Goal: Task Accomplishment & Management: Complete application form

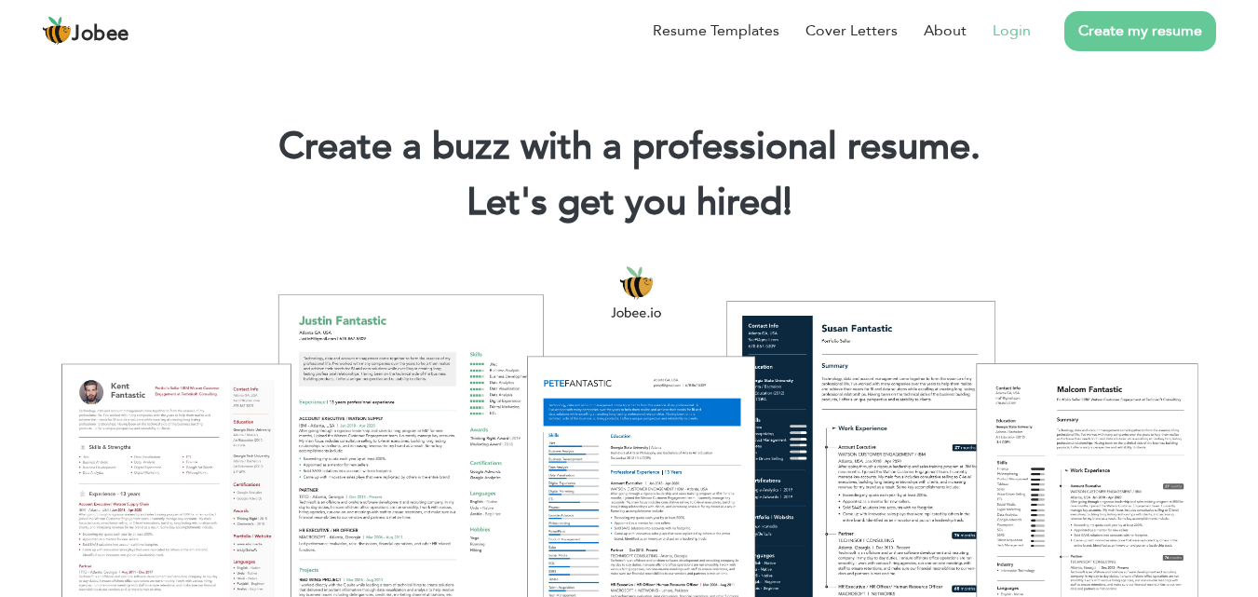
click at [1008, 28] on link "Login" at bounding box center [1012, 31] width 38 height 22
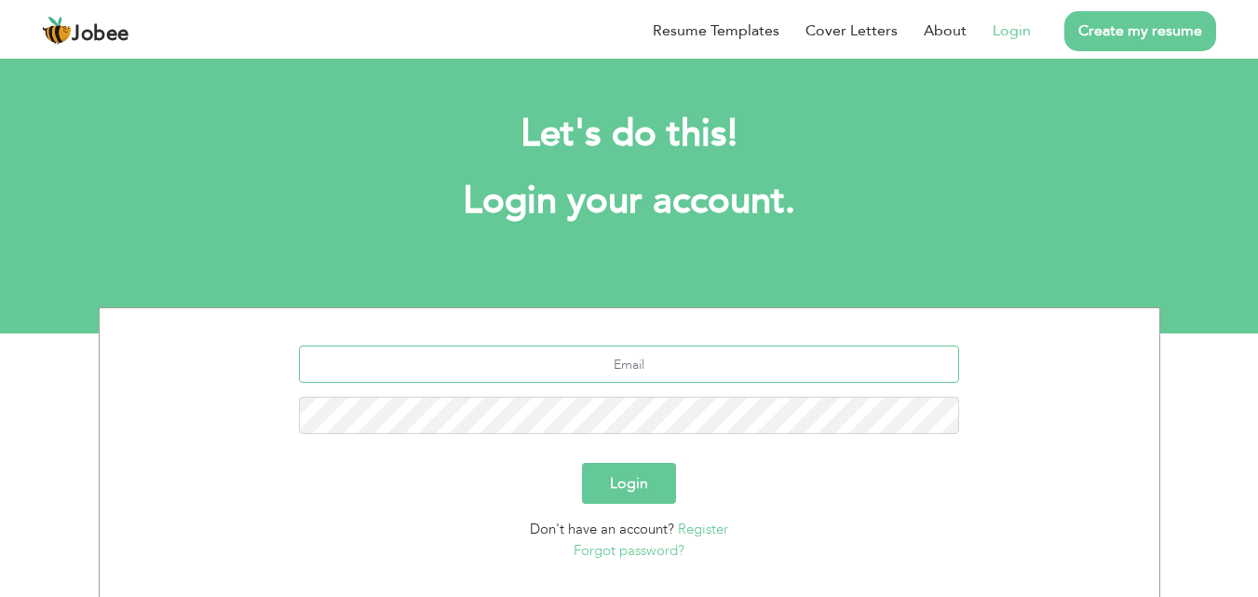
click at [583, 368] on input "text" at bounding box center [629, 363] width 660 height 37
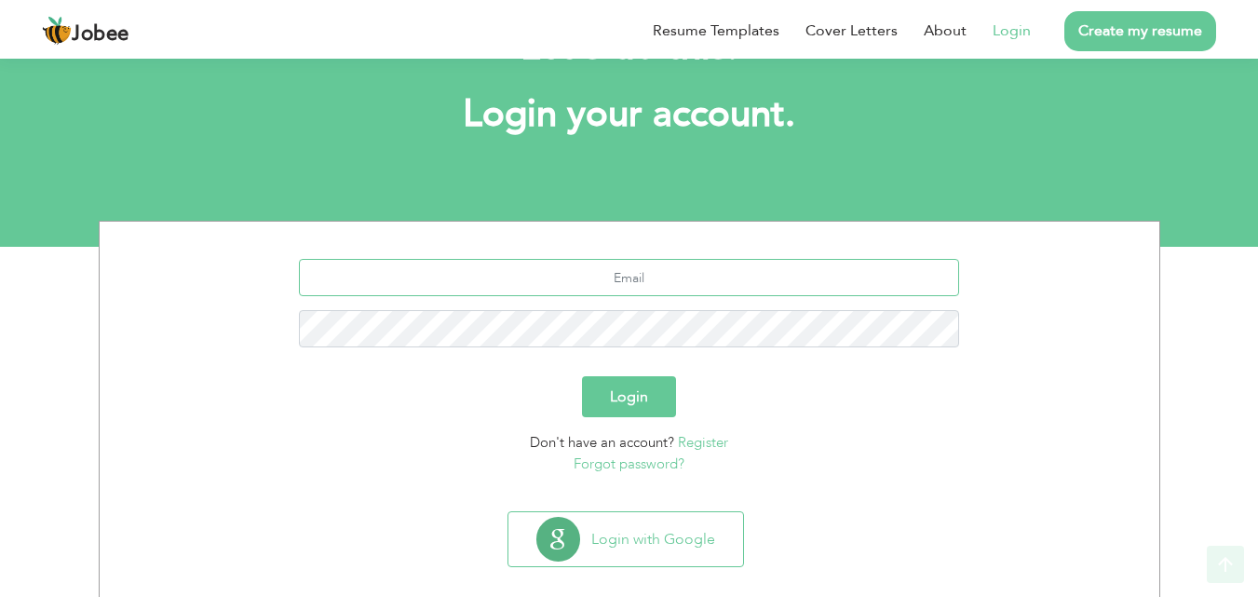
scroll to position [110, 0]
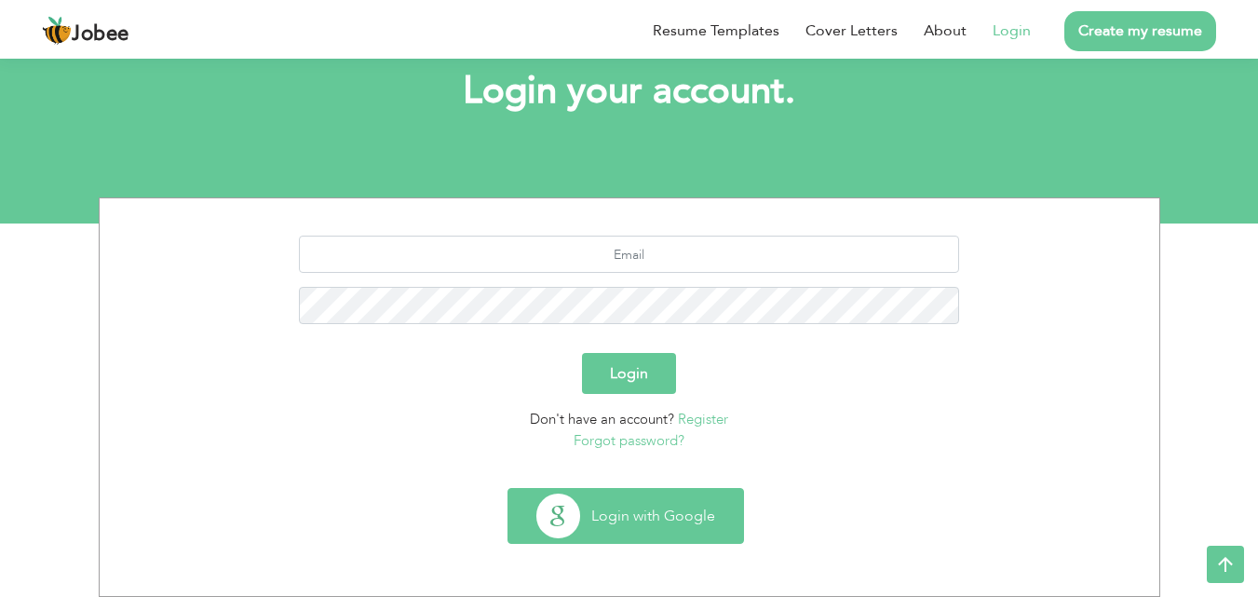
click at [658, 519] on button "Login with Google" at bounding box center [625, 516] width 235 height 54
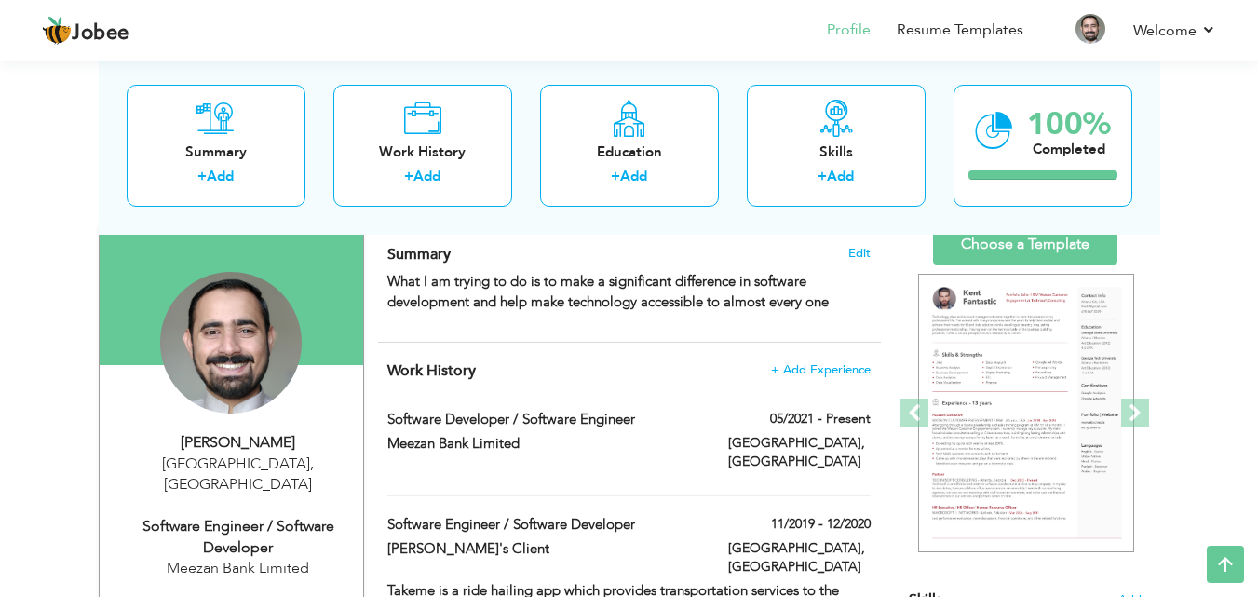
scroll to position [7, 0]
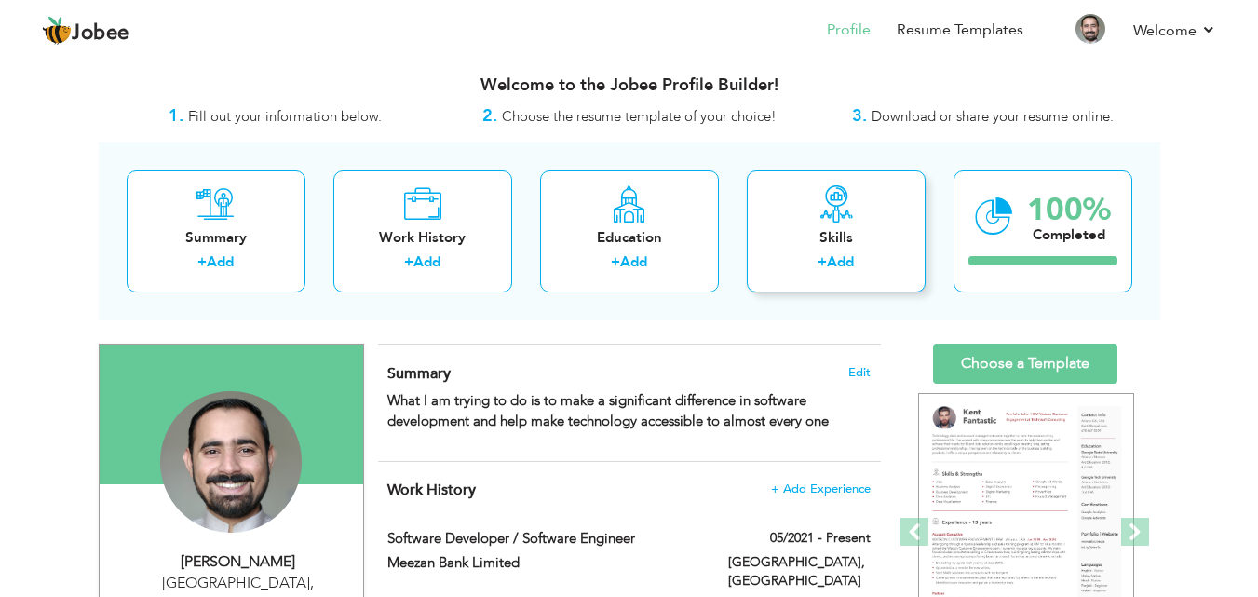
click at [837, 244] on div "Skills" at bounding box center [836, 238] width 149 height 20
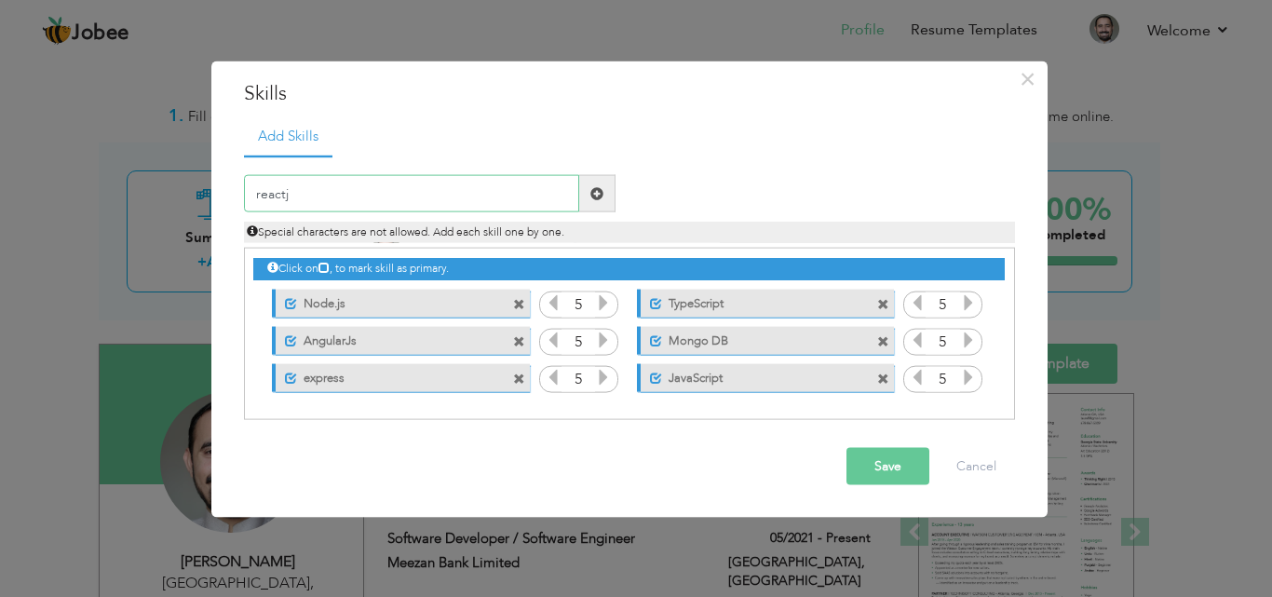
type input "reactjs"
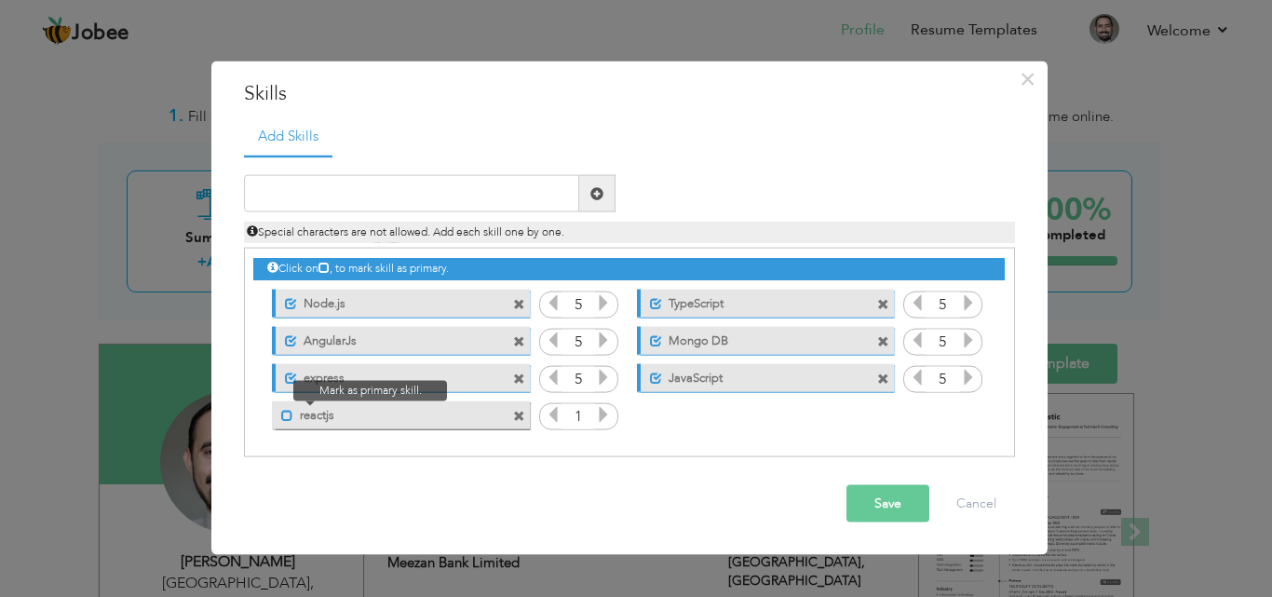
click at [286, 418] on span at bounding box center [287, 415] width 12 height 12
click at [604, 414] on icon at bounding box center [603, 414] width 17 height 17
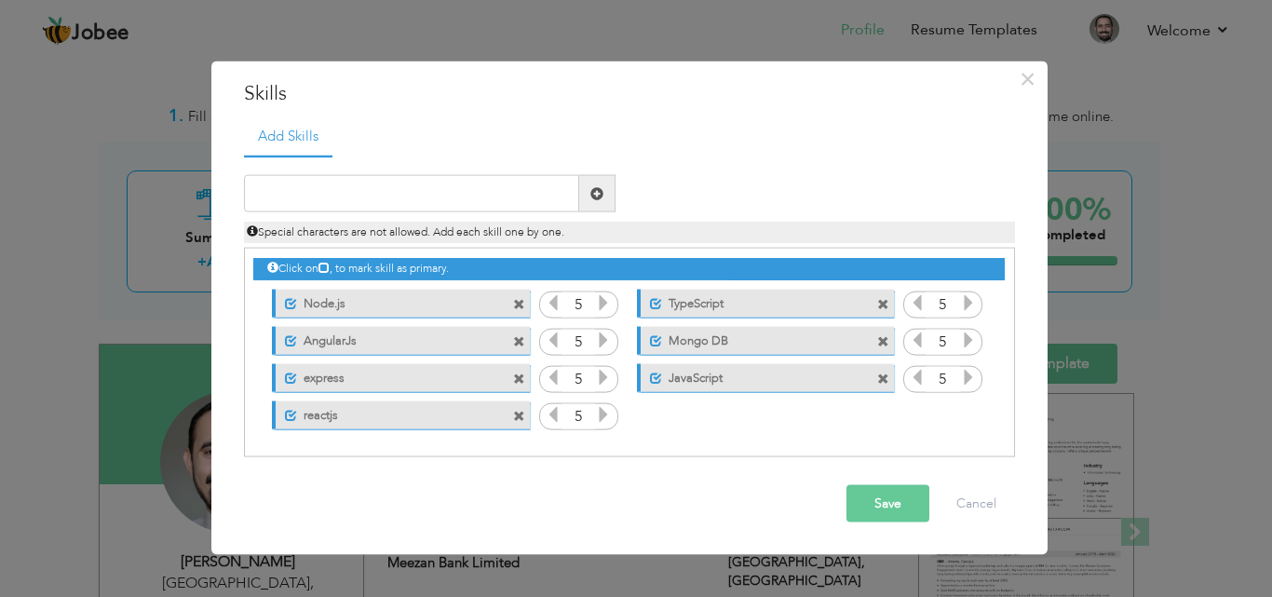
click at [604, 414] on icon at bounding box center [603, 414] width 17 height 17
click at [885, 498] on button "Save" at bounding box center [888, 503] width 83 height 37
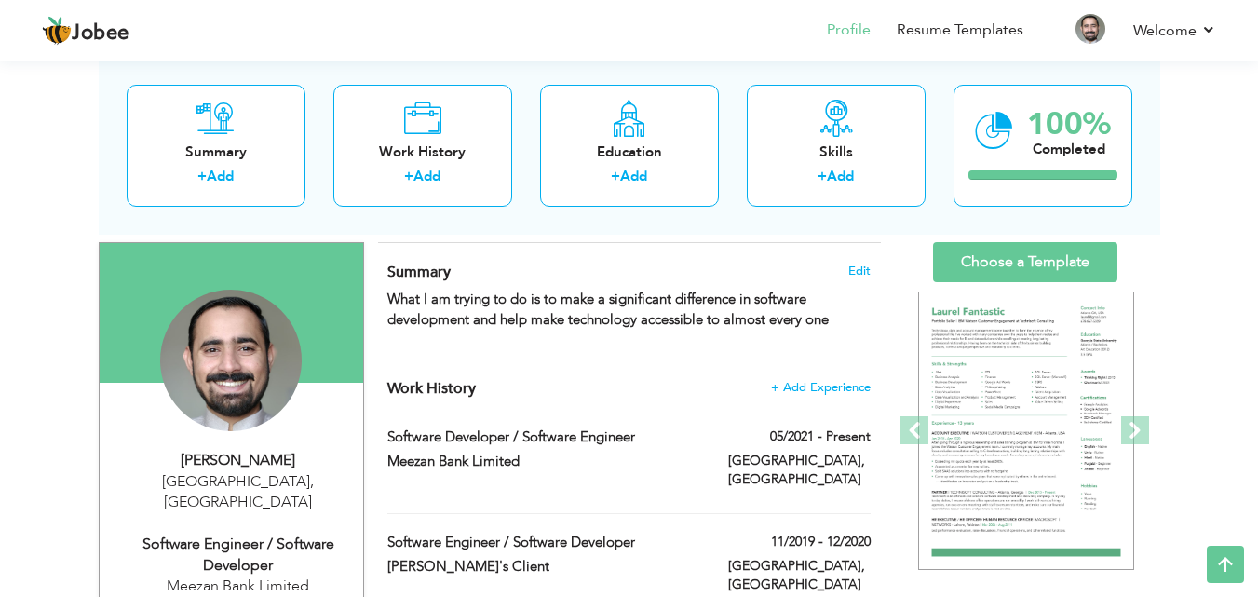
scroll to position [0, 0]
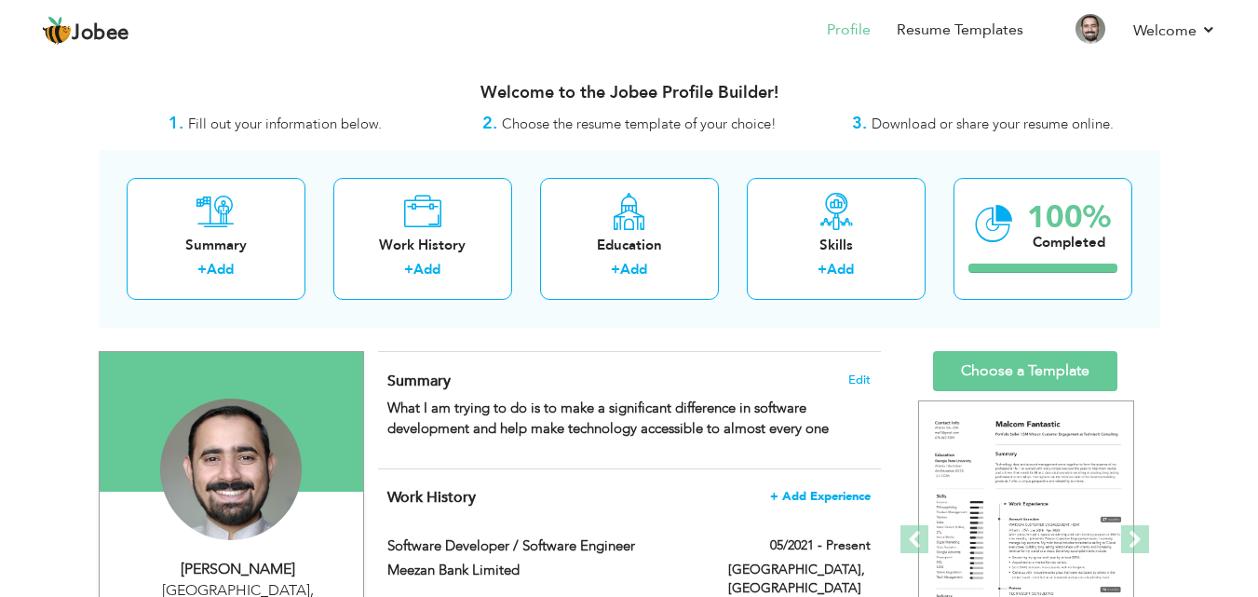
click at [823, 497] on span "+ Add Experience" at bounding box center [820, 496] width 101 height 13
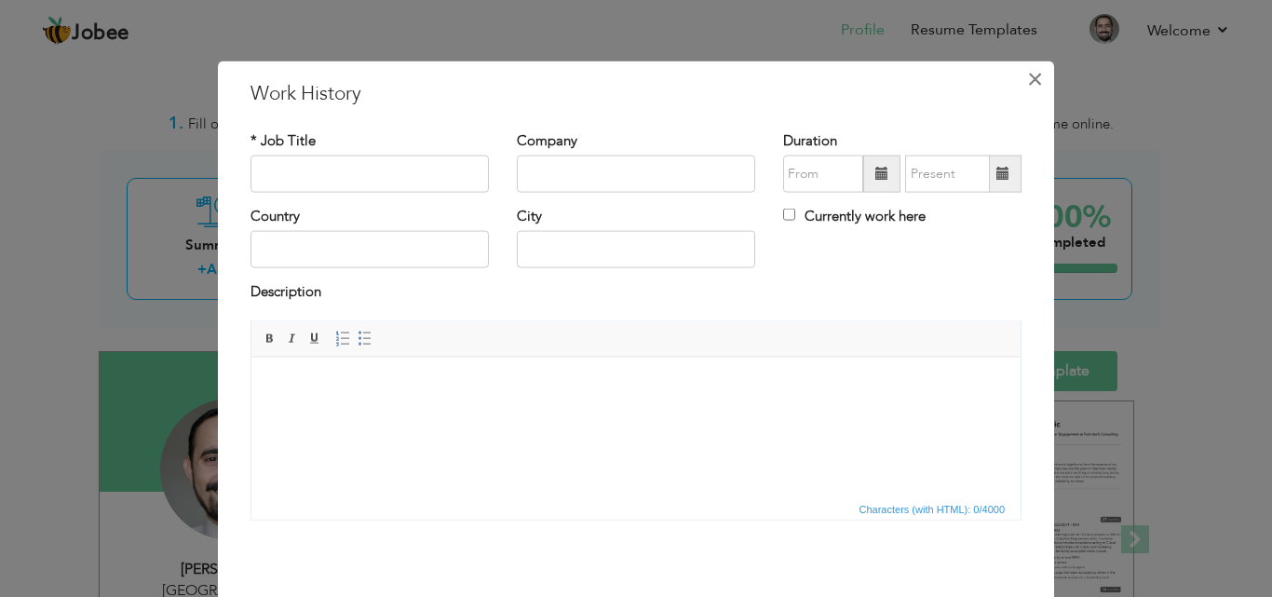
click at [1028, 74] on span "×" at bounding box center [1035, 78] width 16 height 34
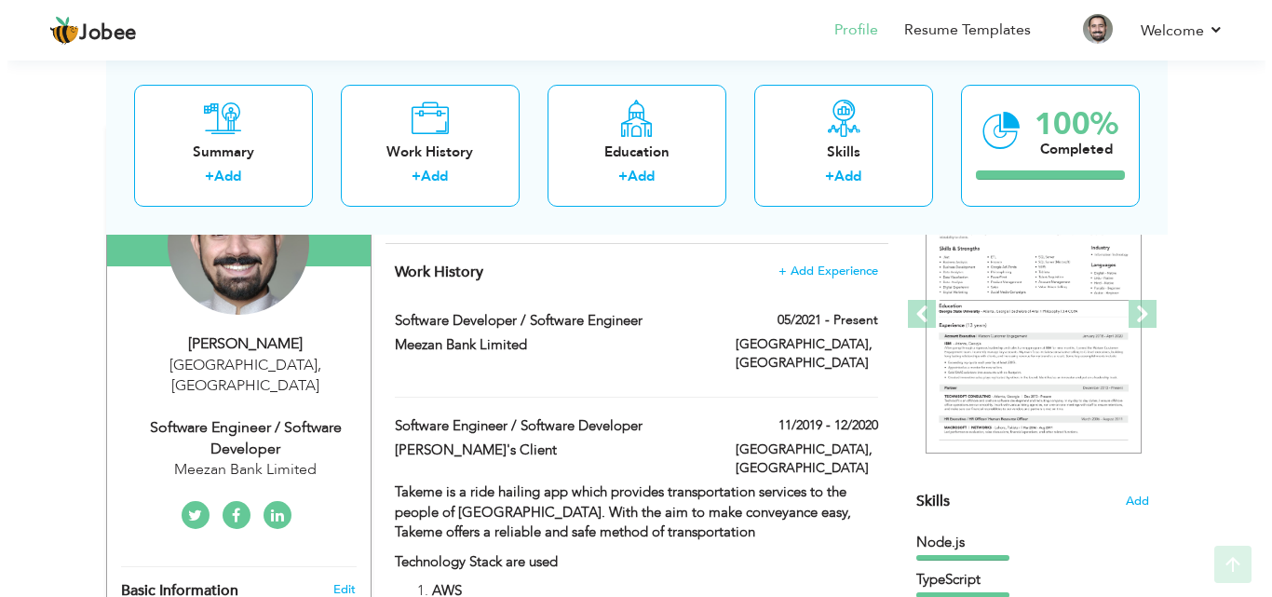
scroll to position [257, 0]
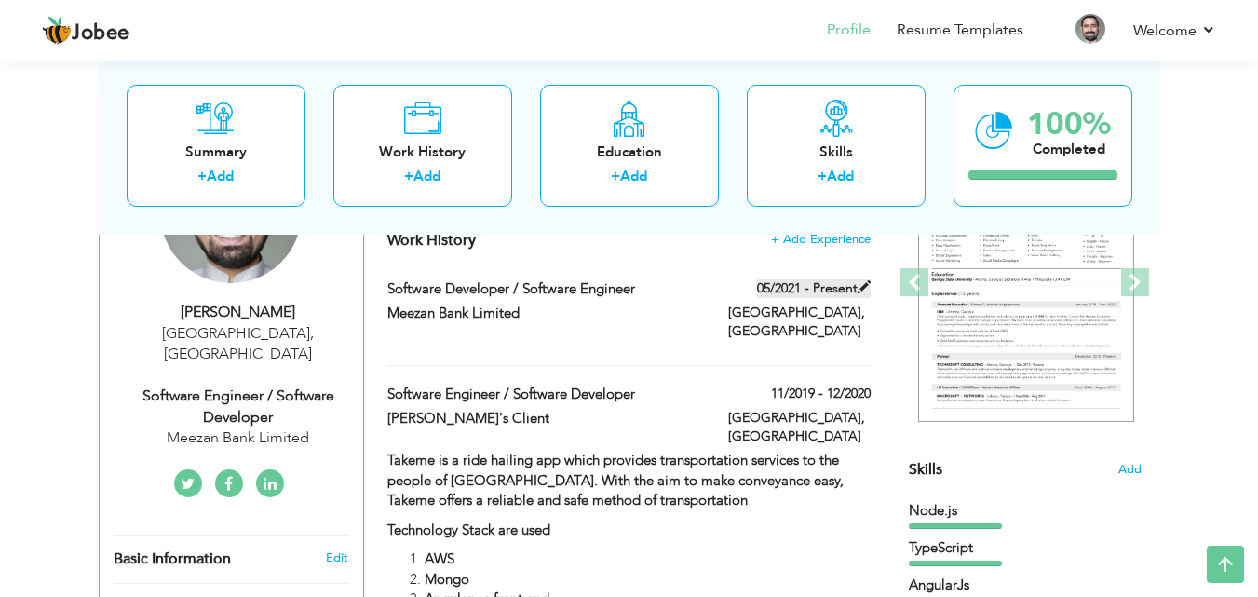
click at [861, 286] on span at bounding box center [864, 286] width 13 height 13
type input "Software Developer / Software Engineer"
type input "Meezan Bank Limited"
type input "05/2021"
type input "[GEOGRAPHIC_DATA]"
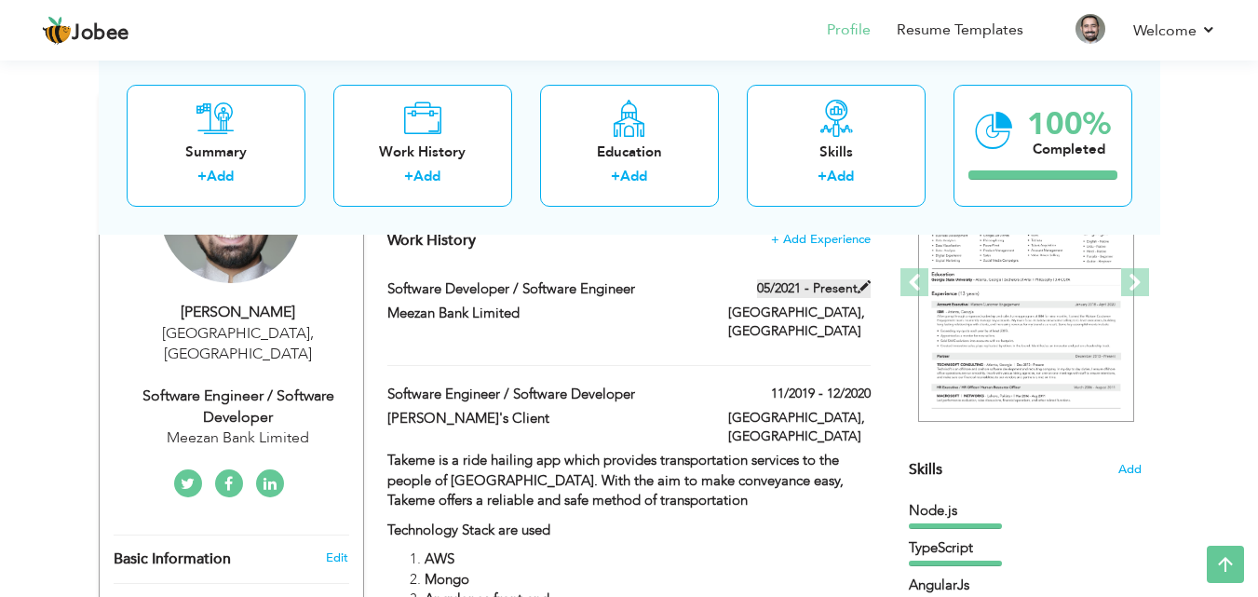
type input "[GEOGRAPHIC_DATA]"
checkbox input "true"
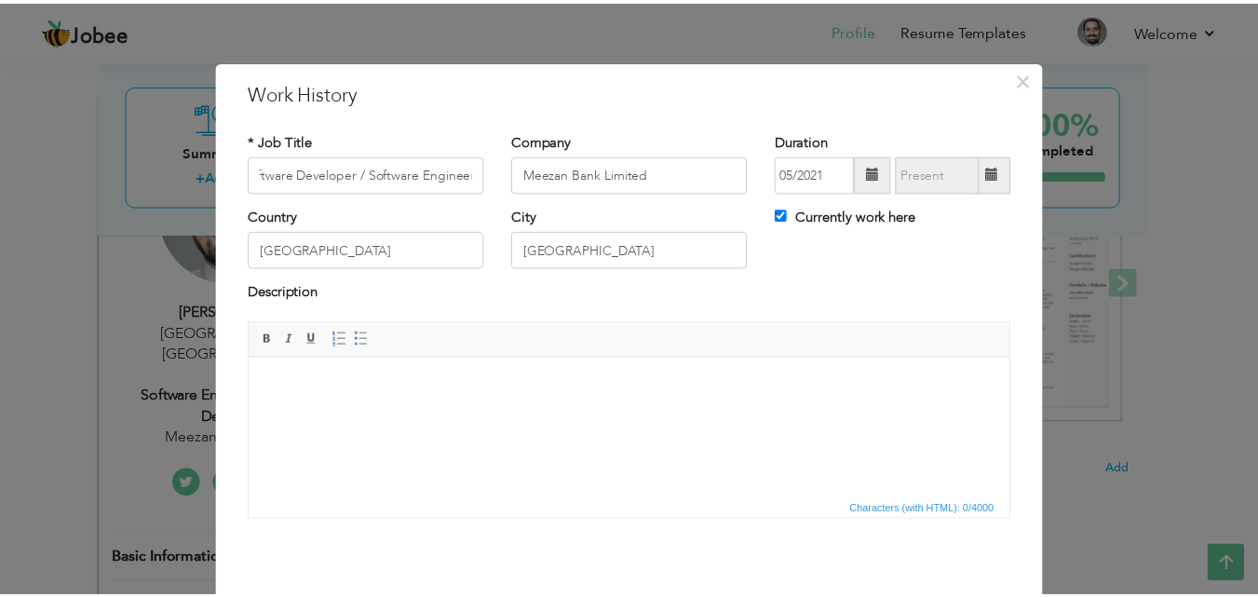
scroll to position [0, 0]
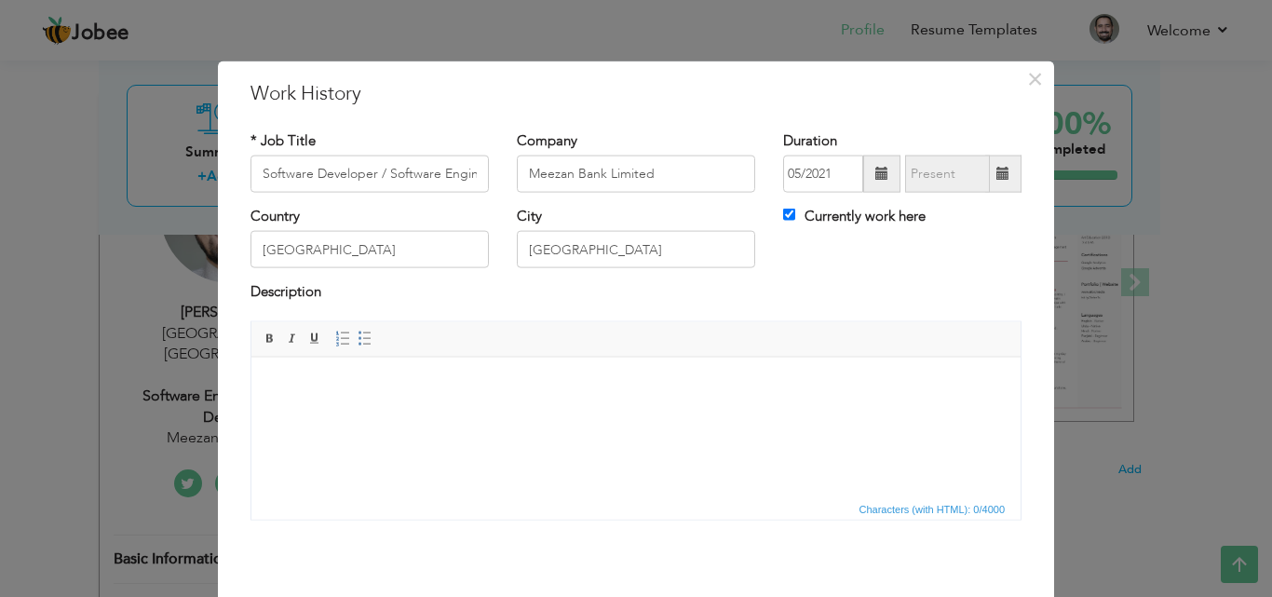
click at [412, 413] on html at bounding box center [635, 385] width 769 height 57
click at [1027, 83] on span "×" at bounding box center [1035, 78] width 16 height 34
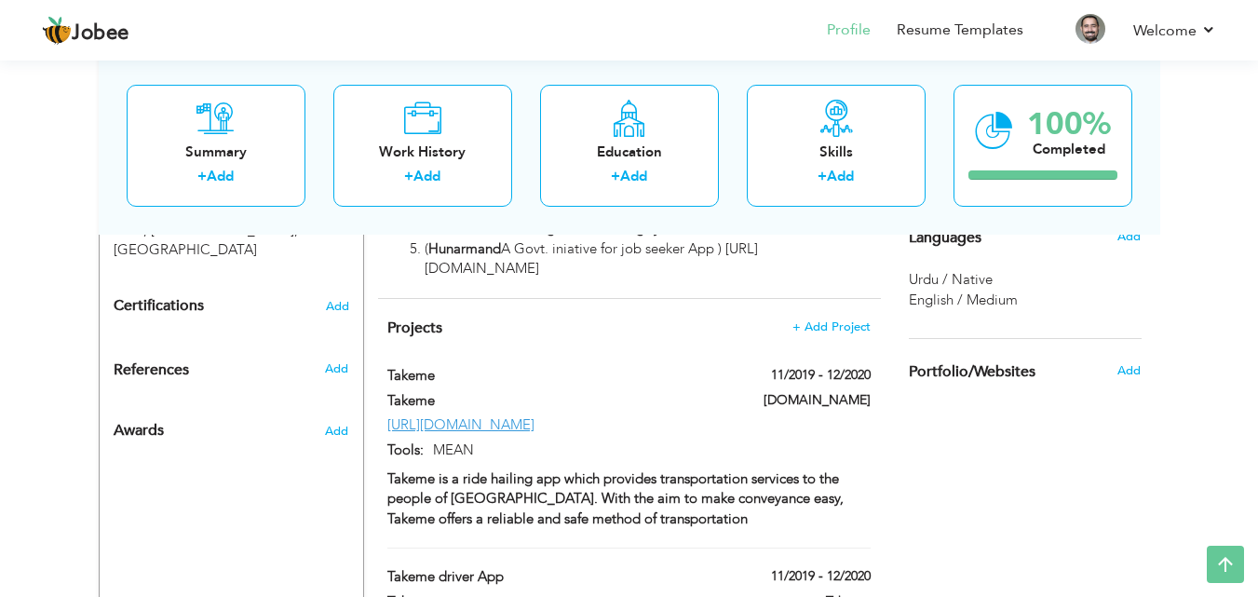
scroll to position [931, 0]
click at [821, 319] on span "+ Add Project" at bounding box center [831, 325] width 79 height 13
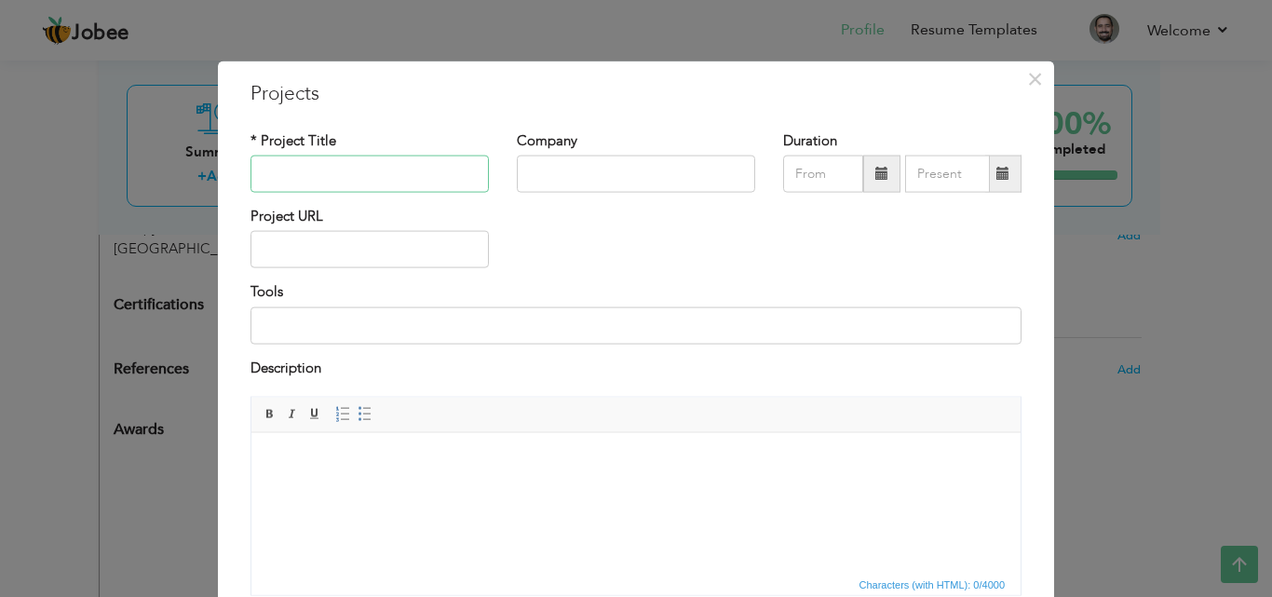
click at [370, 172] on input "text" at bounding box center [370, 174] width 238 height 37
paste input "Tijarah"
type input "Tijarah"
click at [554, 169] on input "text" at bounding box center [636, 174] width 238 height 37
type input "m"
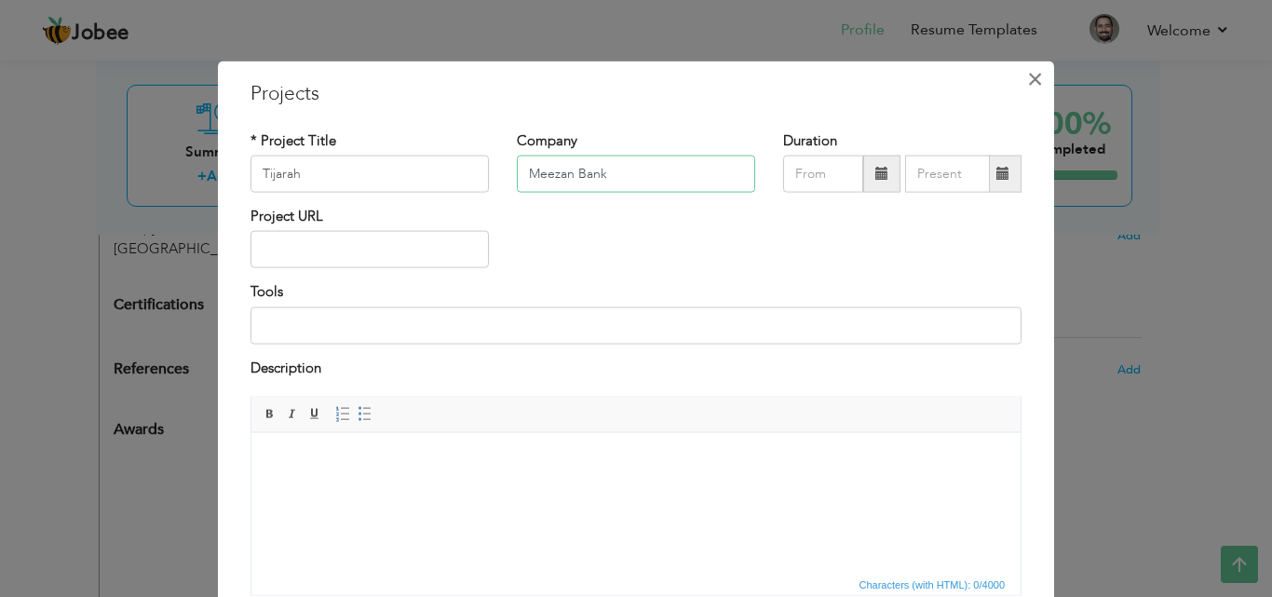
type input "Meezan Bank"
click at [1027, 76] on span "×" at bounding box center [1035, 78] width 16 height 34
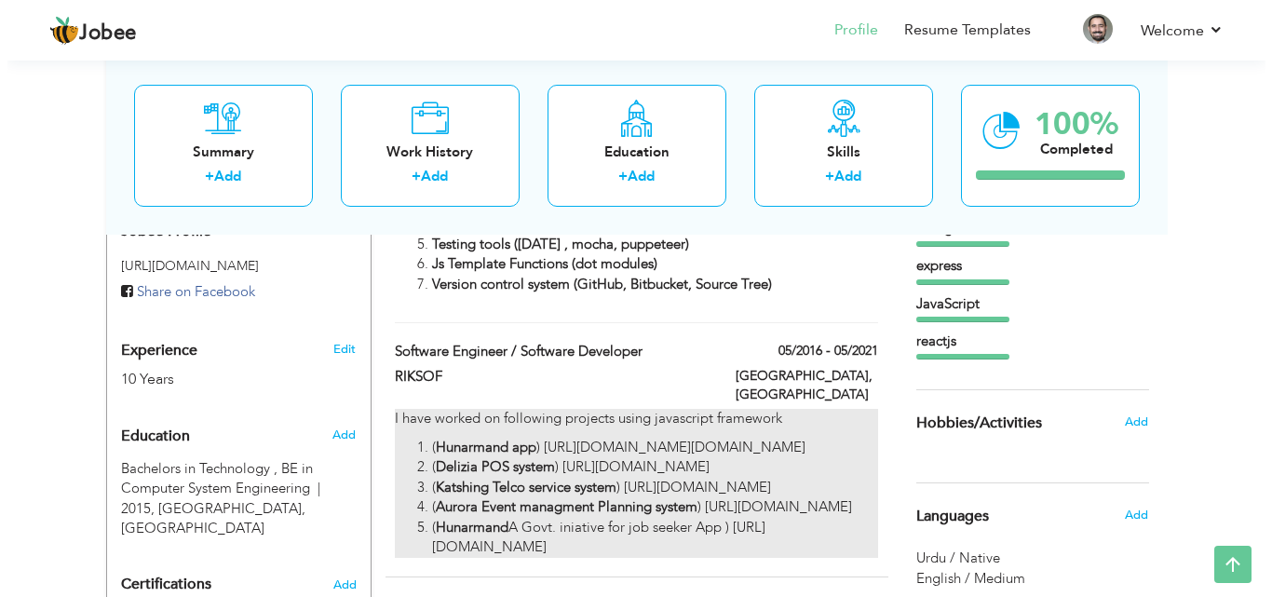
scroll to position [838, 0]
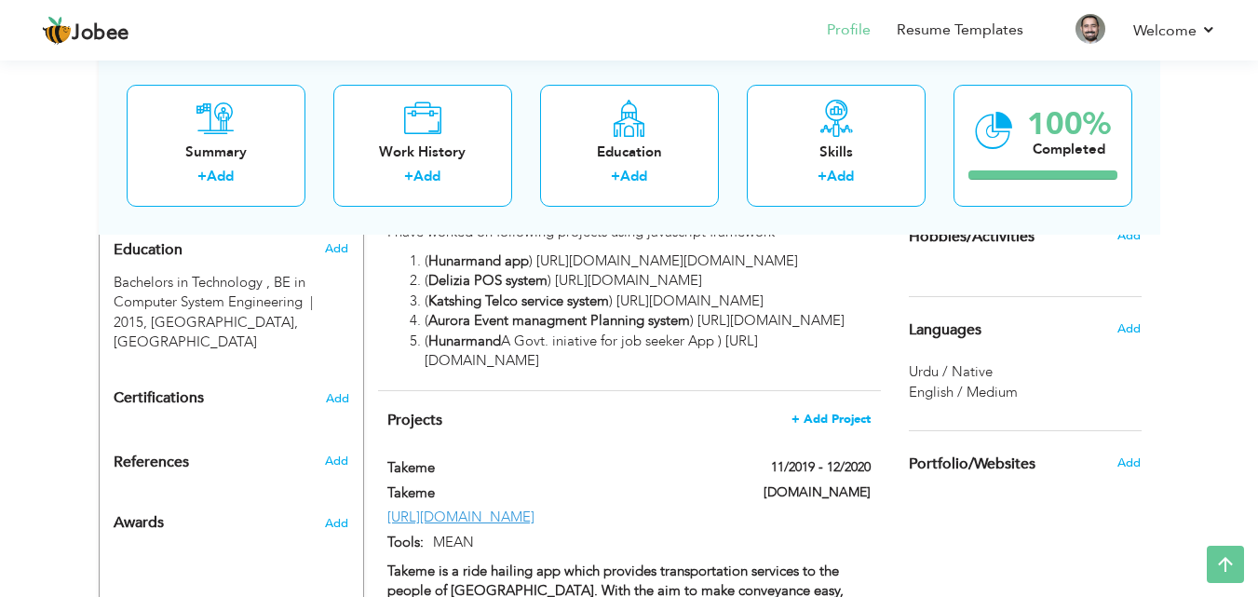
click at [814, 413] on span "+ Add Project" at bounding box center [831, 419] width 79 height 13
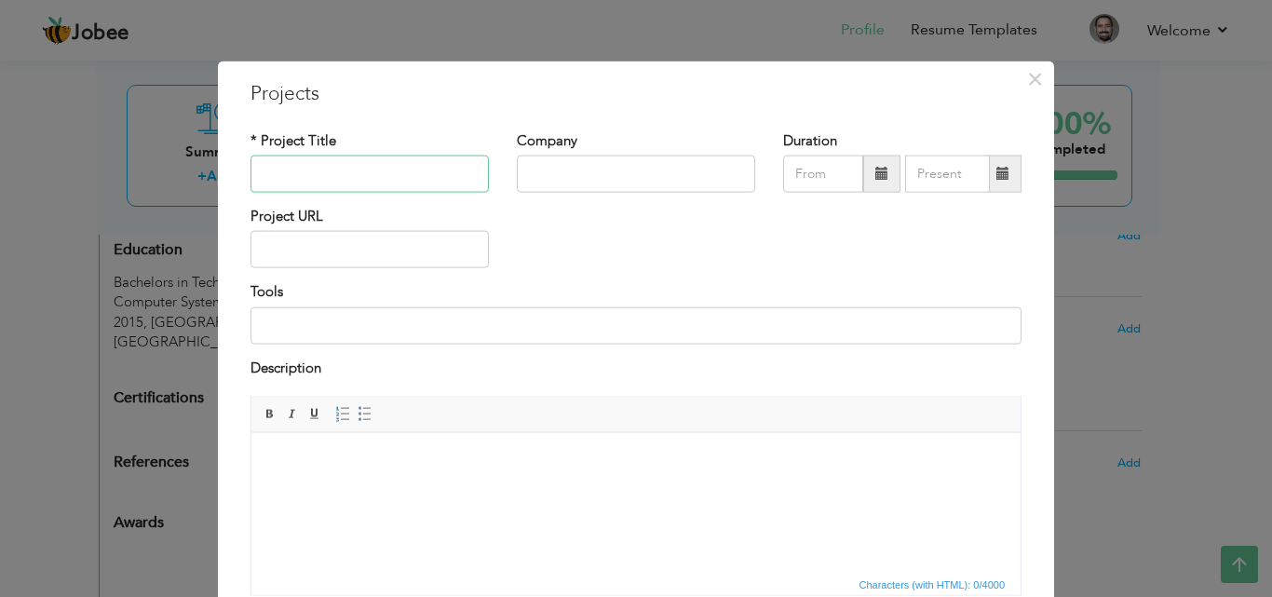
paste input "Tijarah"
type input "Tijarah"
click at [543, 167] on input "text" at bounding box center [636, 174] width 238 height 37
type input "Meezan Bank Limited"
click at [875, 173] on span at bounding box center [881, 173] width 13 height 13
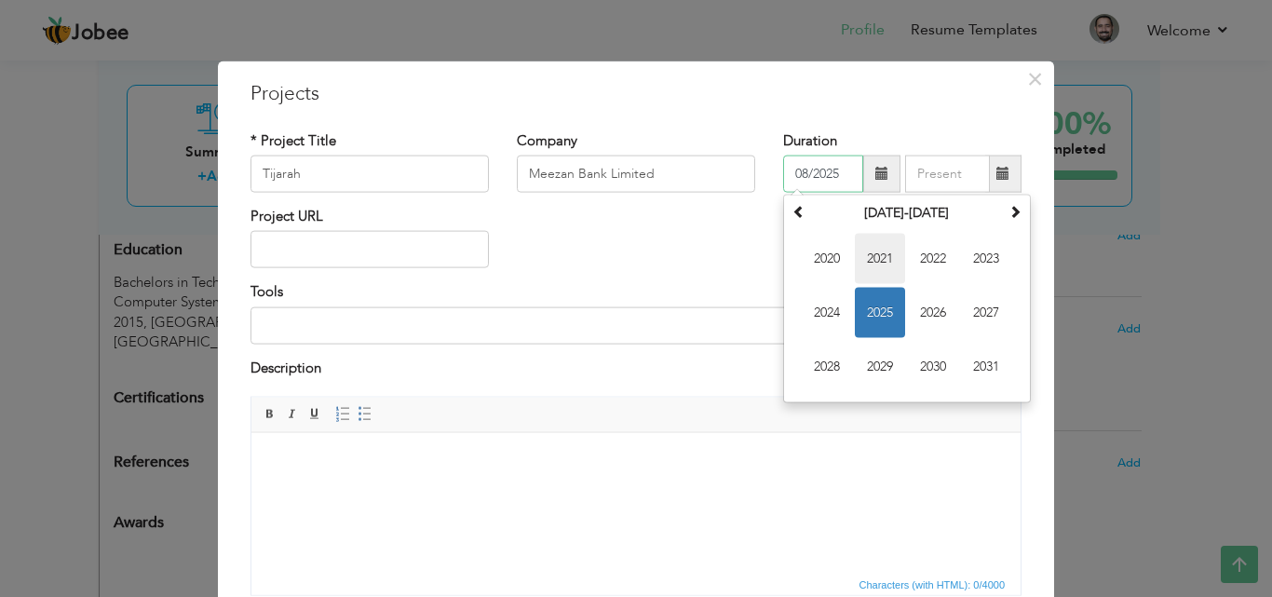
click at [866, 251] on span "2021" at bounding box center [880, 259] width 50 height 50
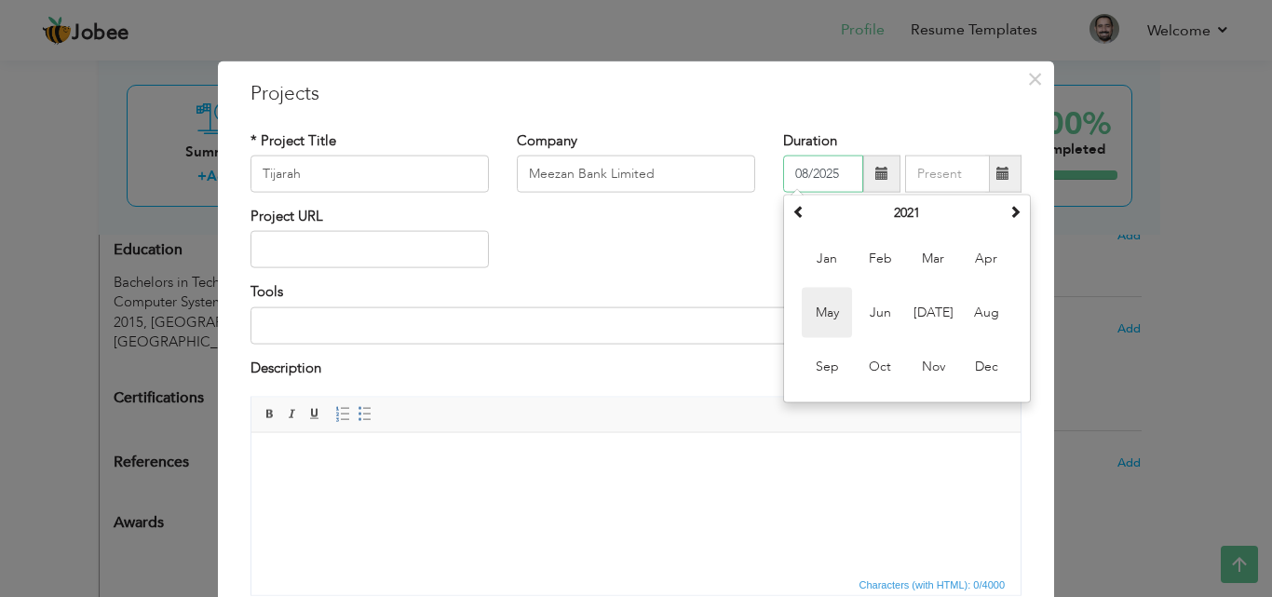
click at [818, 314] on span "May" at bounding box center [827, 313] width 50 height 50
type input "05/2021"
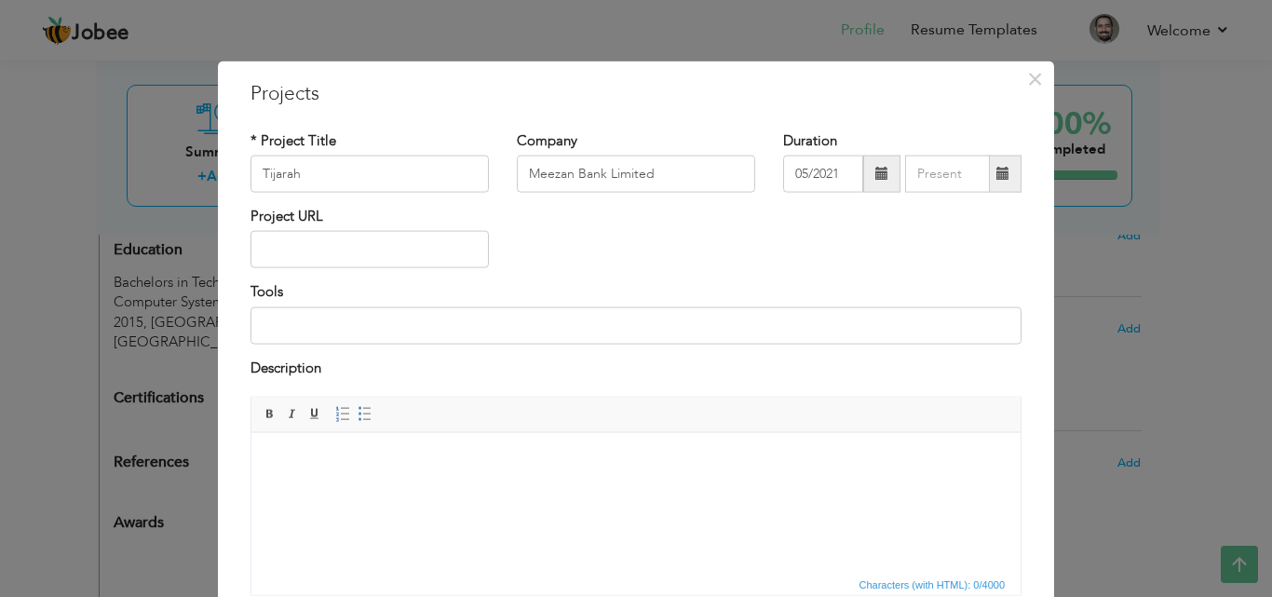
click at [997, 180] on span at bounding box center [1002, 173] width 13 height 13
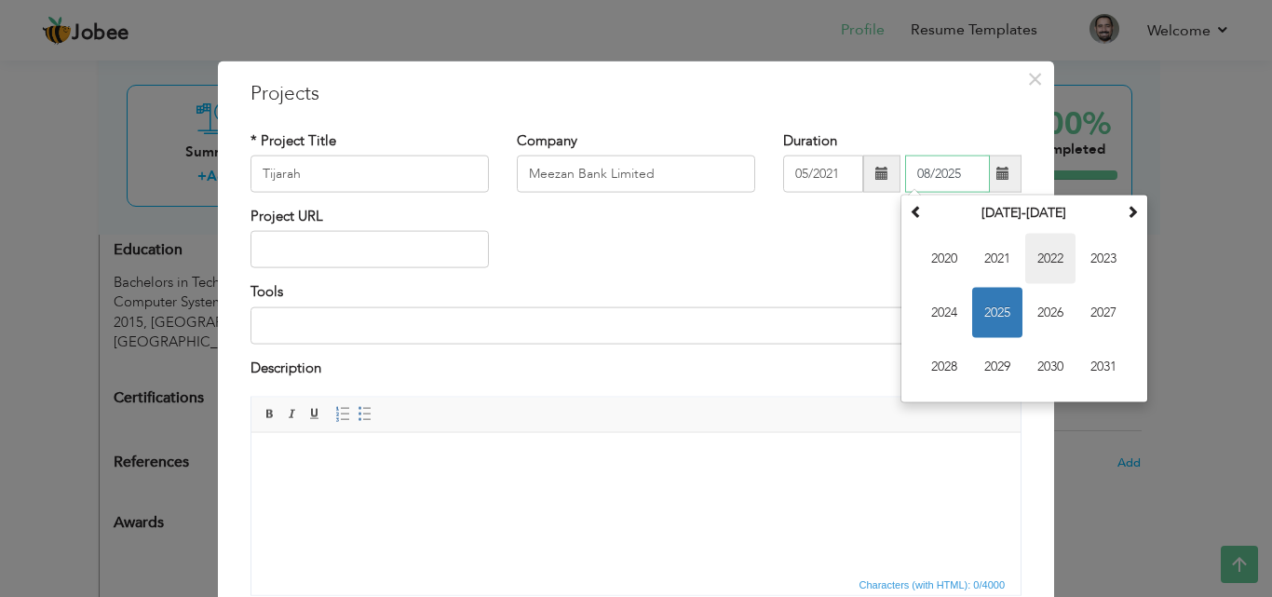
click at [1041, 259] on span "2022" at bounding box center [1050, 259] width 50 height 50
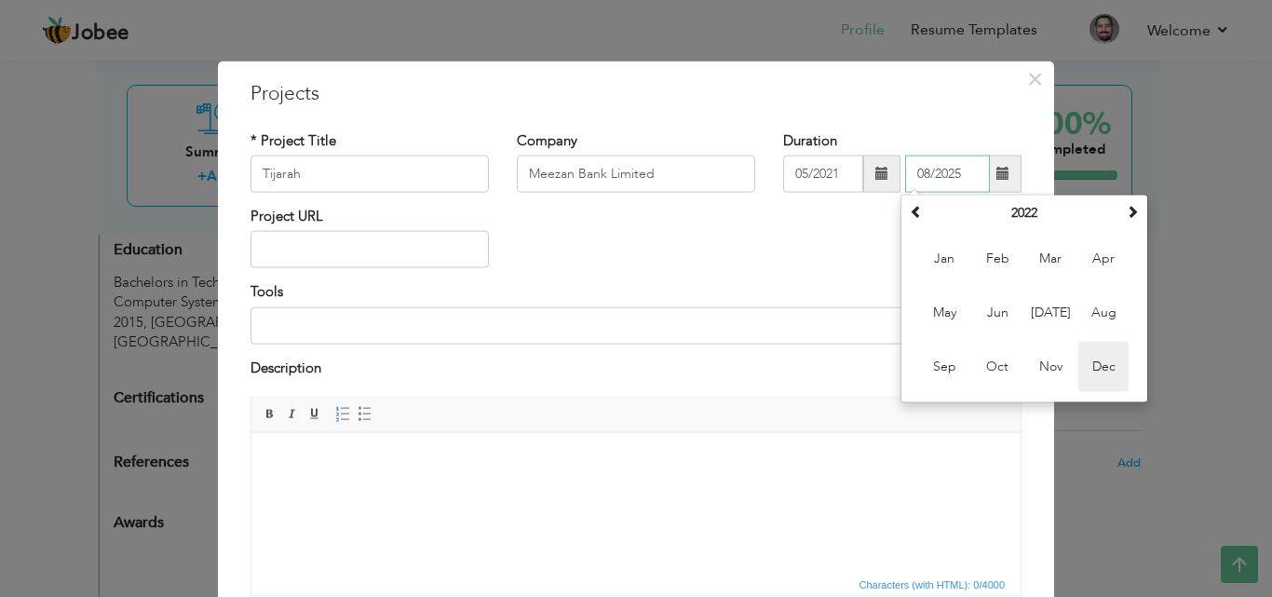
click at [1101, 373] on span "Dec" at bounding box center [1103, 367] width 50 height 50
type input "12/2022"
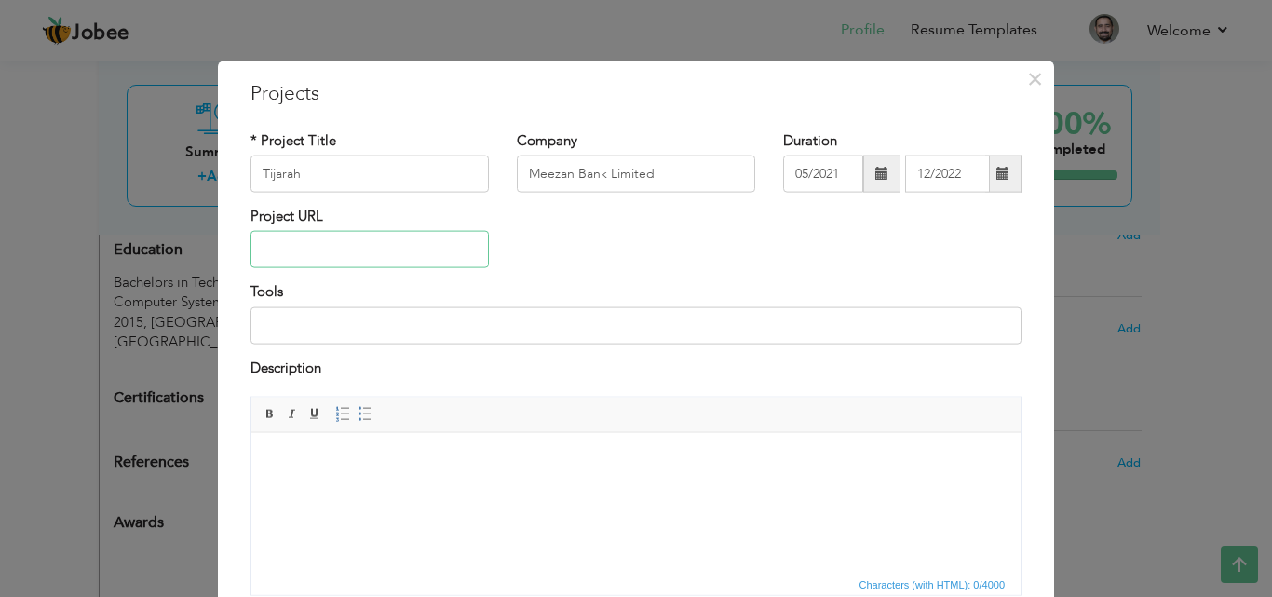
click at [415, 250] on input "text" at bounding box center [370, 249] width 238 height 37
type input "Confidential"
click at [413, 331] on input at bounding box center [636, 324] width 771 height 37
click at [353, 322] on input "Java" at bounding box center [636, 324] width 771 height 37
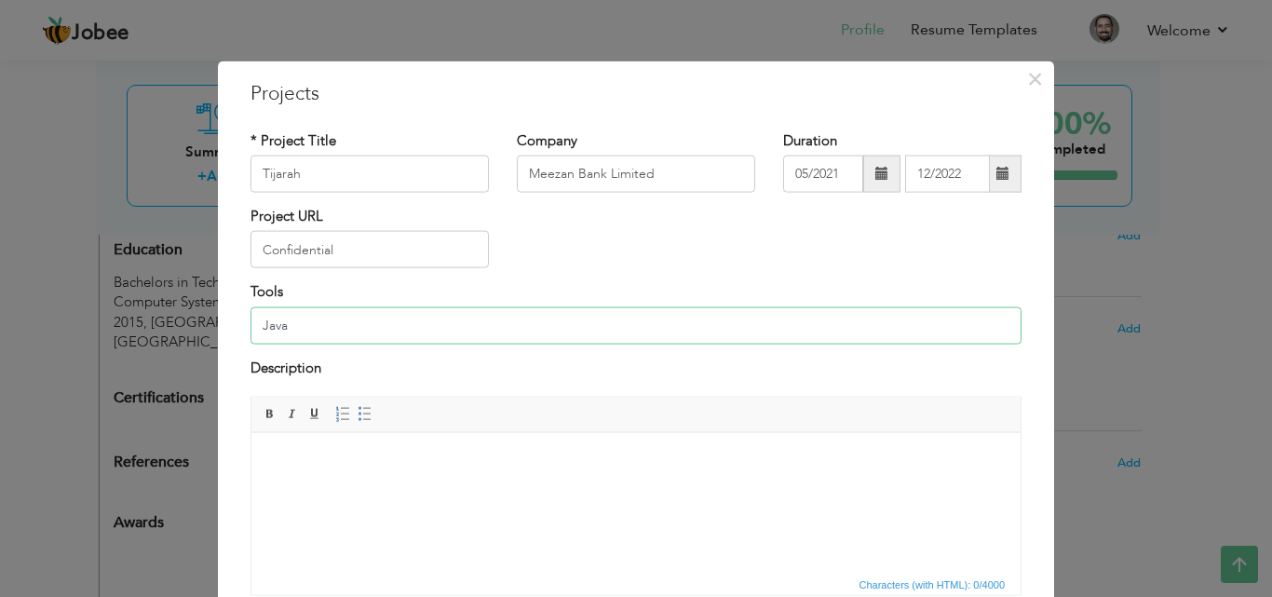
click at [353, 322] on input "Java" at bounding box center [636, 324] width 771 height 37
paste input "Backend: ASP.NET MVC, Java EE, Spring Boot"
drag, startPoint x: 394, startPoint y: 323, endPoint x: 269, endPoint y: 29, distance: 319.6
click at [394, 323] on input "Backend: ASP.NET MVC, Java EE, Spring Boot" at bounding box center [636, 324] width 771 height 37
click at [268, 327] on input "Backend: Java EE, Spring Boot" at bounding box center [636, 324] width 771 height 37
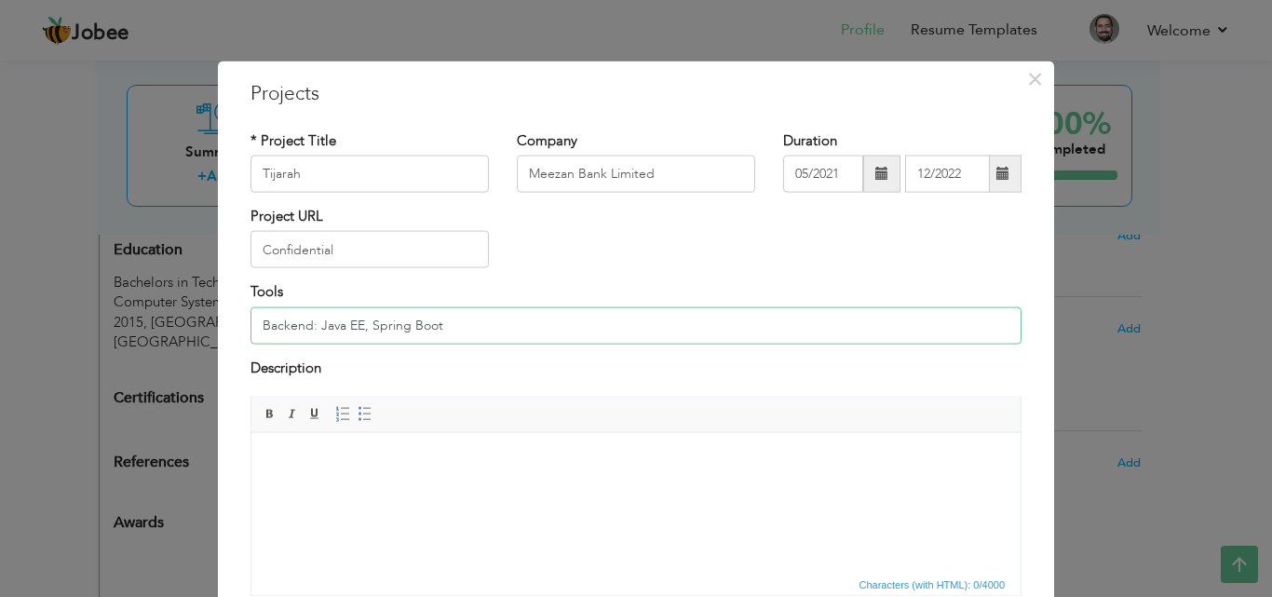
click at [268, 327] on input "Backend: Java EE, Spring Boot" at bounding box center [636, 324] width 771 height 37
click at [440, 328] on input "Backend: Java EE, Spring Boot" at bounding box center [636, 324] width 771 height 37
paste input "Frontend: Angular 8"
click at [309, 330] on input "Backend: Java EE, Spring Boot Frontend: Angular 8" at bounding box center [636, 324] width 771 height 37
paste input "IBM BPM, IBM FileNet"
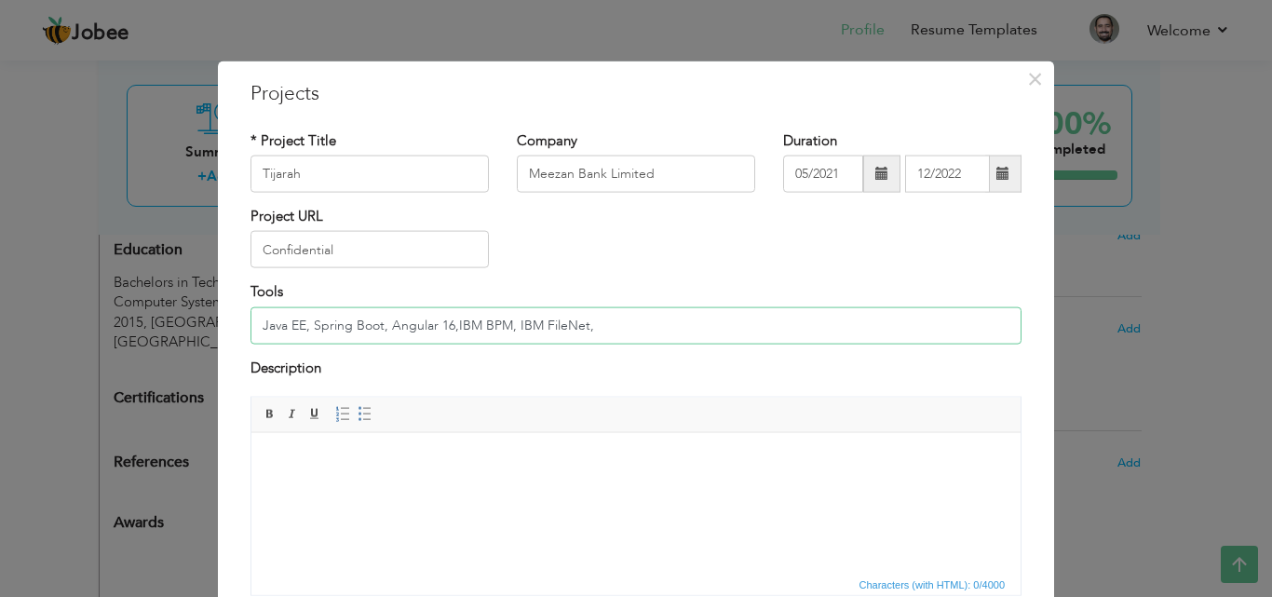
paste input "REST, Node.js"
drag, startPoint x: 677, startPoint y: 320, endPoint x: 257, endPoint y: 328, distance: 420.1
click at [257, 328] on input "Java EE, Spring Boot, Angular 16,IBM BPM, IBM FileNet, REST, Node.js" at bounding box center [636, 324] width 771 height 37
type input "Java EE, Spring Boot, Angular 16,IBM BPM, IBM FileNet, REST, Node.js"
click at [376, 472] on html at bounding box center [635, 460] width 769 height 57
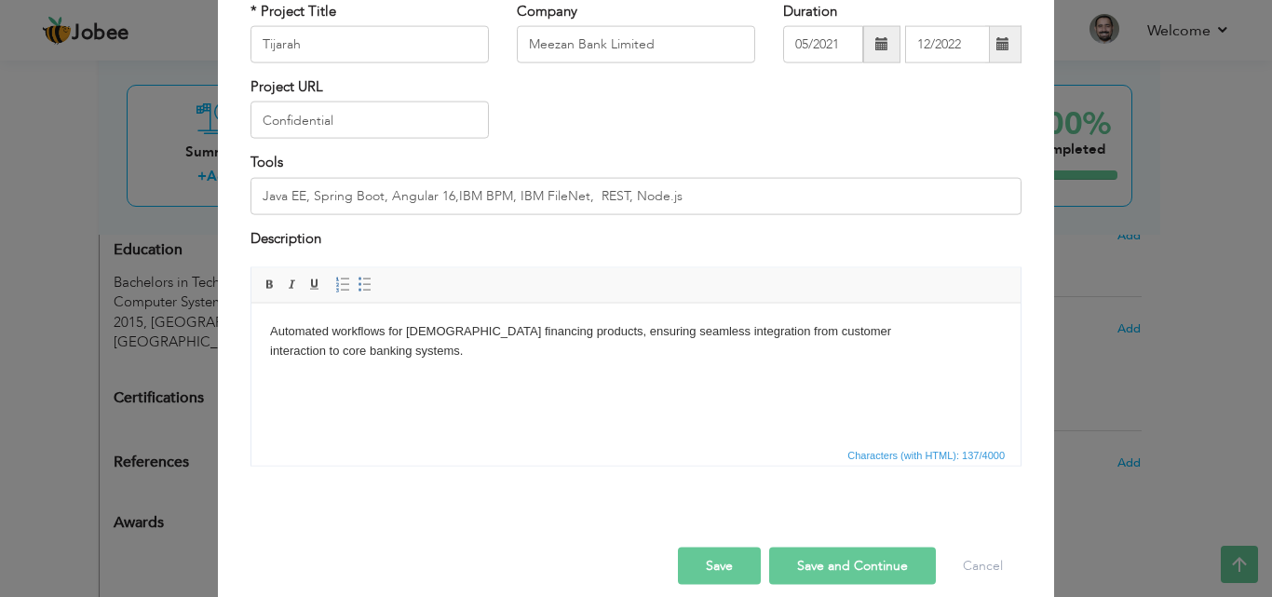
scroll to position [150, 0]
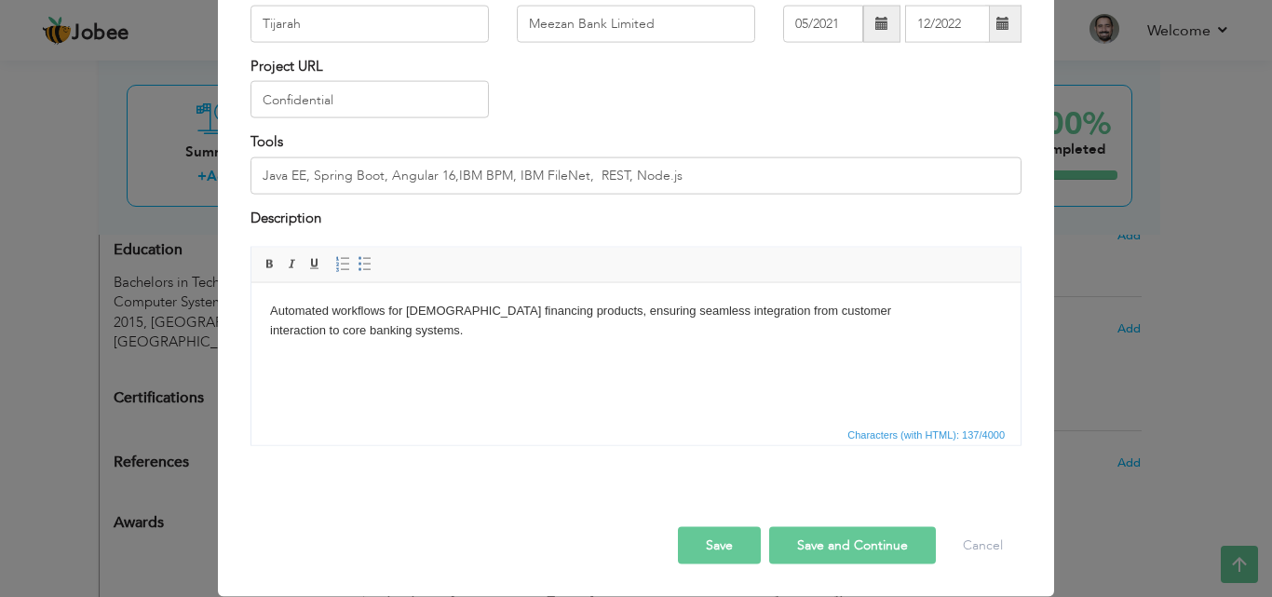
click at [812, 543] on button "Save and Continue" at bounding box center [852, 545] width 167 height 37
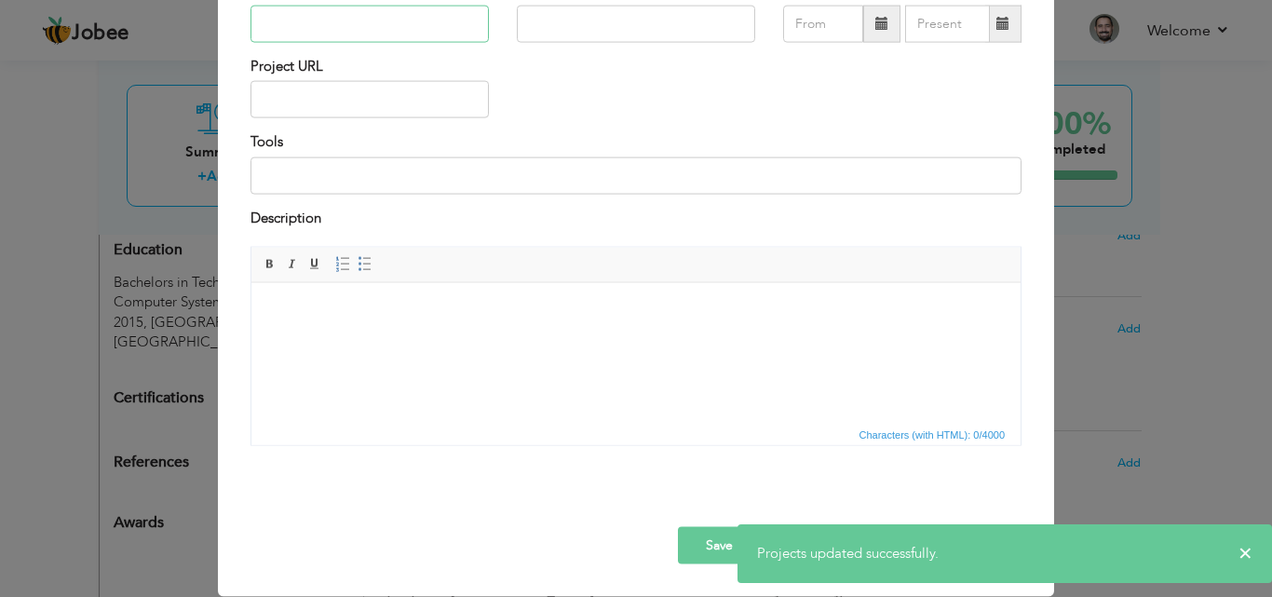
click at [403, 20] on input "text" at bounding box center [370, 24] width 238 height 37
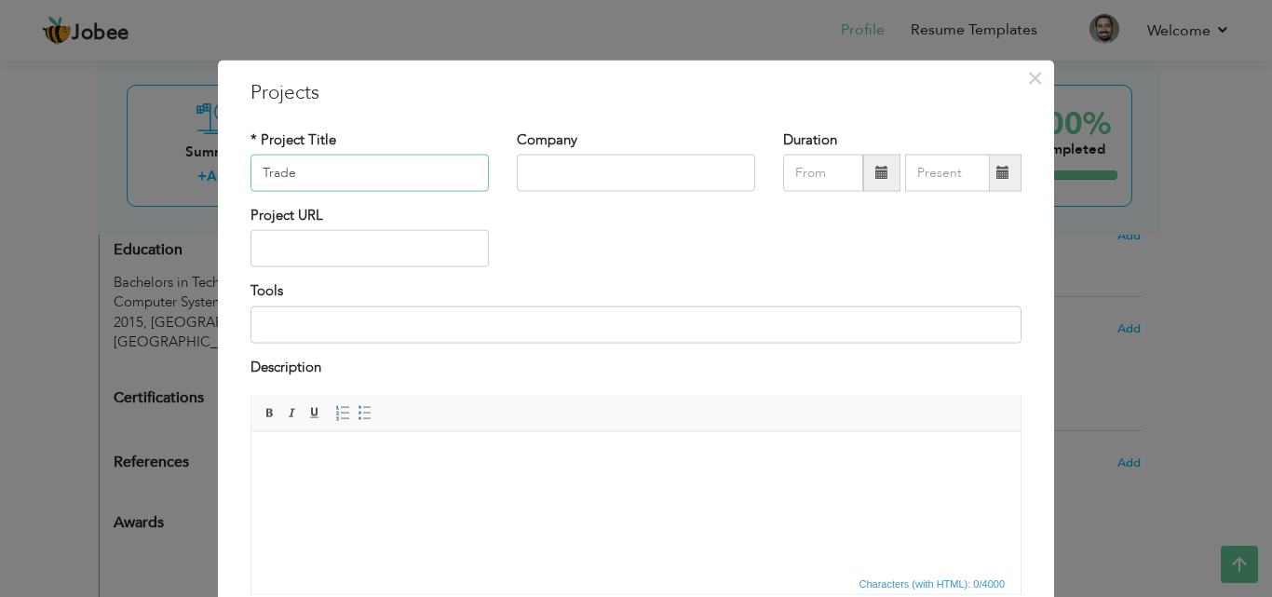
scroll to position [0, 0]
type input "Trade"
click at [585, 169] on input "text" at bounding box center [636, 174] width 238 height 37
type input "Meezan Bank Limited"
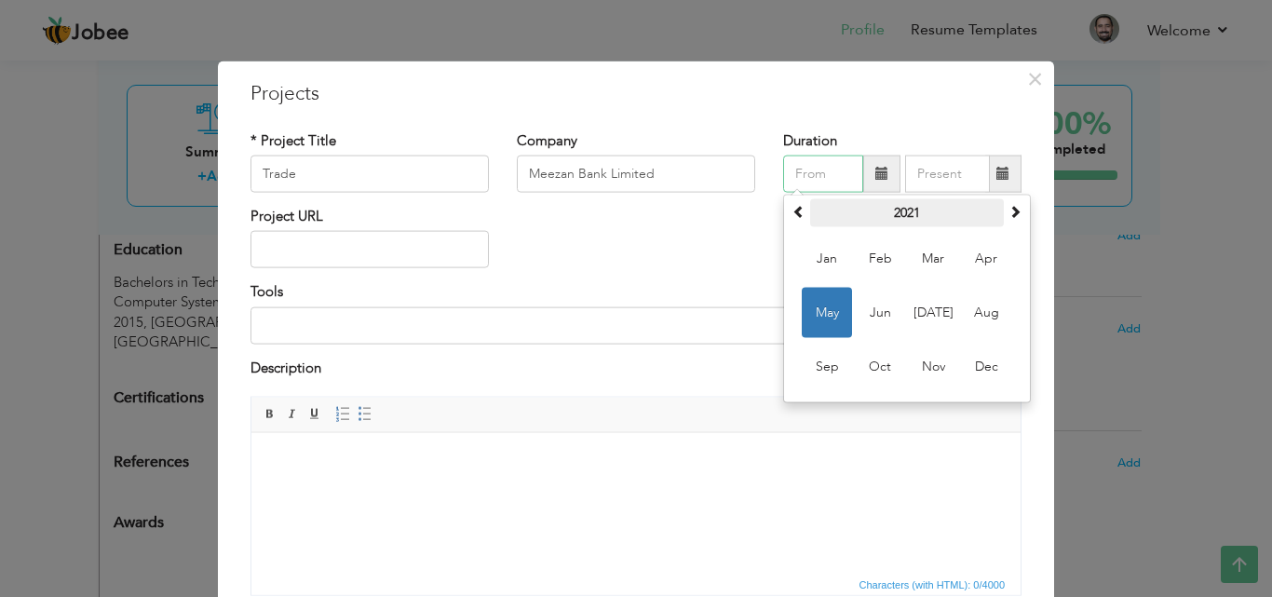
click at [907, 213] on th "2021" at bounding box center [907, 213] width 194 height 28
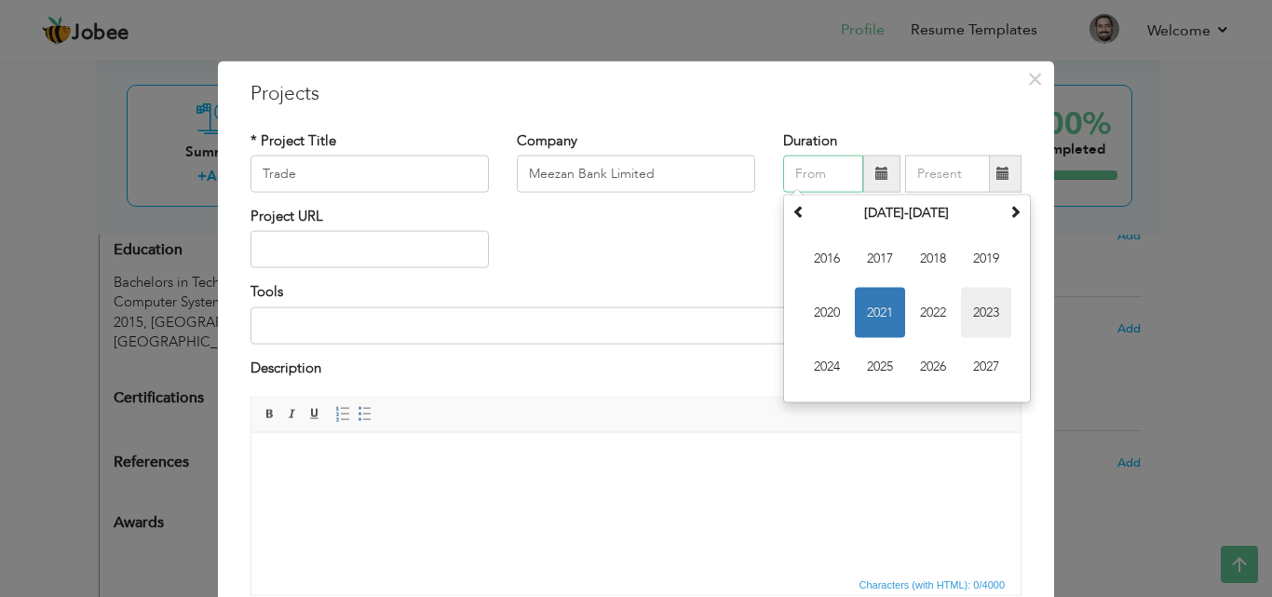
click at [972, 309] on span "2023" at bounding box center [986, 313] width 50 height 50
click at [831, 269] on span "Jan" at bounding box center [827, 259] width 50 height 50
type input "01/2023"
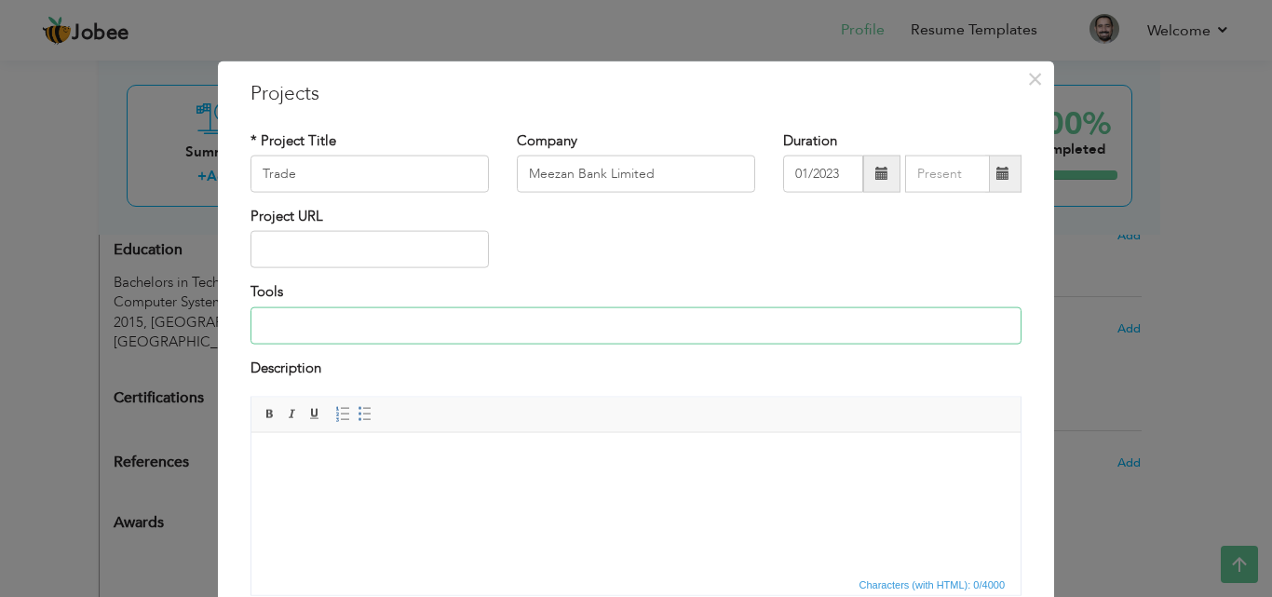
click at [427, 324] on input at bounding box center [636, 324] width 771 height 37
paste input "Java EE, Spring Boot, Angular 16,IBM BPM, IBM FileNet, REST, Node.js"
type input "Java EE, Spring Boot, Angular 16,IBM BPM, IBM FileNet, REST, Node.js"
click at [412, 489] on html at bounding box center [635, 460] width 769 height 57
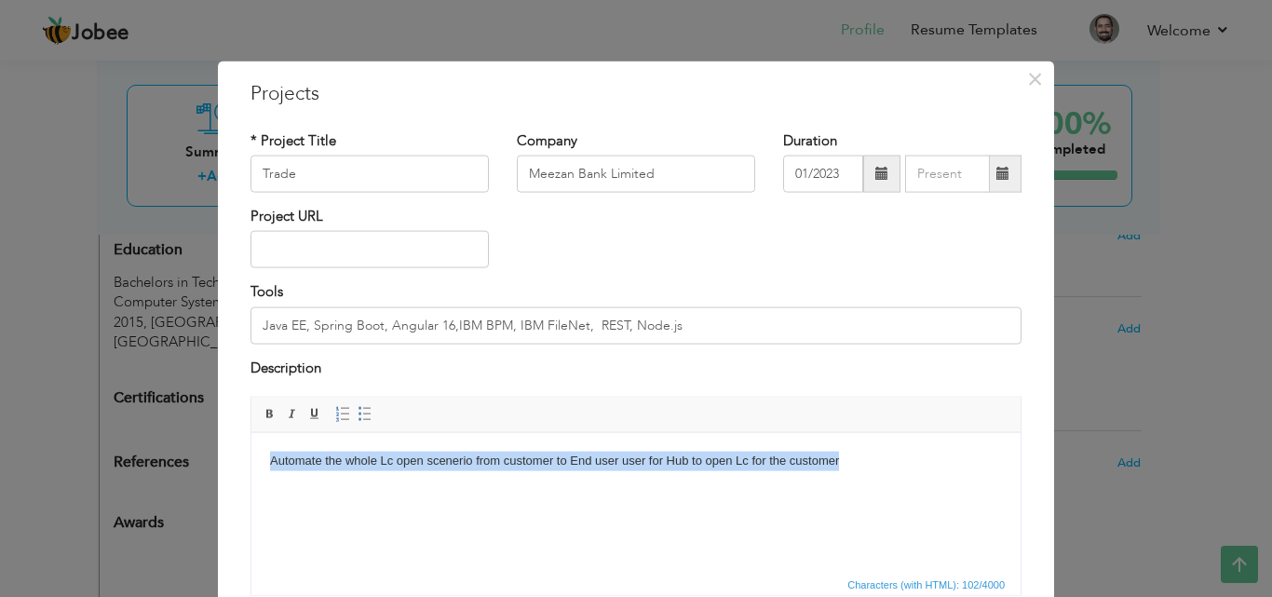
copy body "Automate the whole Lc open scenerio from customer to End user user for Hub to o…"
click at [418, 489] on html "Automate the whole Lc open scenerio from customer to End user user for Hub to o…" at bounding box center [635, 460] width 769 height 57
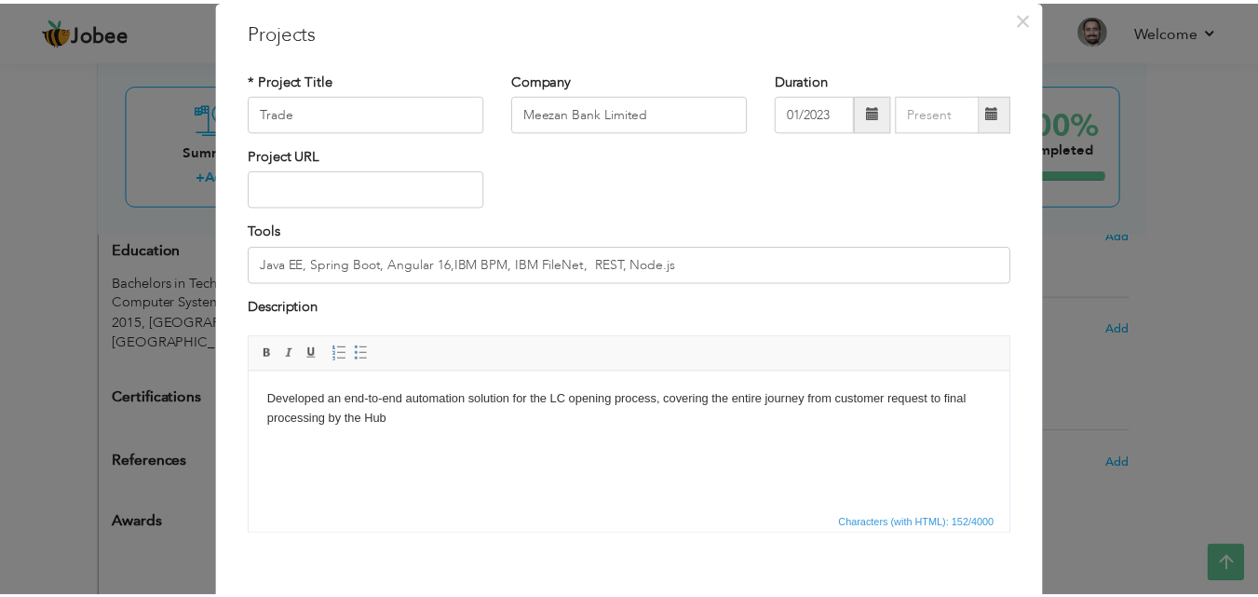
scroll to position [150, 0]
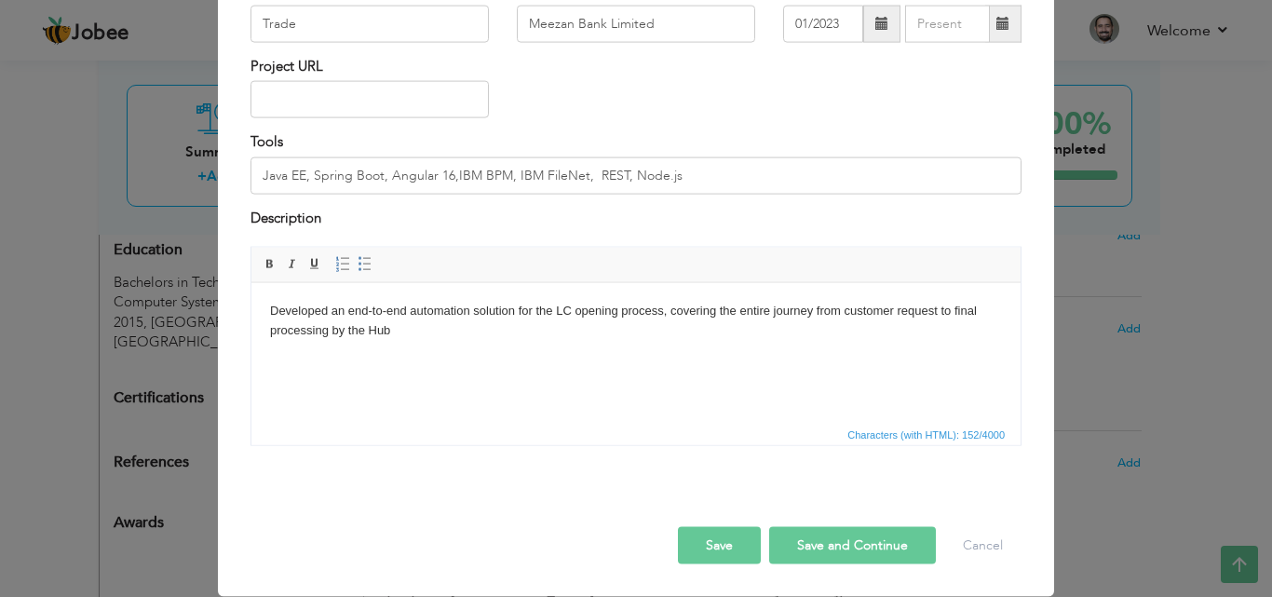
click at [732, 541] on button "Save" at bounding box center [719, 545] width 83 height 37
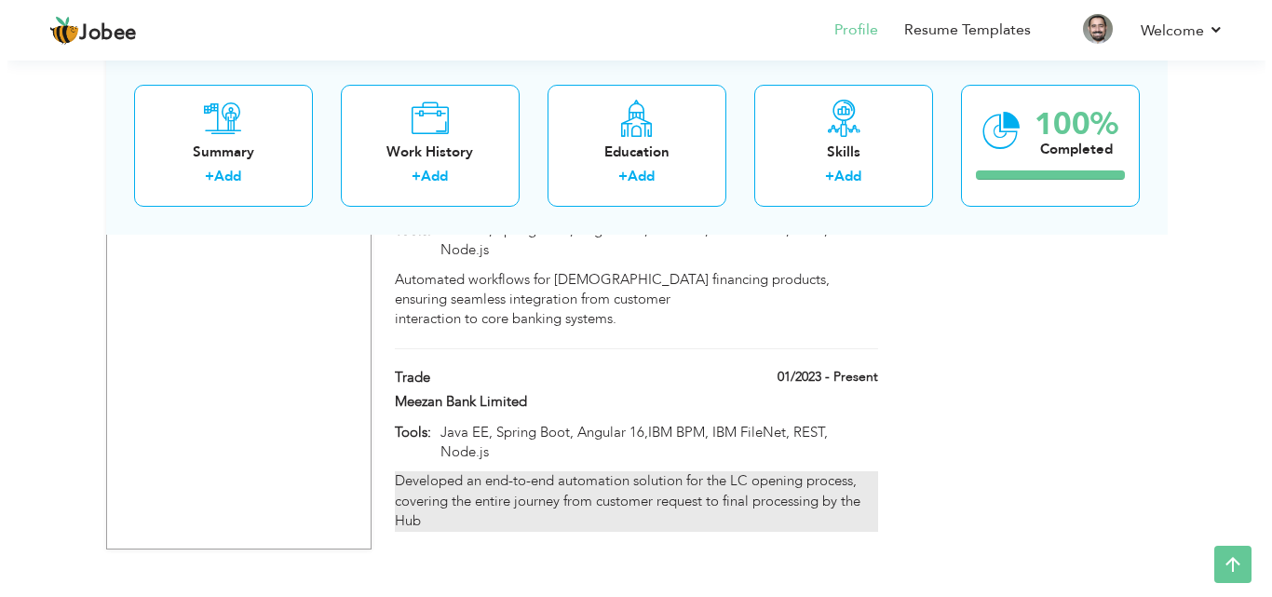
scroll to position [1957, 0]
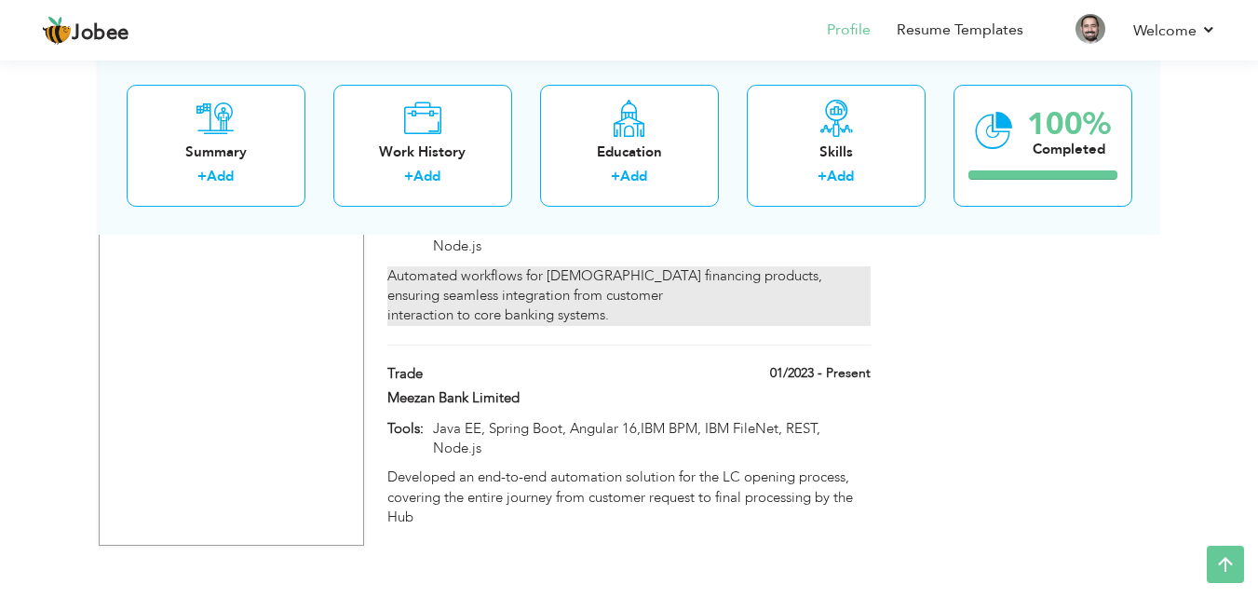
drag, startPoint x: 412, startPoint y: 333, endPoint x: 420, endPoint y: 289, distance: 45.5
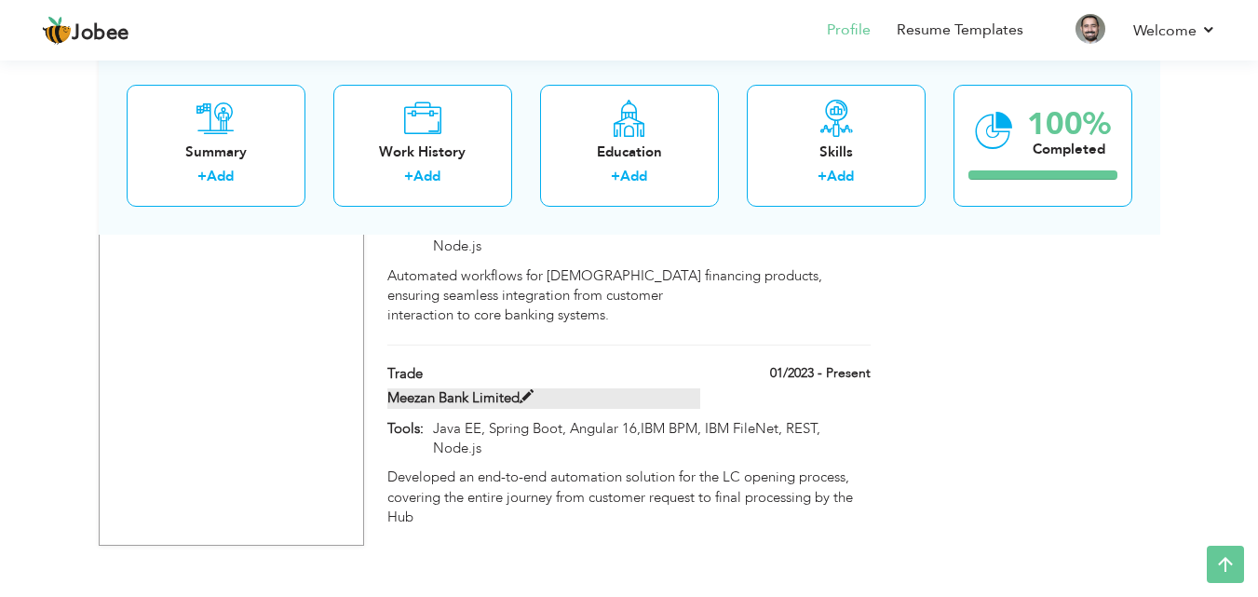
click at [615, 388] on label "Meezan Bank Limited" at bounding box center [543, 398] width 313 height 20
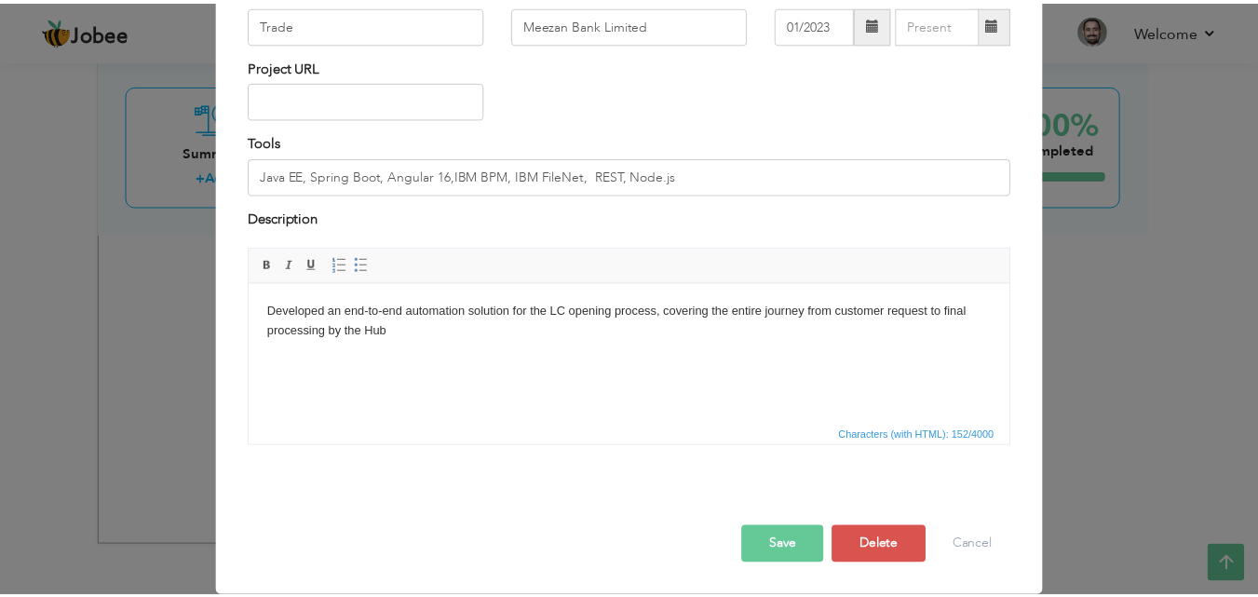
scroll to position [0, 0]
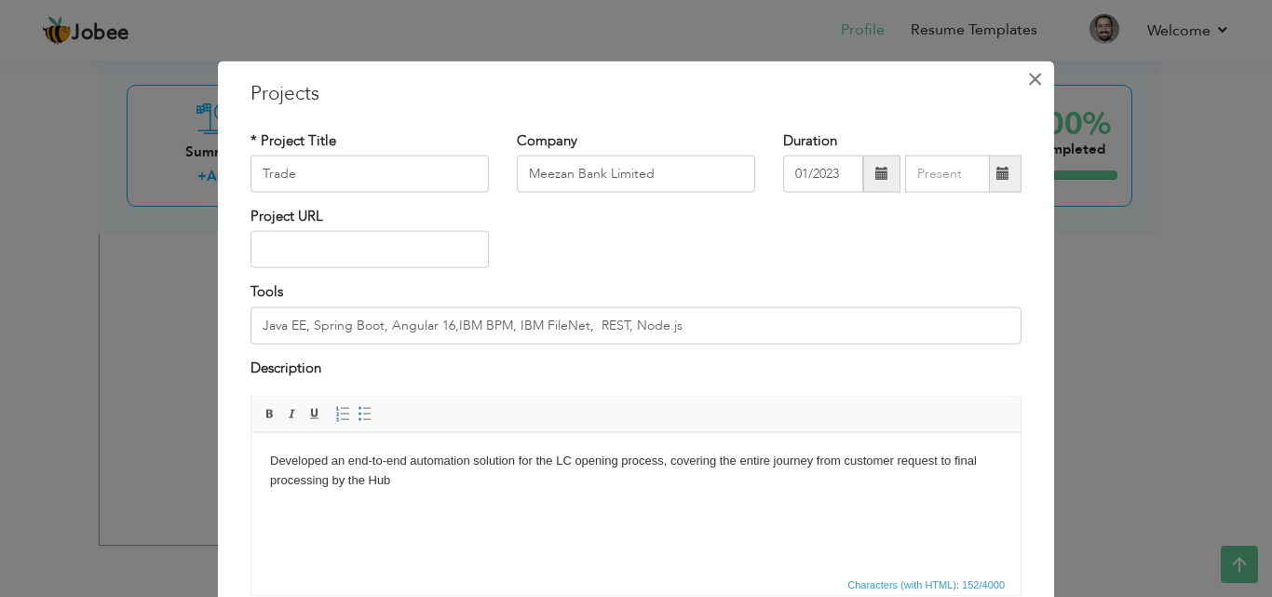
click at [1027, 78] on span "×" at bounding box center [1035, 78] width 16 height 34
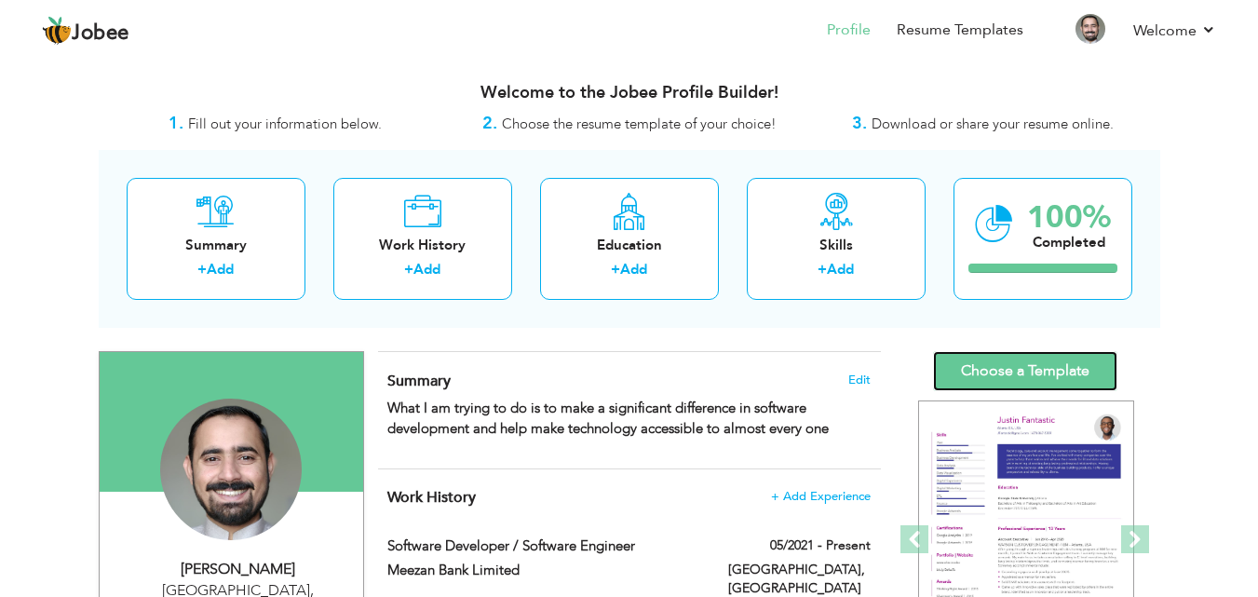
click at [1030, 364] on link "Choose a Template" at bounding box center [1025, 371] width 184 height 40
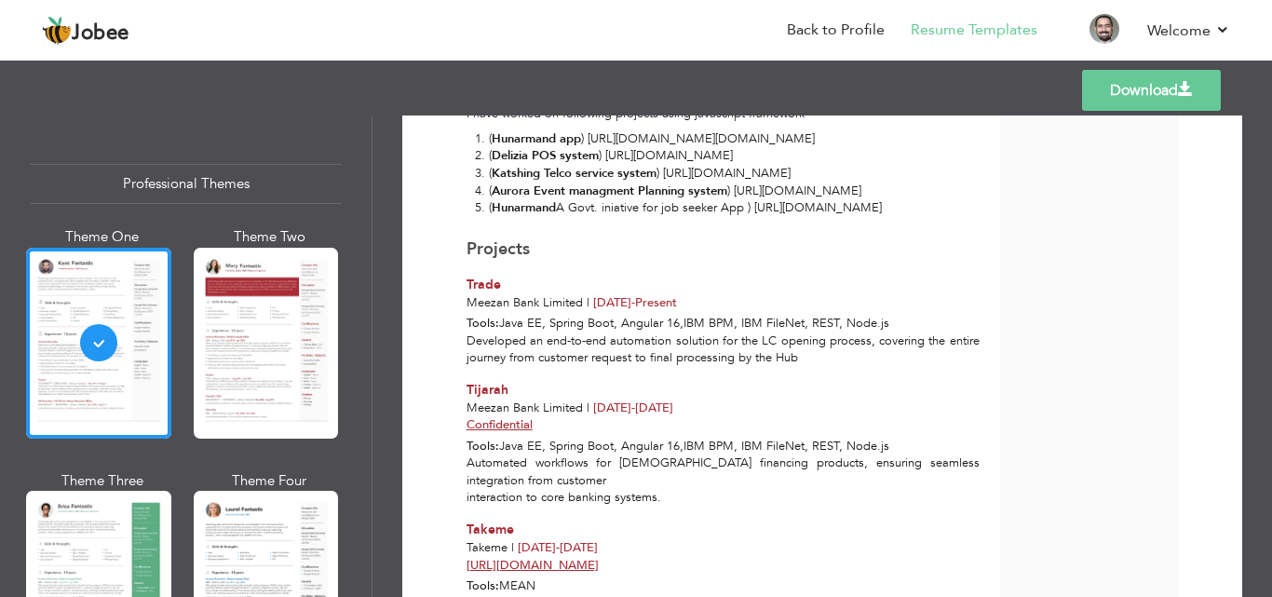
scroll to position [931, 0]
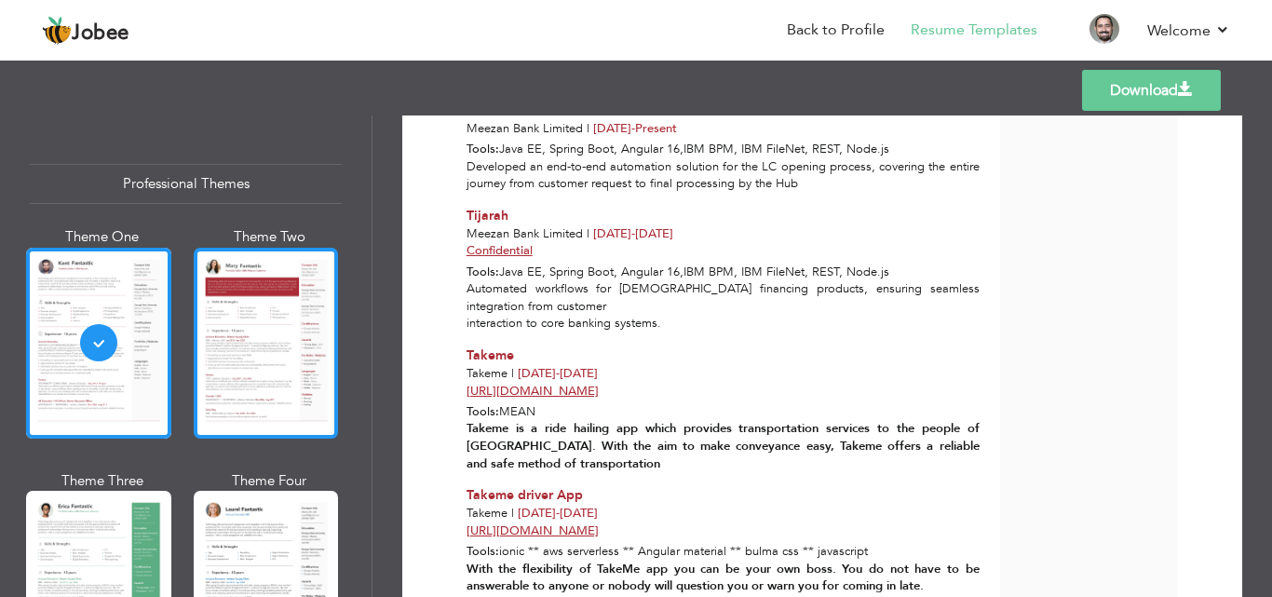
click at [256, 321] on div at bounding box center [266, 343] width 145 height 191
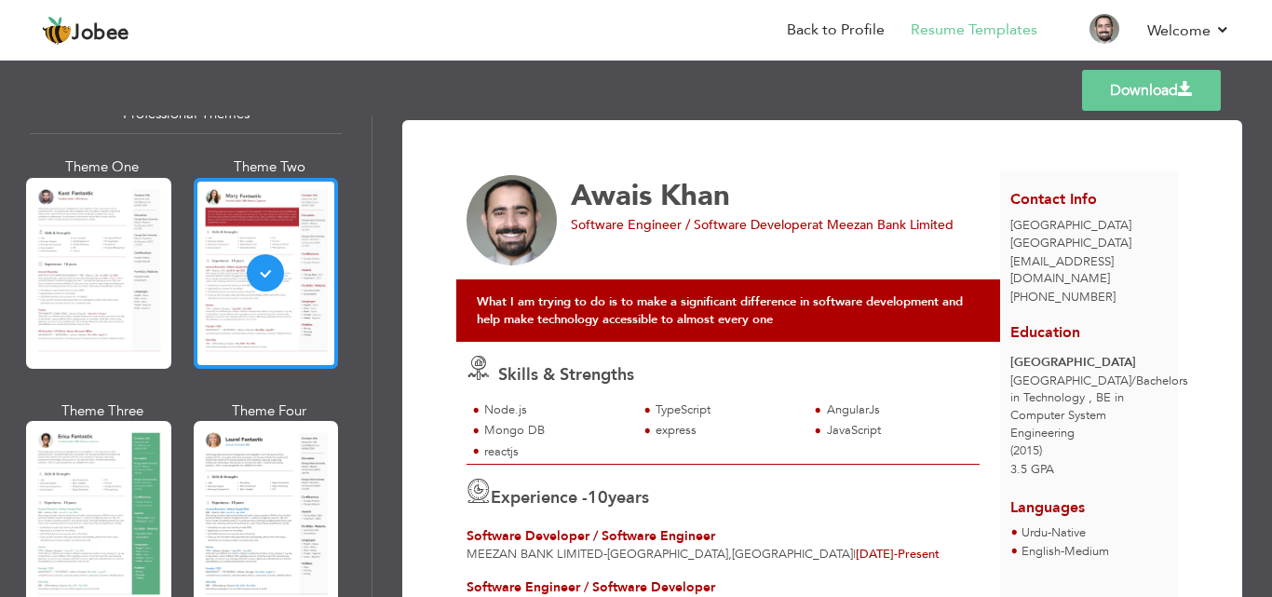
scroll to position [0, 0]
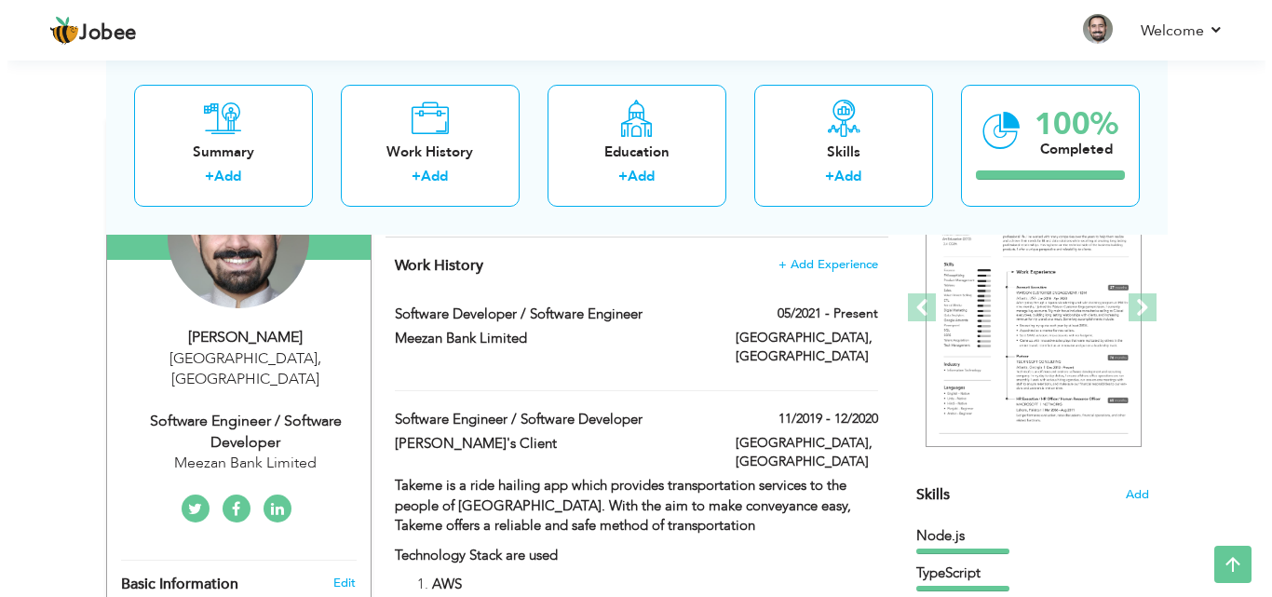
scroll to position [186, 0]
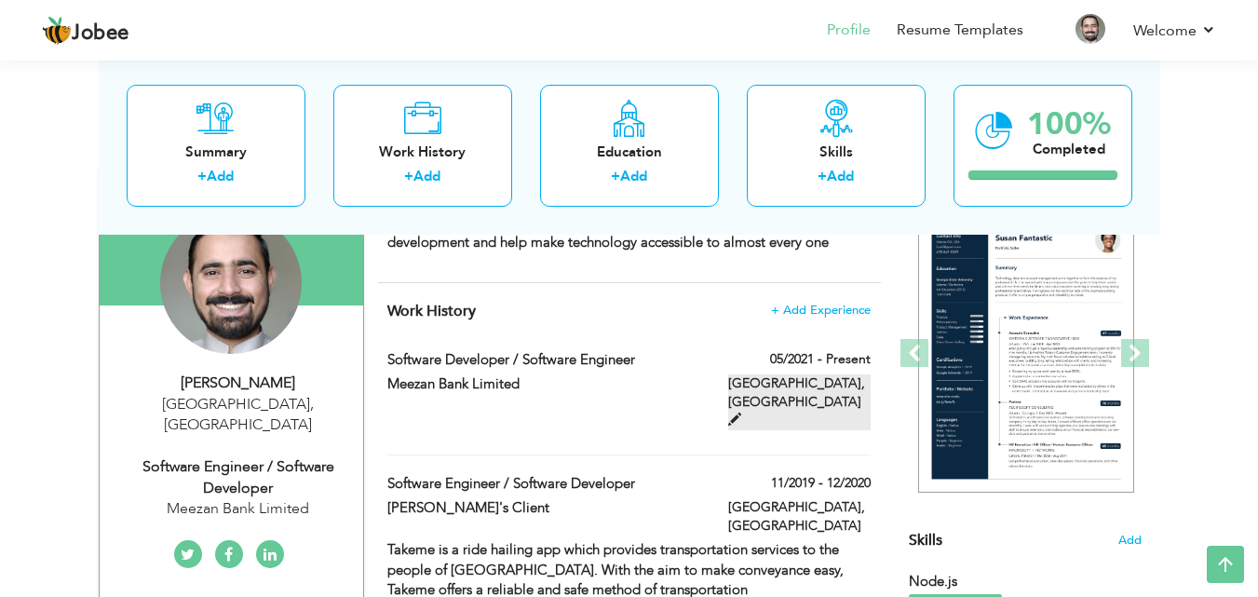
click at [741, 413] on span at bounding box center [734, 419] width 13 height 13
type input "Software Developer / Software Engineer"
type input "Meezan Bank Limited"
type input "05/2021"
type input "[GEOGRAPHIC_DATA]"
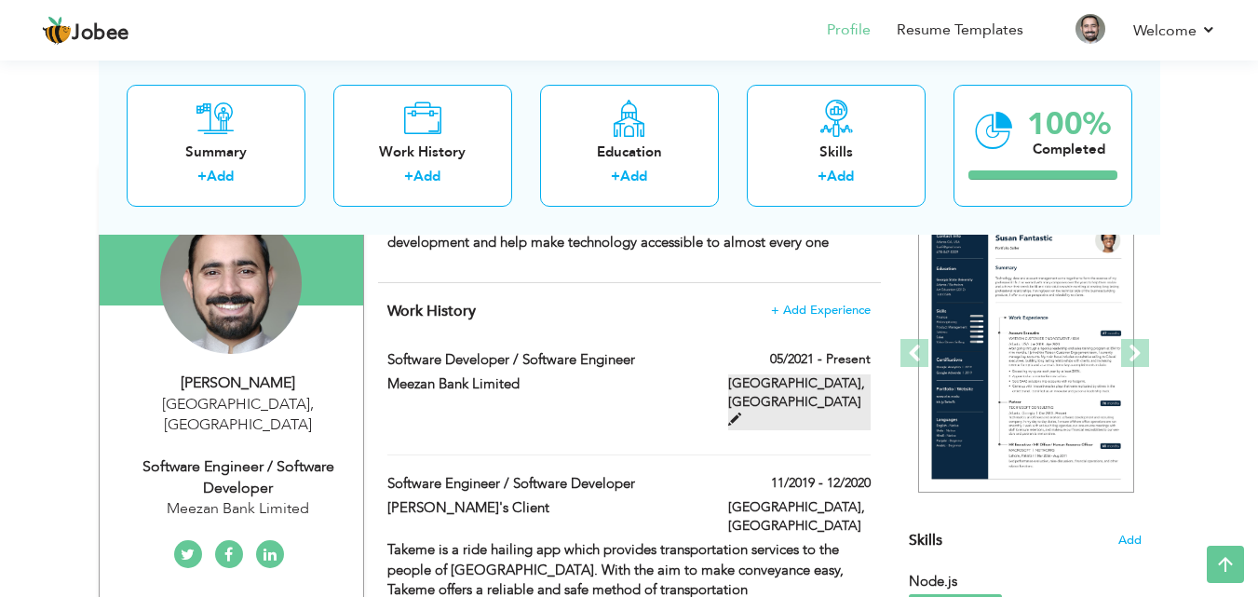
type input "[GEOGRAPHIC_DATA]"
checkbox input "true"
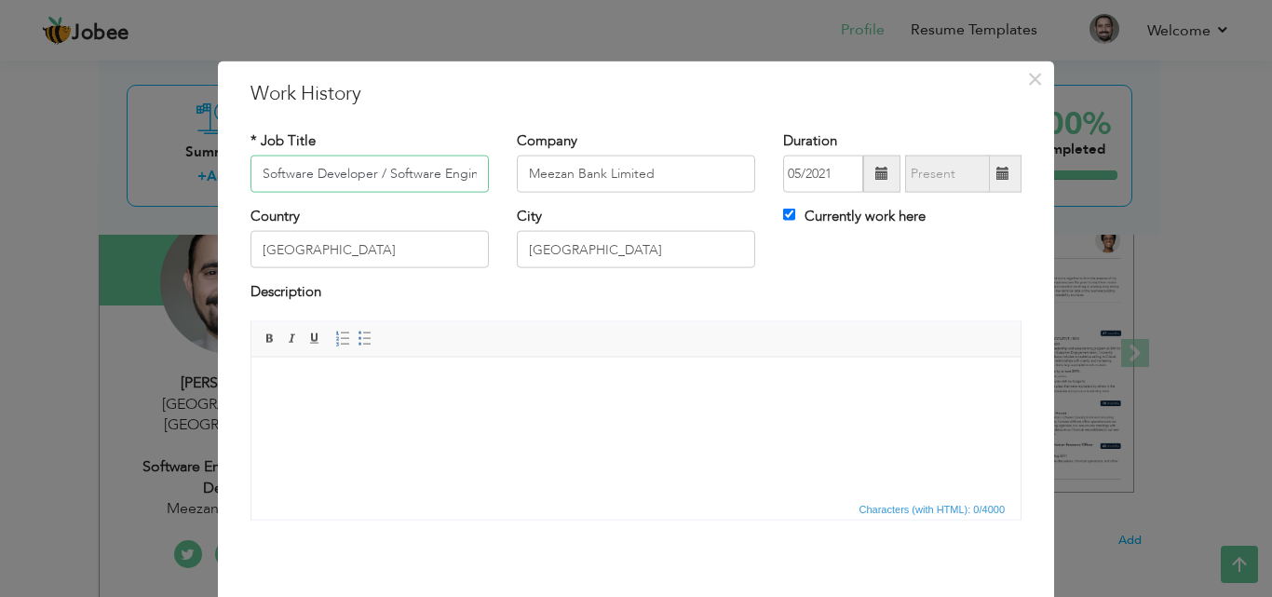
scroll to position [0, 18]
click at [400, 413] on html at bounding box center [635, 385] width 769 height 57
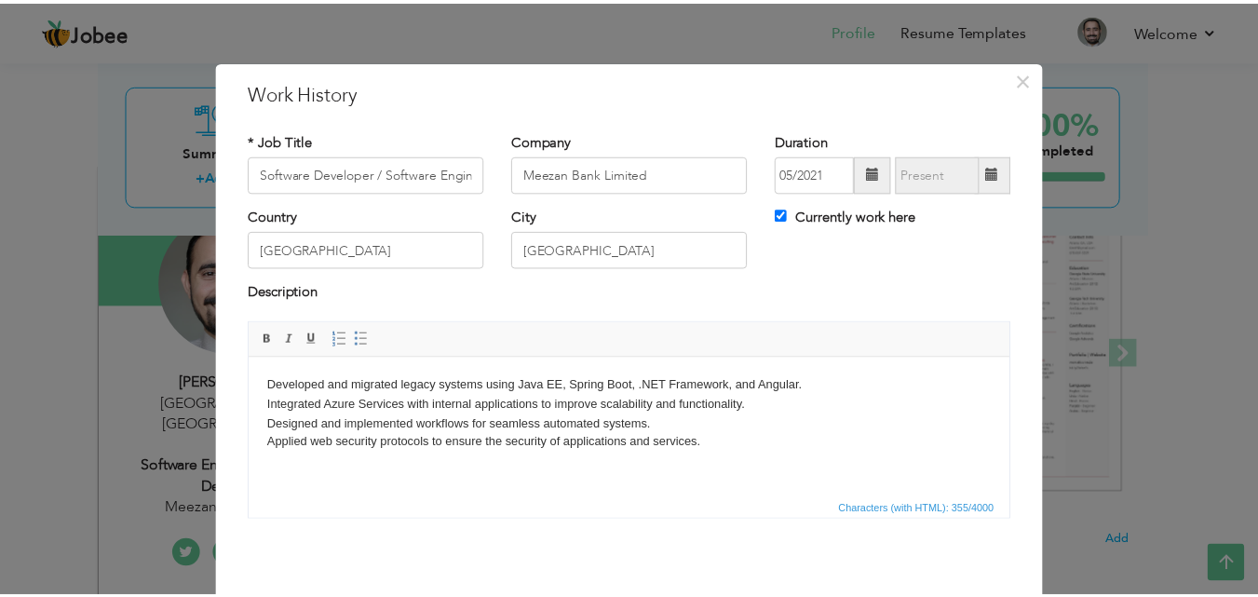
scroll to position [74, 0]
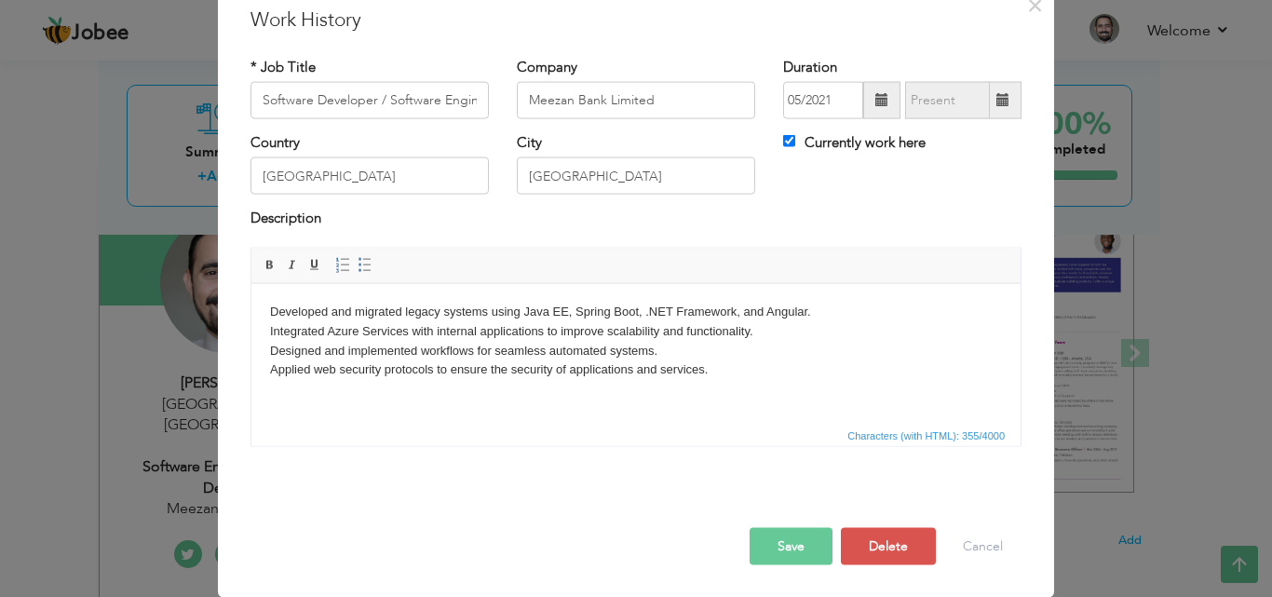
click at [807, 551] on button "Save" at bounding box center [791, 545] width 83 height 37
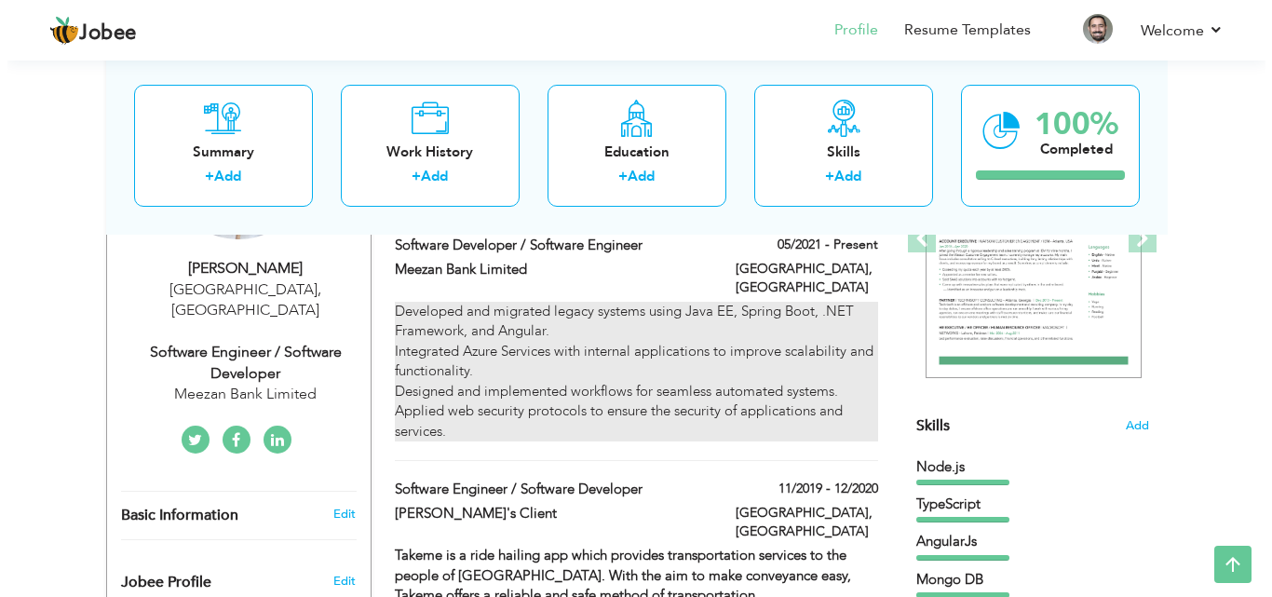
scroll to position [279, 0]
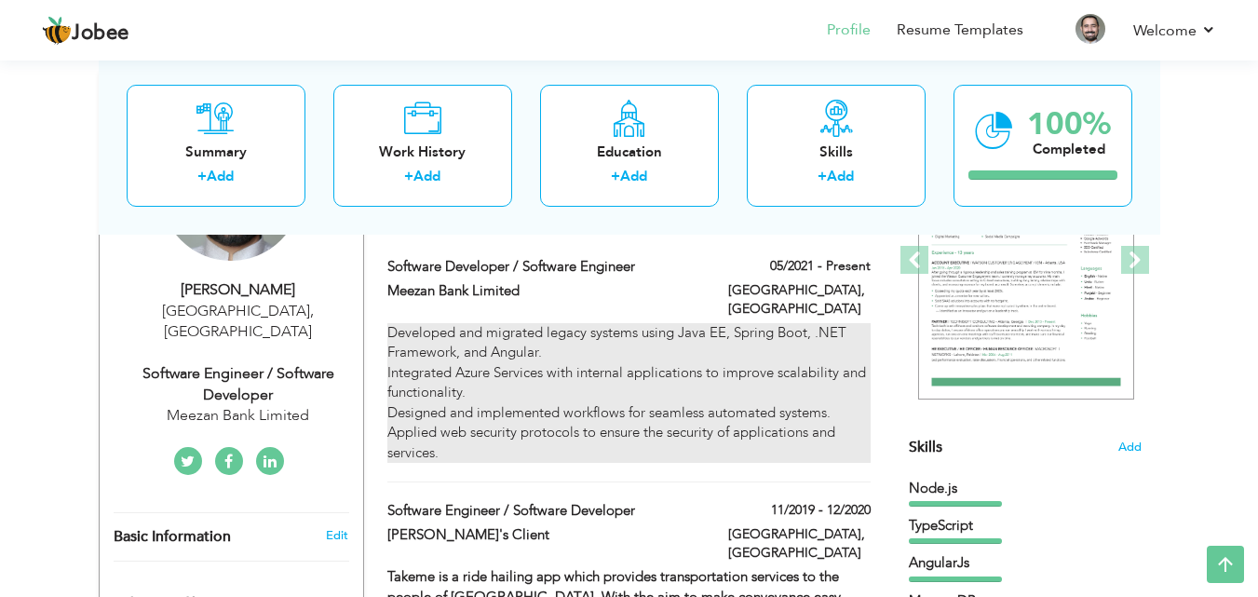
click at [779, 341] on div "Developed and migrated legacy systems using Java EE, Spring Boot, .NET Framewor…" at bounding box center [628, 393] width 482 height 140
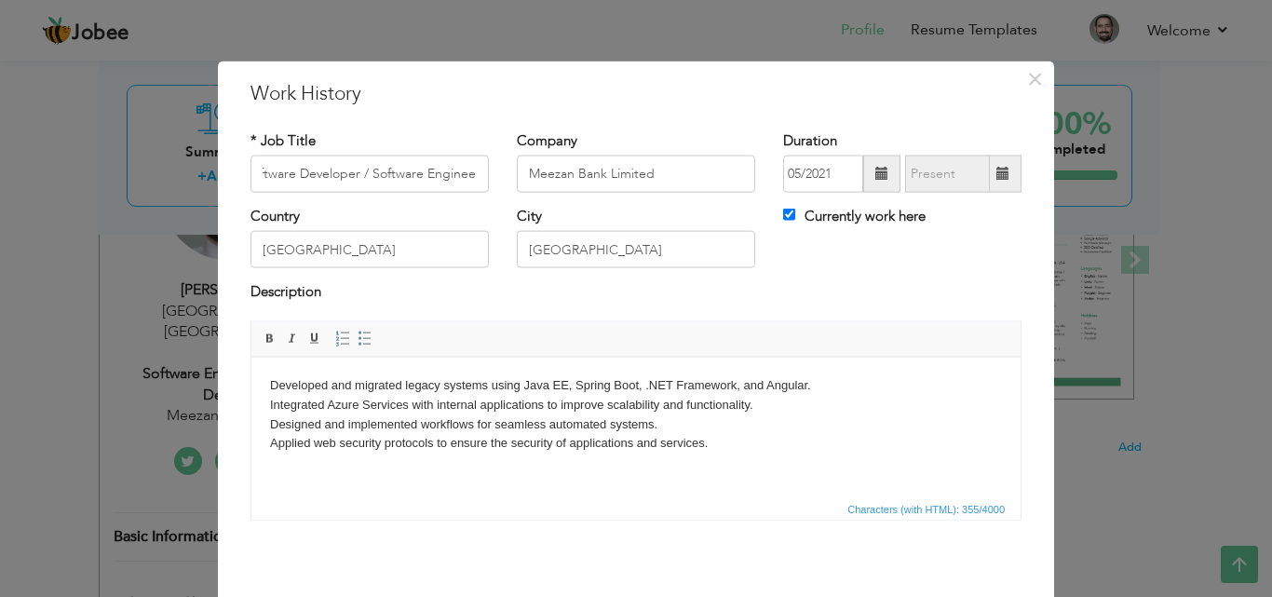
scroll to position [0, 0]
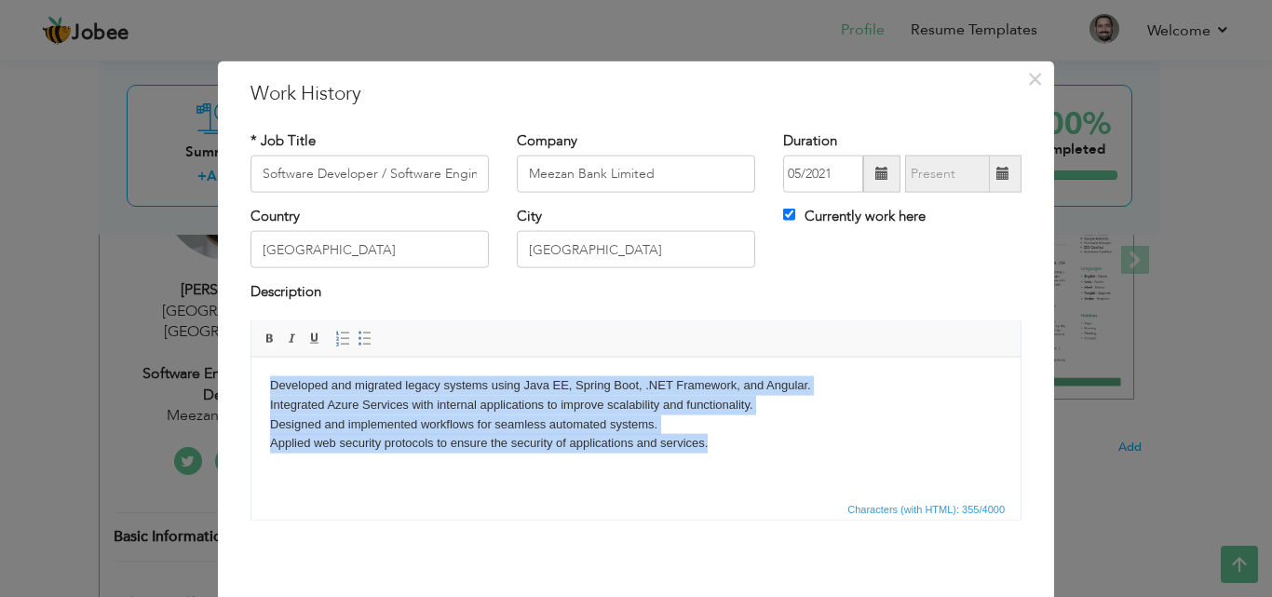
drag, startPoint x: 713, startPoint y: 444, endPoint x: 261, endPoint y: 385, distance: 456.5
click at [261, 385] on html "Developed and migrated legacy systems using Java EE, Spring Boot, .NET Framewor…" at bounding box center [635, 414] width 769 height 115
click at [263, 332] on span at bounding box center [270, 338] width 15 height 15
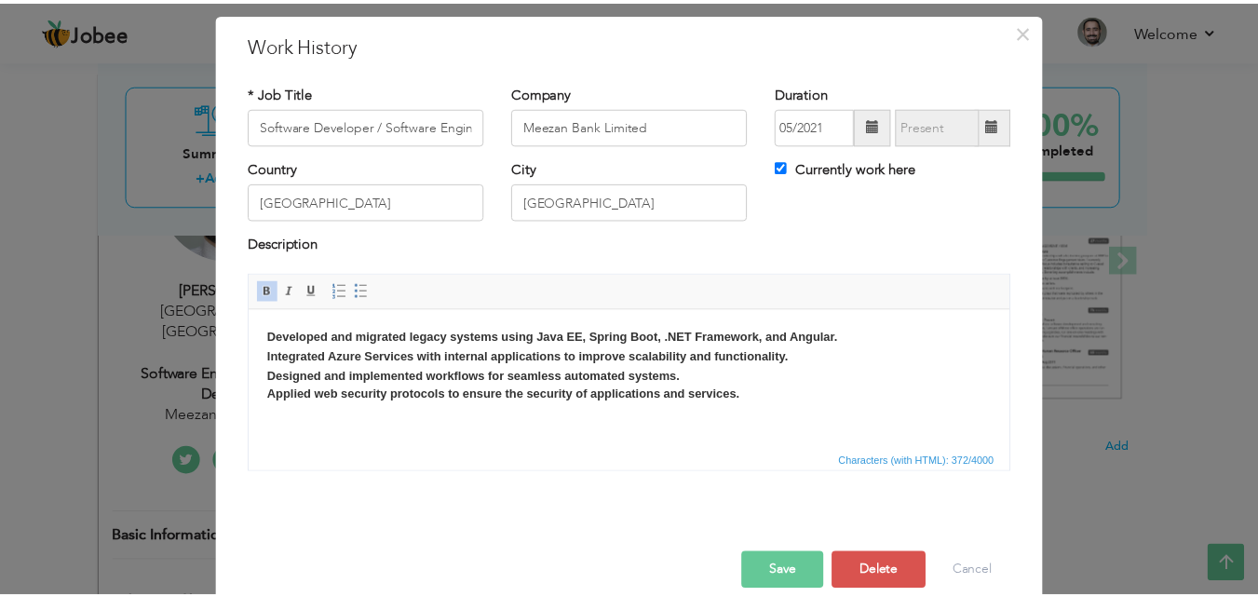
scroll to position [74, 0]
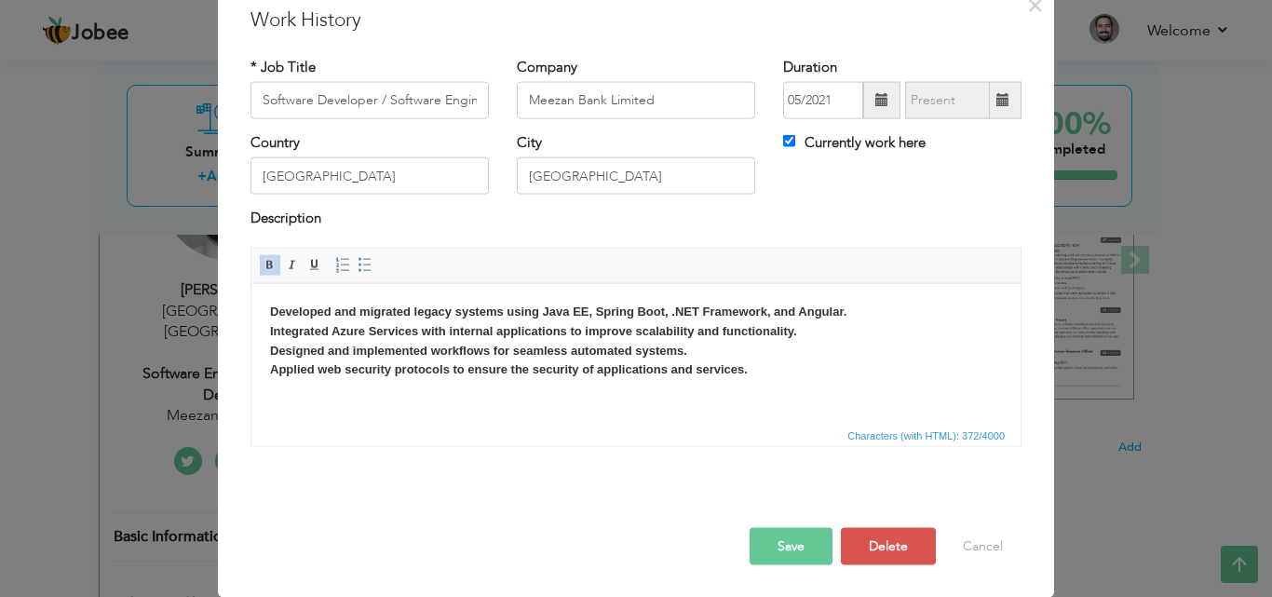
click at [763, 541] on button "Save" at bounding box center [791, 545] width 83 height 37
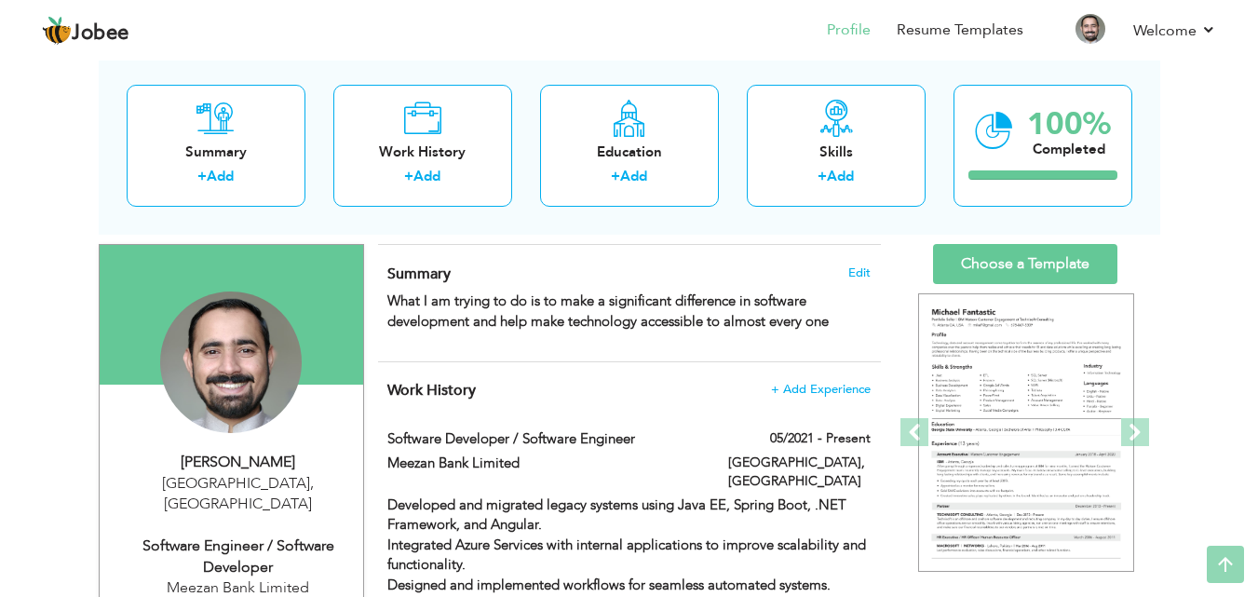
scroll to position [0, 0]
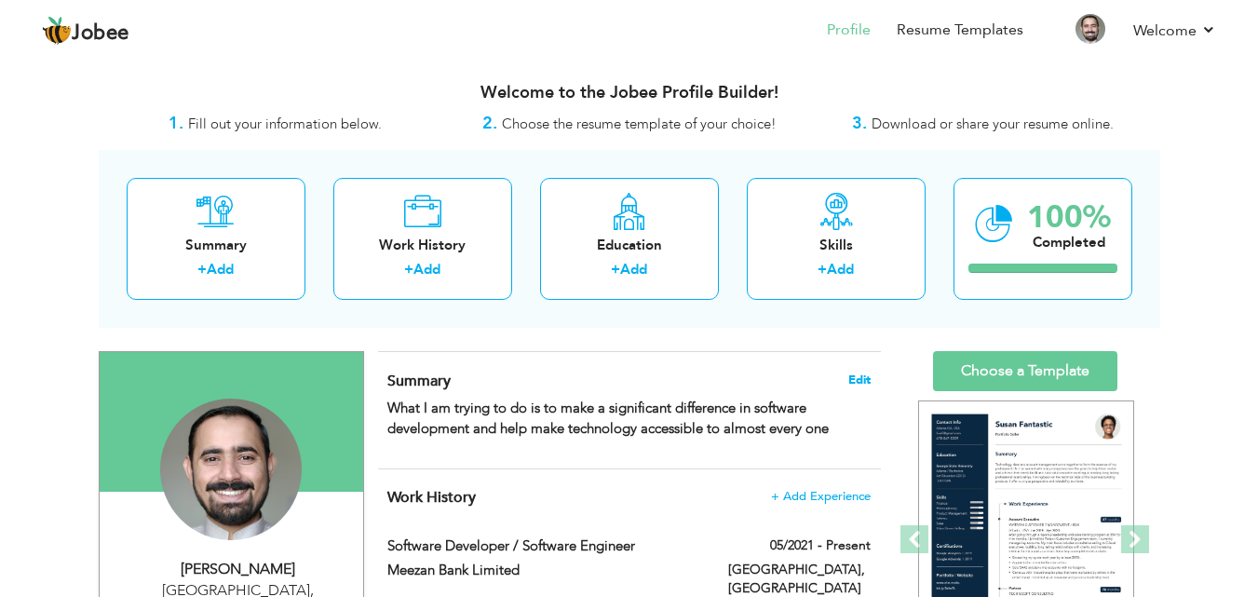
click at [862, 380] on span "Edit" at bounding box center [859, 379] width 22 height 13
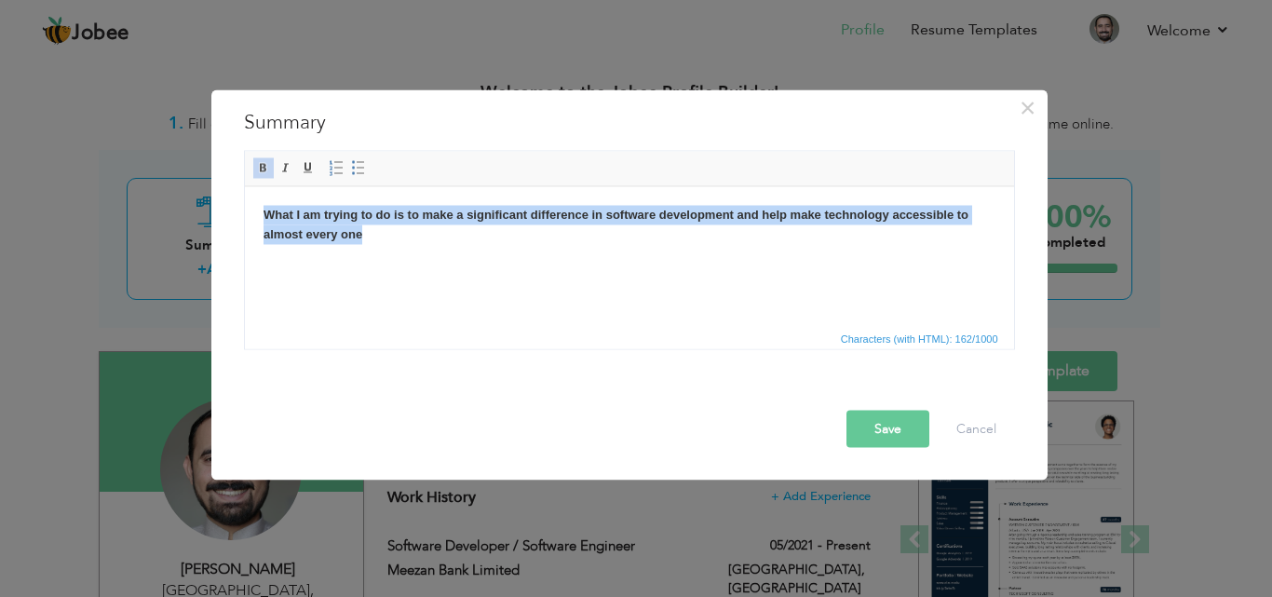
drag, startPoint x: 385, startPoint y: 236, endPoint x: 245, endPoint y: 202, distance: 143.7
click at [245, 202] on html "What I am trying to do is to make a significant difference in software developm…" at bounding box center [628, 224] width 769 height 76
copy strong "What I am trying to do is to make a significant difference in software developm…"
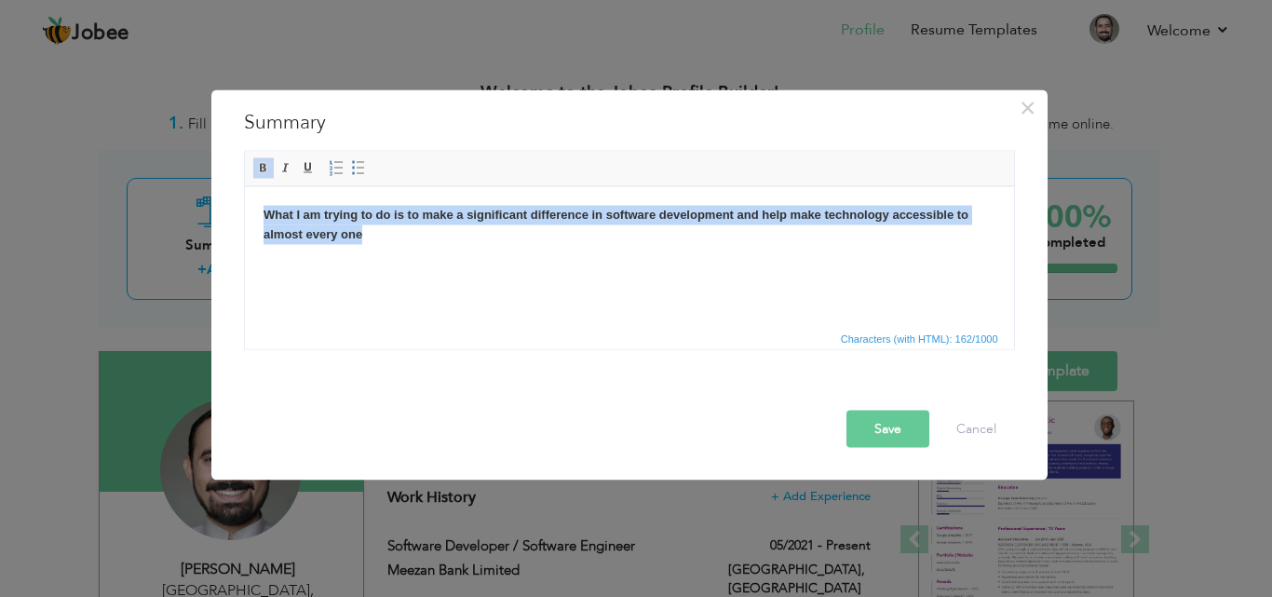
click at [407, 263] on html "What I am trying to do is to make a significant difference in software developm…" at bounding box center [628, 224] width 769 height 76
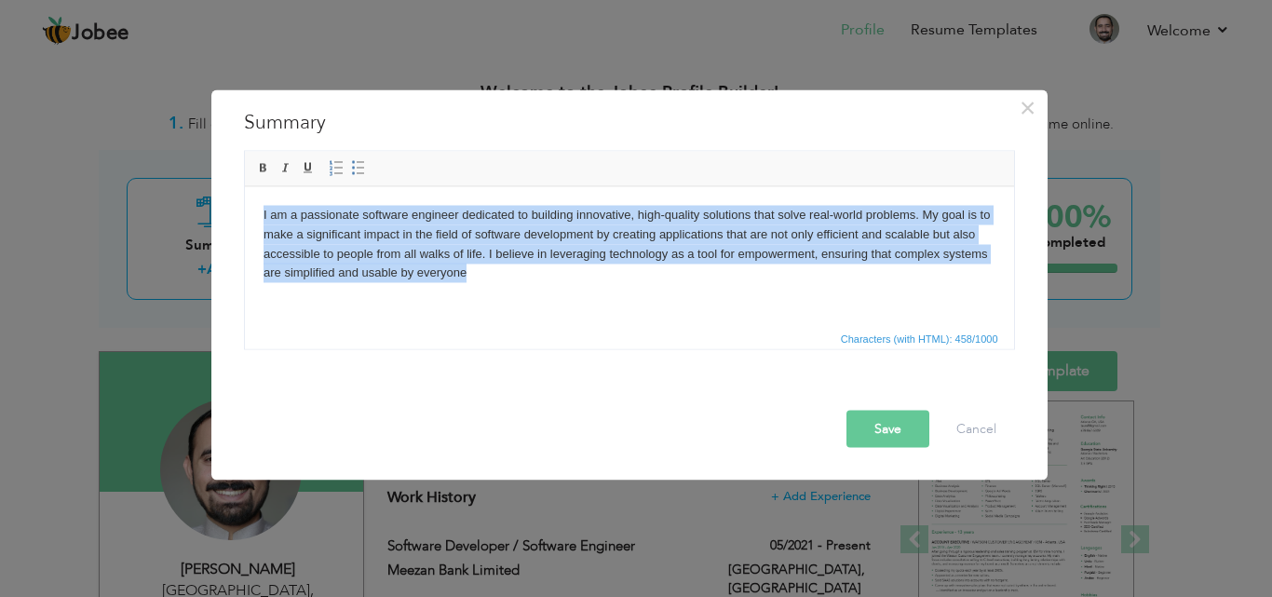
drag, startPoint x: 484, startPoint y: 277, endPoint x: 259, endPoint y: 213, distance: 234.1
click at [259, 213] on html "I am a passionate software engineer dedicated to building innovative, high-qual…" at bounding box center [628, 243] width 769 height 115
click at [258, 171] on span at bounding box center [263, 167] width 15 height 15
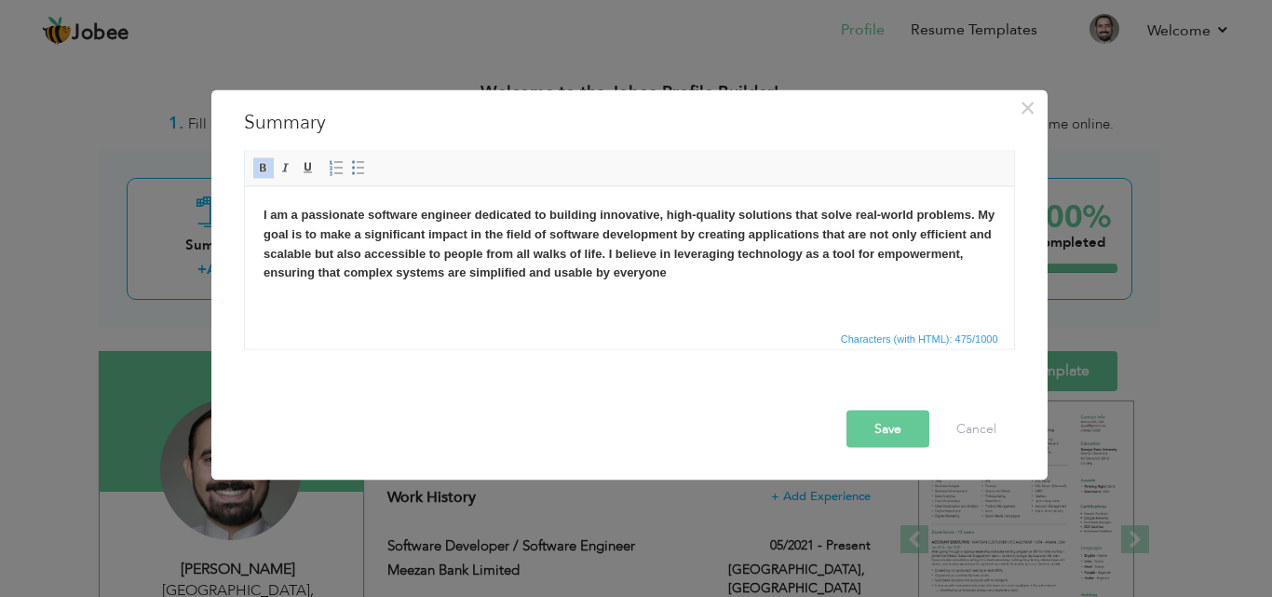
click at [890, 428] on button "Save" at bounding box center [888, 428] width 83 height 37
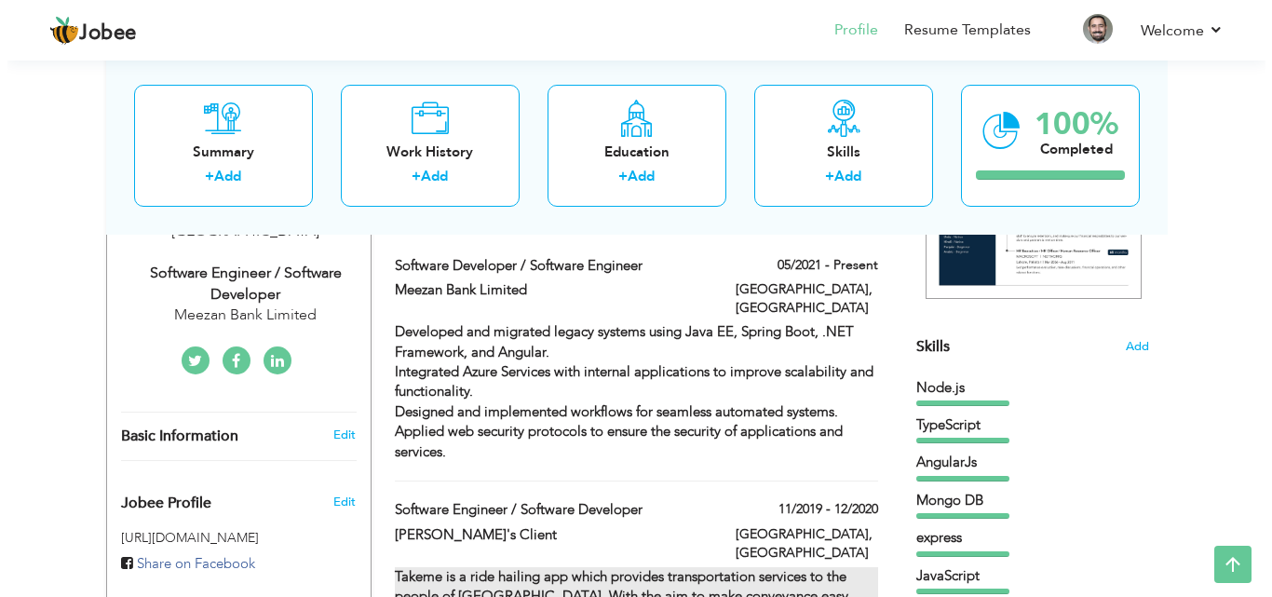
scroll to position [373, 0]
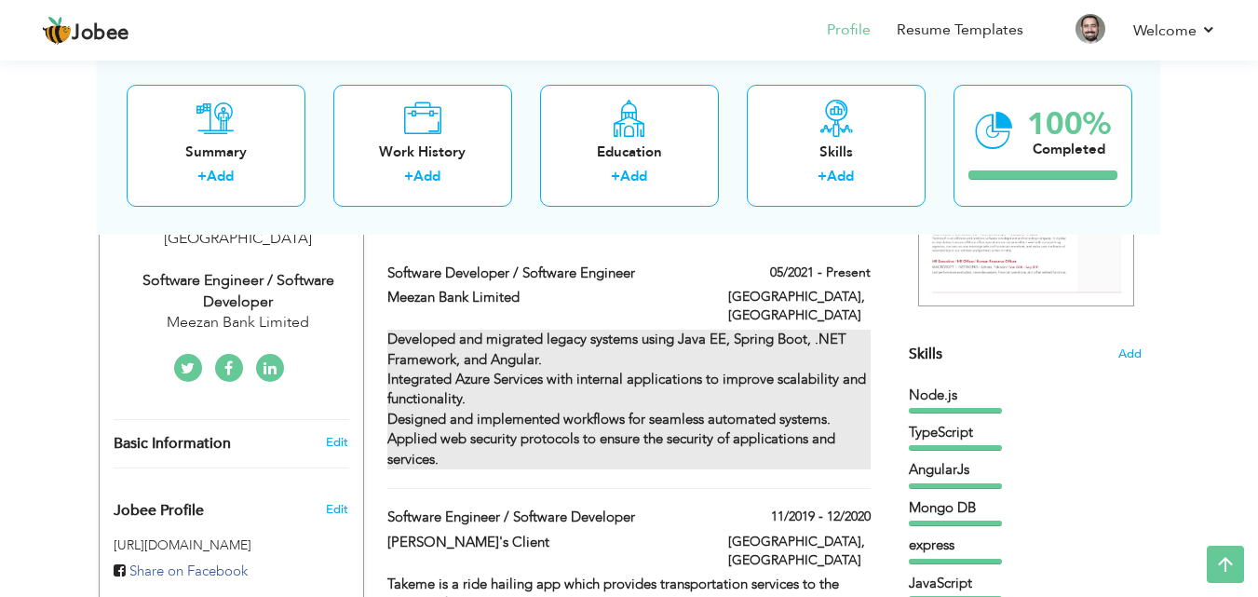
click at [453, 419] on strong "Developed and migrated legacy systems using Java EE, Spring Boot, .NET Framewor…" at bounding box center [626, 399] width 479 height 139
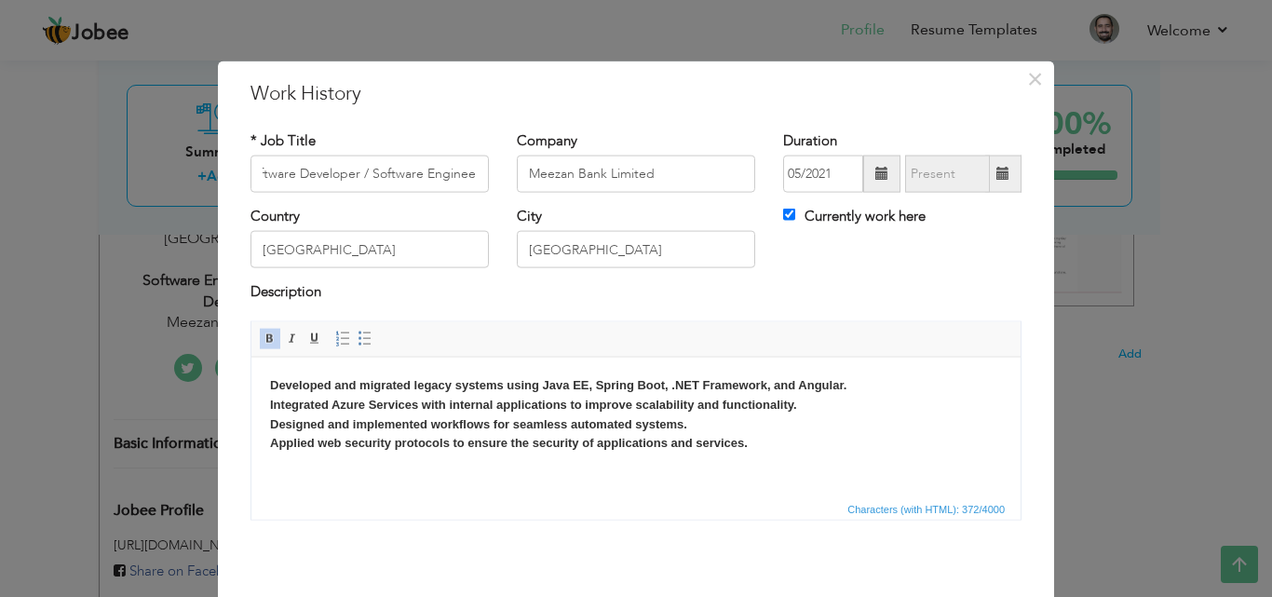
scroll to position [0, 0]
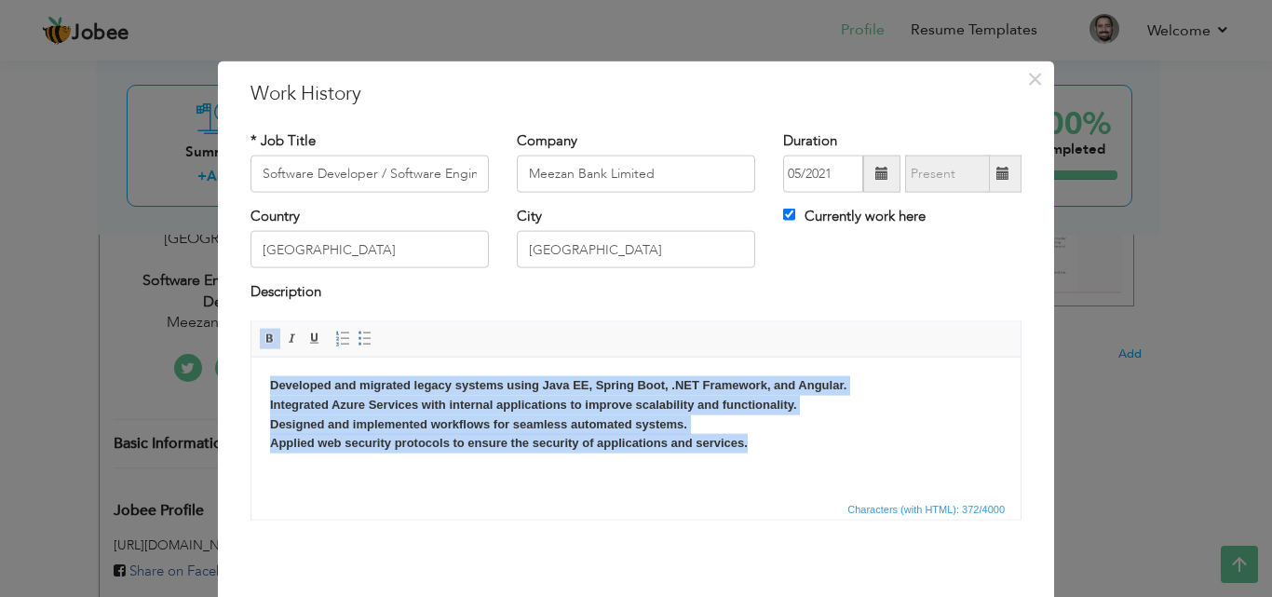
drag, startPoint x: 759, startPoint y: 443, endPoint x: 261, endPoint y: 390, distance: 501.0
click at [261, 390] on html "Developed and migrated legacy systems using Java EE, Spring Boot, .NET Framewor…" at bounding box center [635, 414] width 769 height 115
copy strong "Developed and migrated legacy systems using Java EE, Spring Boot, .NET Framewor…"
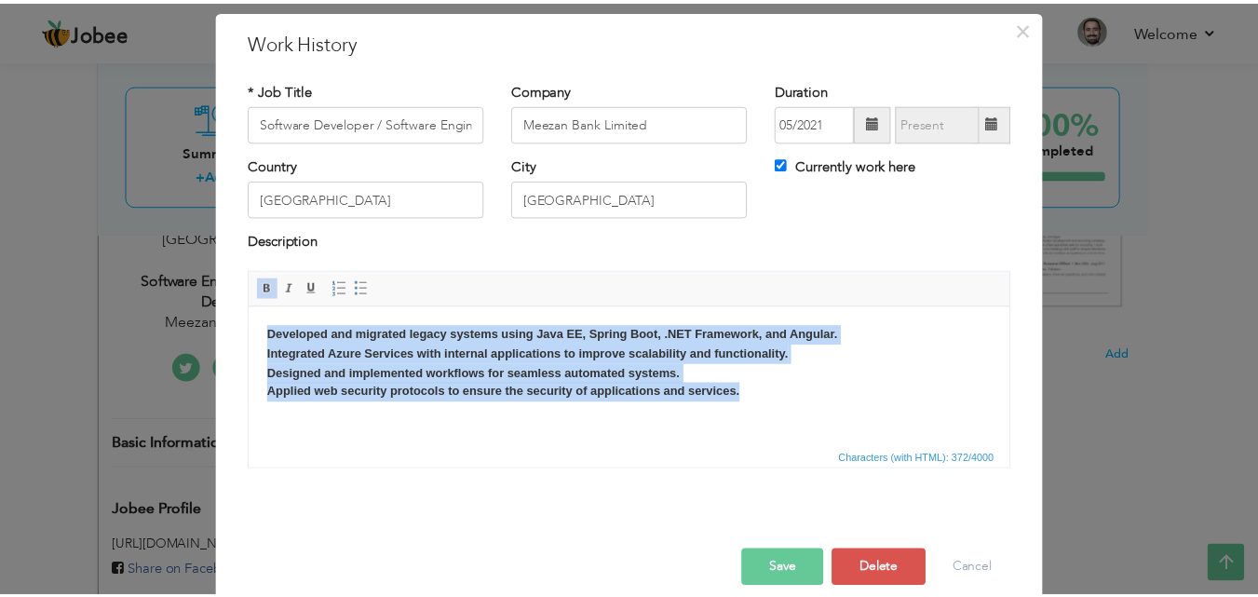
scroll to position [74, 0]
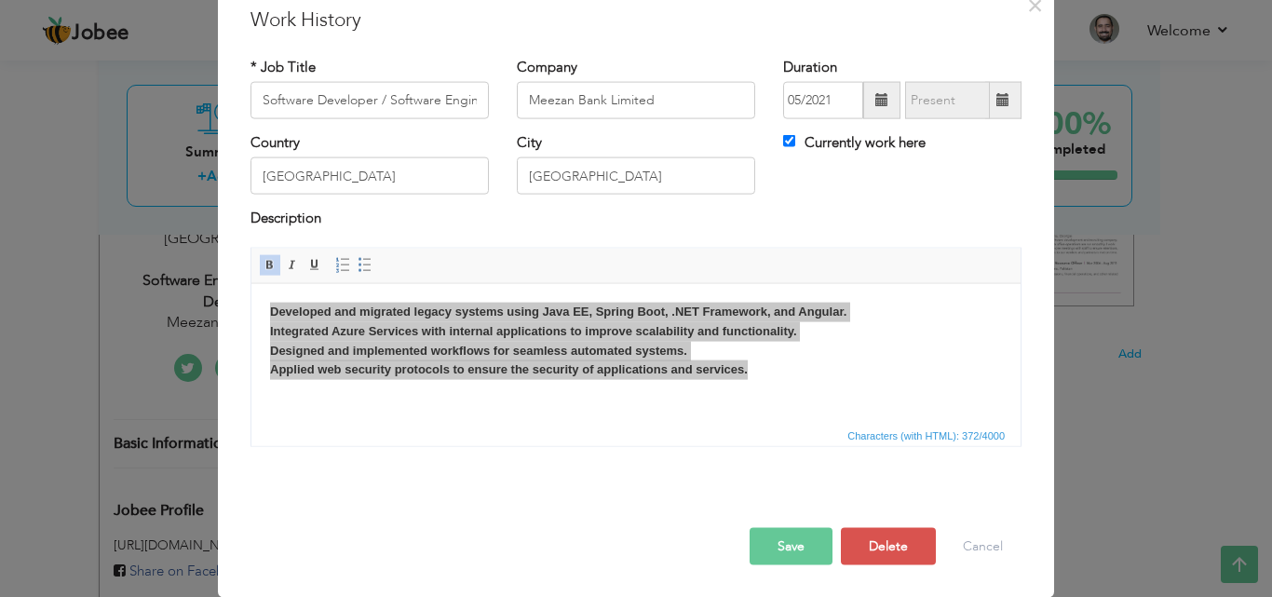
click at [784, 546] on button "Save" at bounding box center [791, 545] width 83 height 37
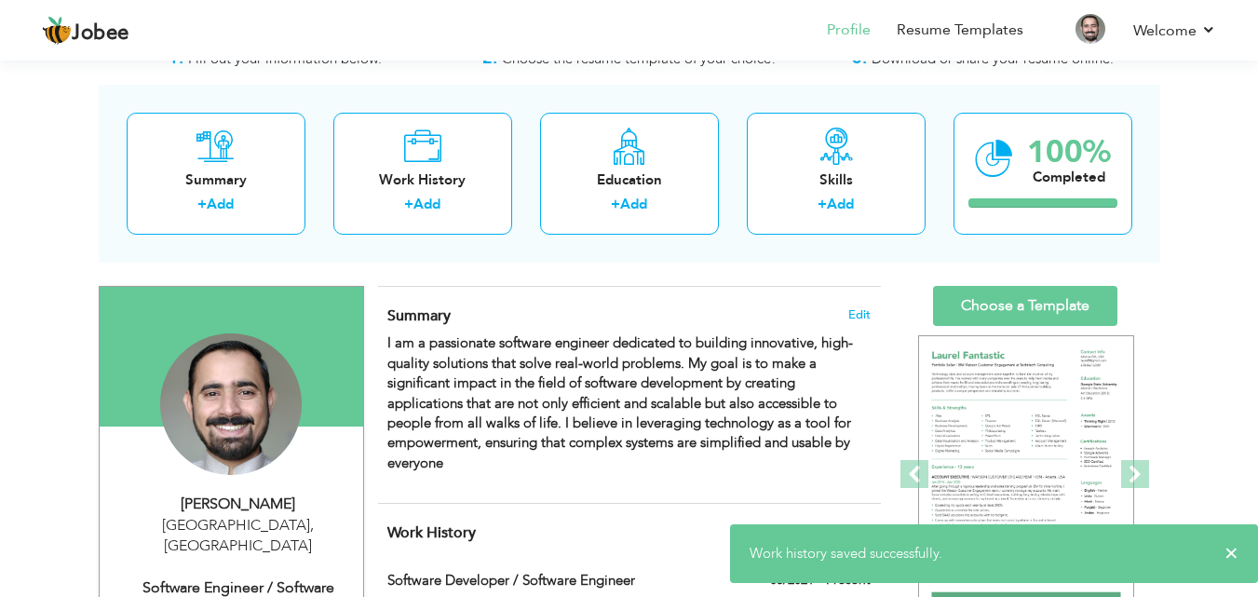
scroll to position [0, 0]
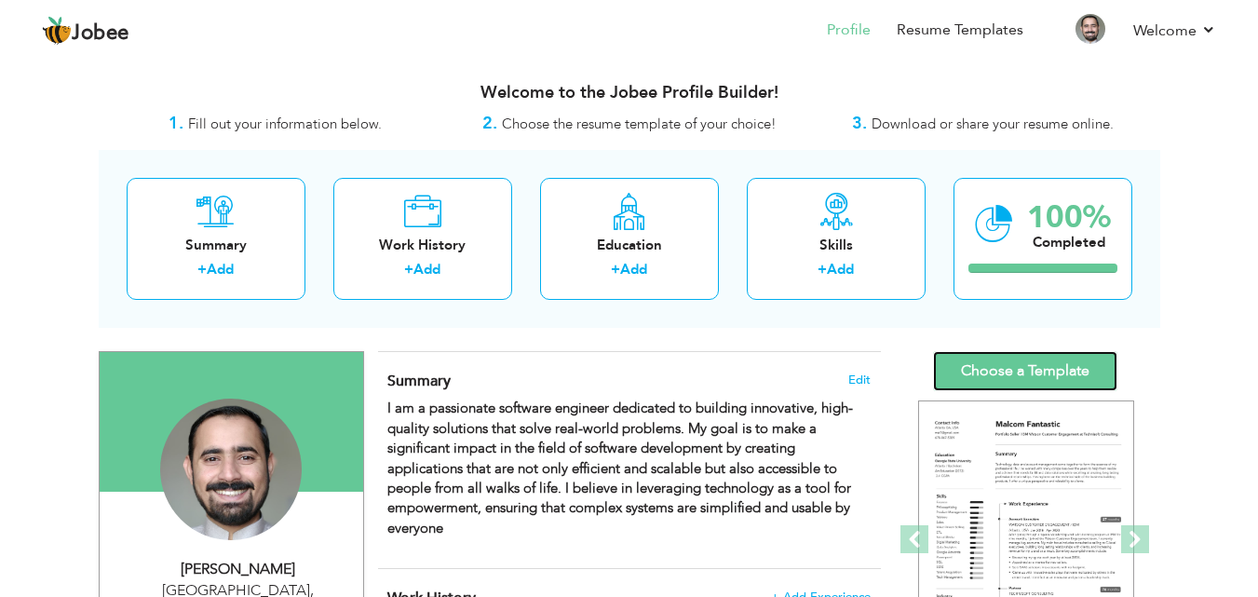
click at [1004, 373] on link "Choose a Template" at bounding box center [1025, 371] width 184 height 40
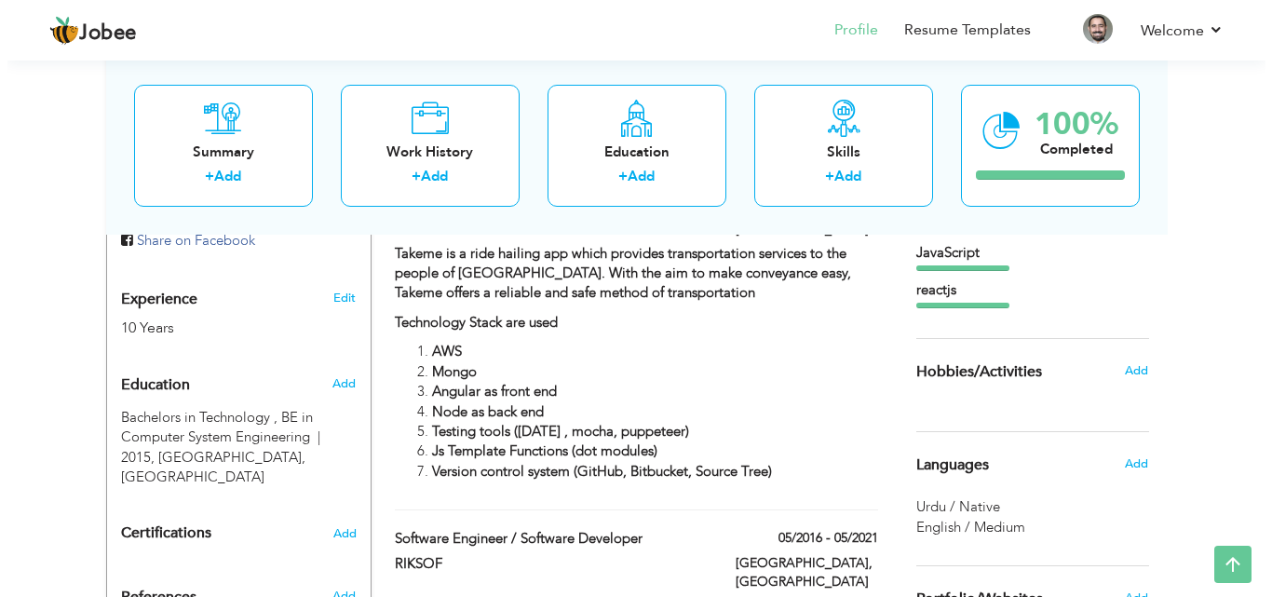
scroll to position [745, 0]
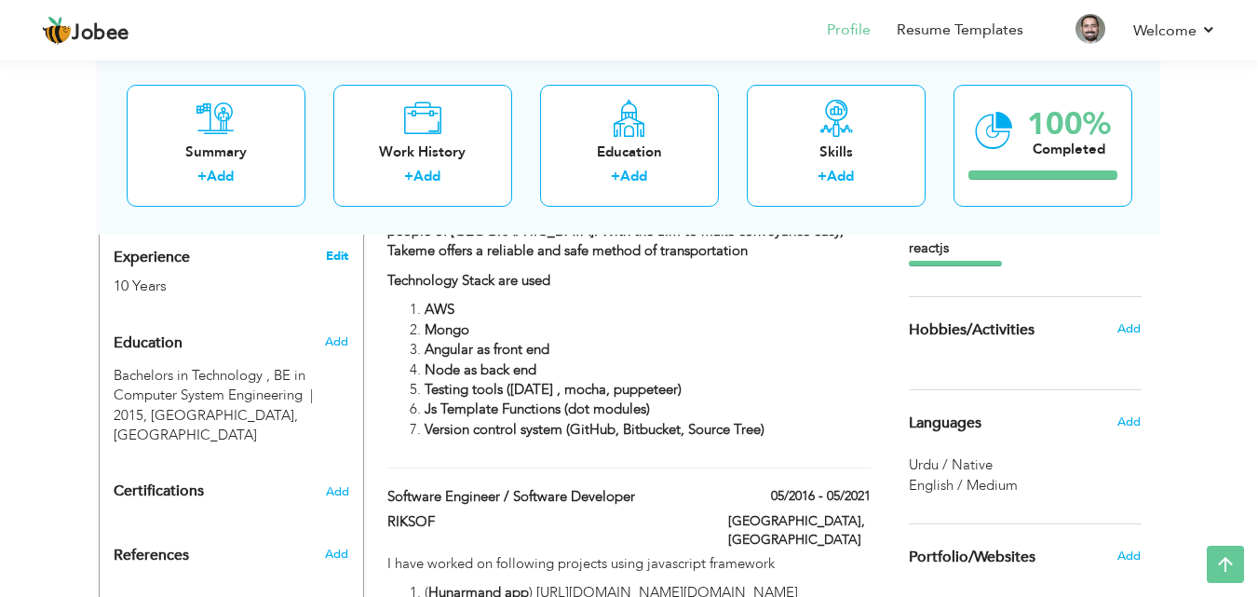
click at [333, 248] on link "Edit" at bounding box center [337, 256] width 22 height 17
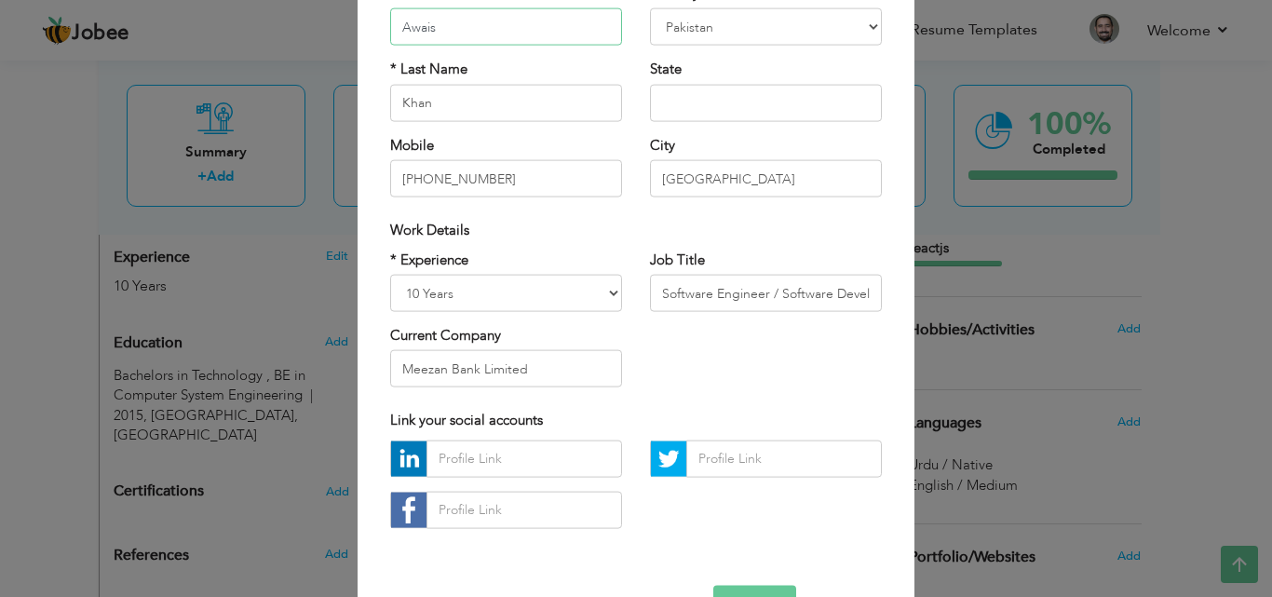
scroll to position [186, 0]
click at [506, 295] on select "Entry Level Less than 1 Year 1 Year 2 Years 3 Years 4 Years 5 Years 6 Years 7 Y…" at bounding box center [506, 292] width 232 height 37
select select "number:11"
click at [390, 274] on select "Entry Level Less than 1 Year 1 Year 2 Years 3 Years 4 Years 5 Years 6 Years 7 Y…" at bounding box center [506, 292] width 232 height 37
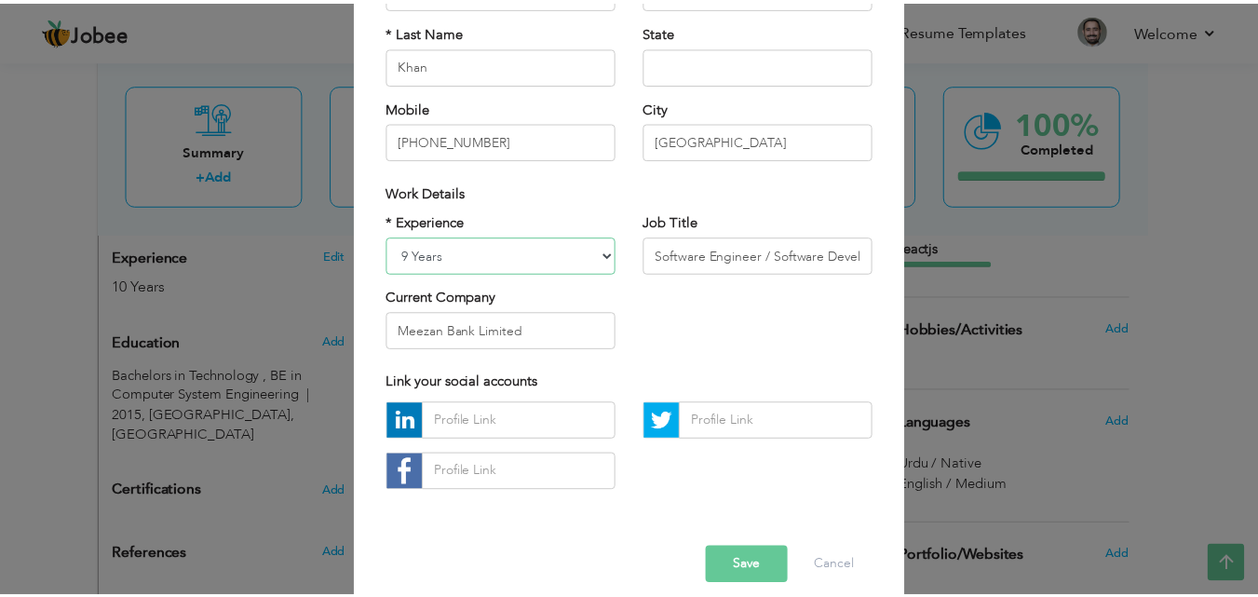
scroll to position [243, 0]
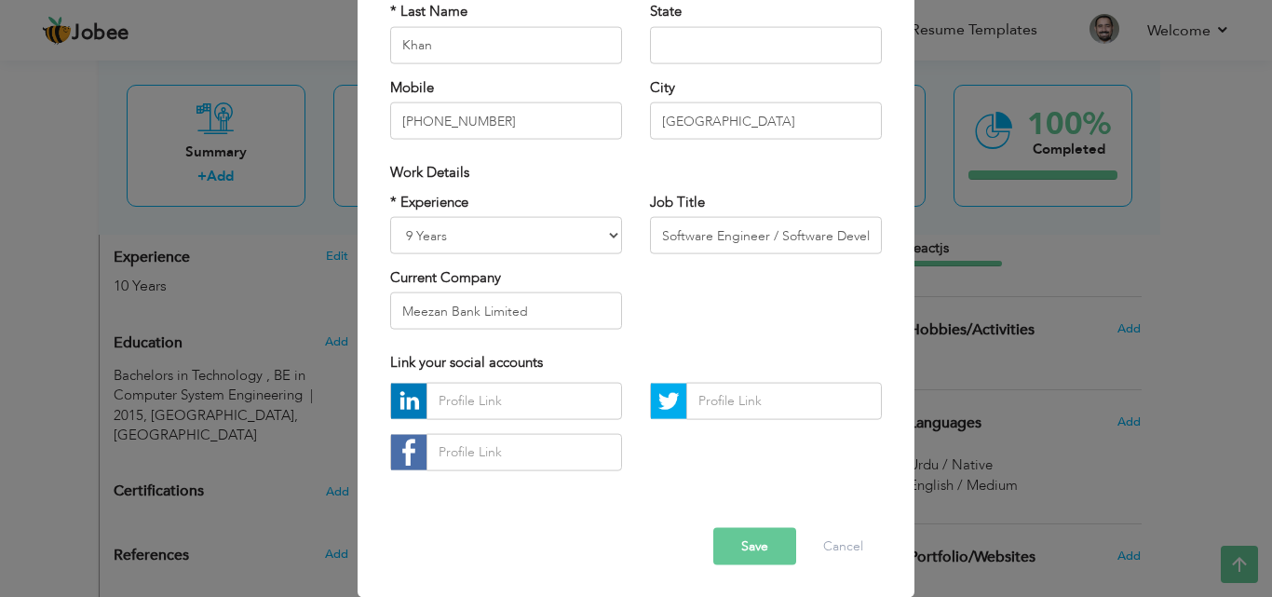
click at [751, 541] on button "Save" at bounding box center [754, 545] width 83 height 37
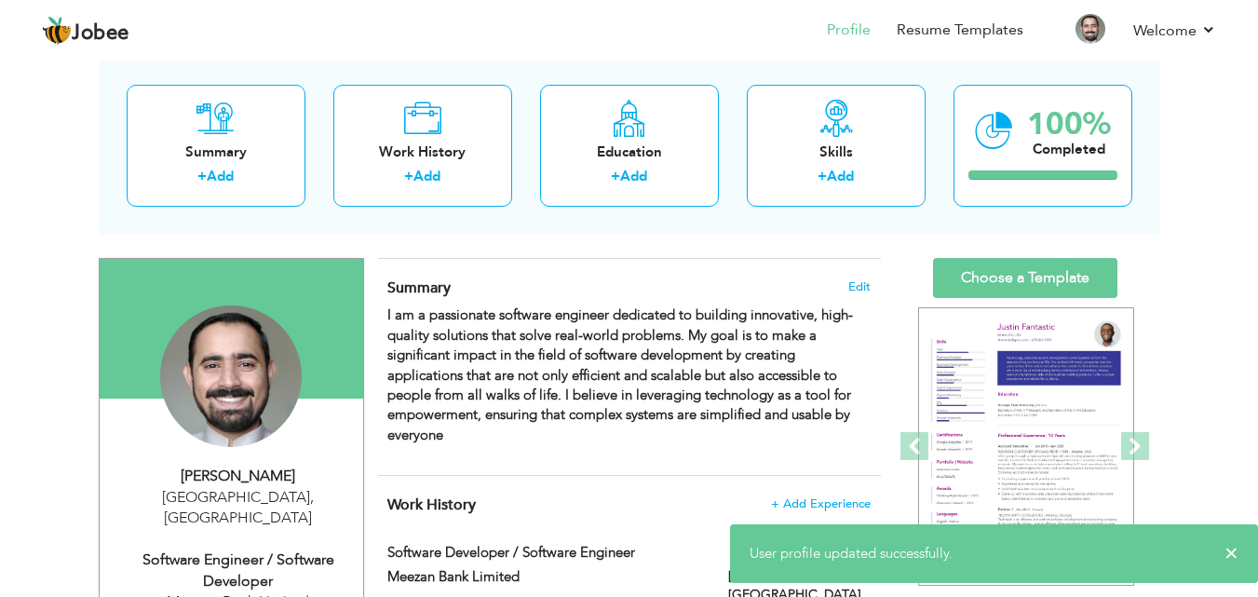
scroll to position [0, 0]
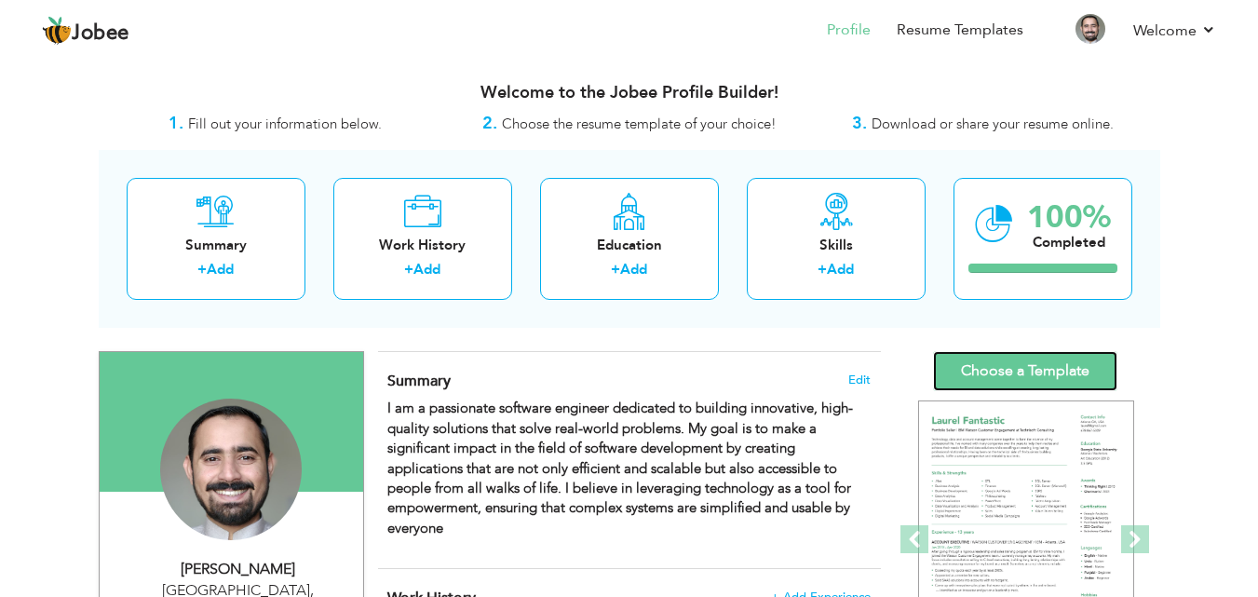
click at [1019, 374] on link "Choose a Template" at bounding box center [1025, 371] width 184 height 40
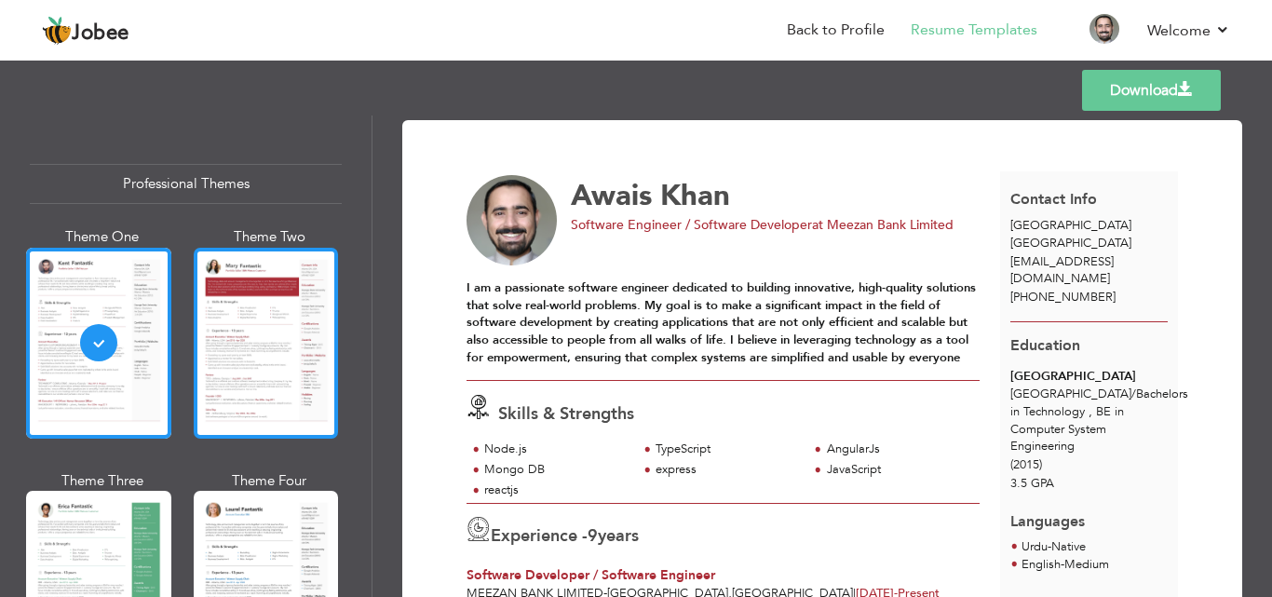
click at [262, 332] on div at bounding box center [266, 343] width 145 height 191
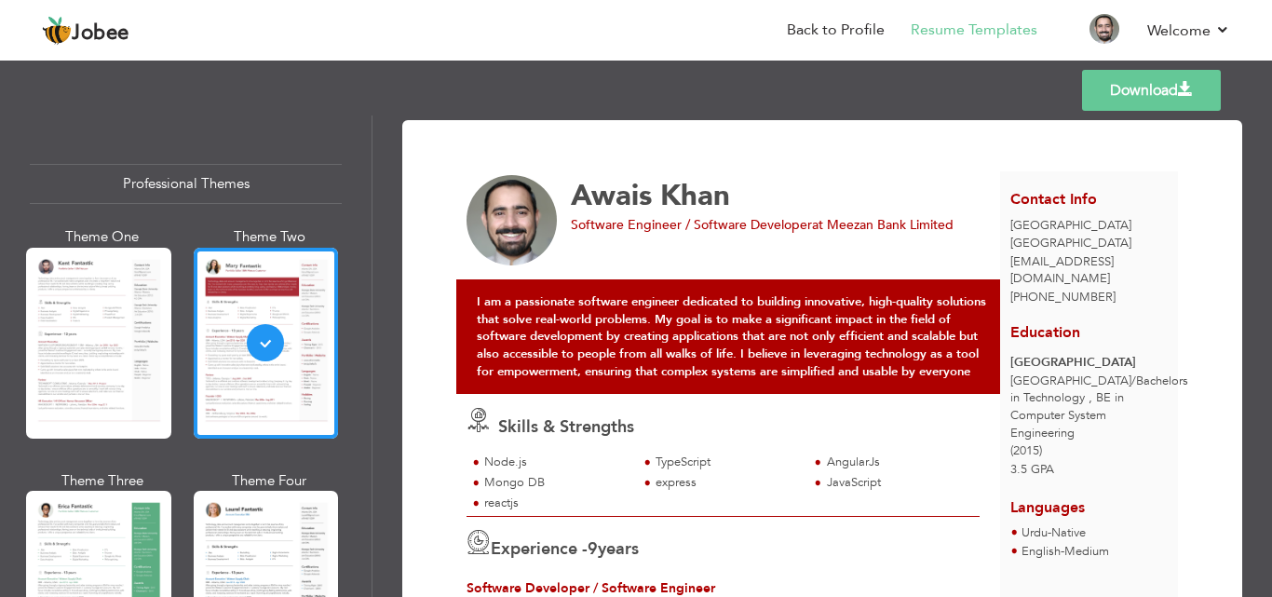
click at [1122, 91] on link "Download" at bounding box center [1151, 90] width 139 height 41
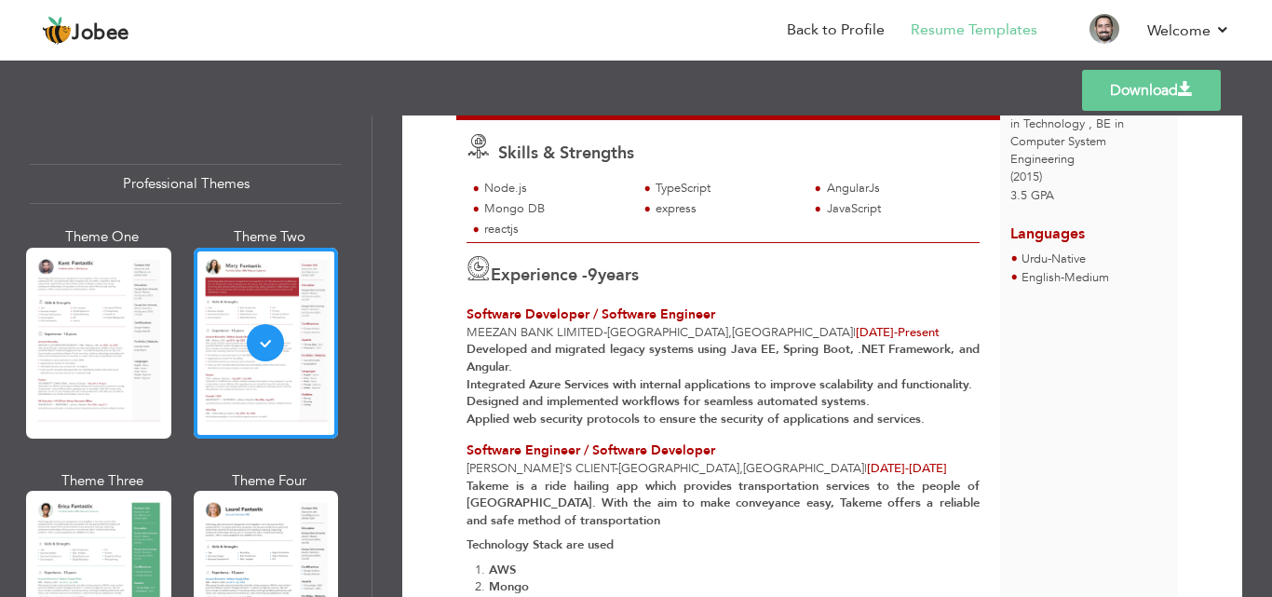
scroll to position [279, 0]
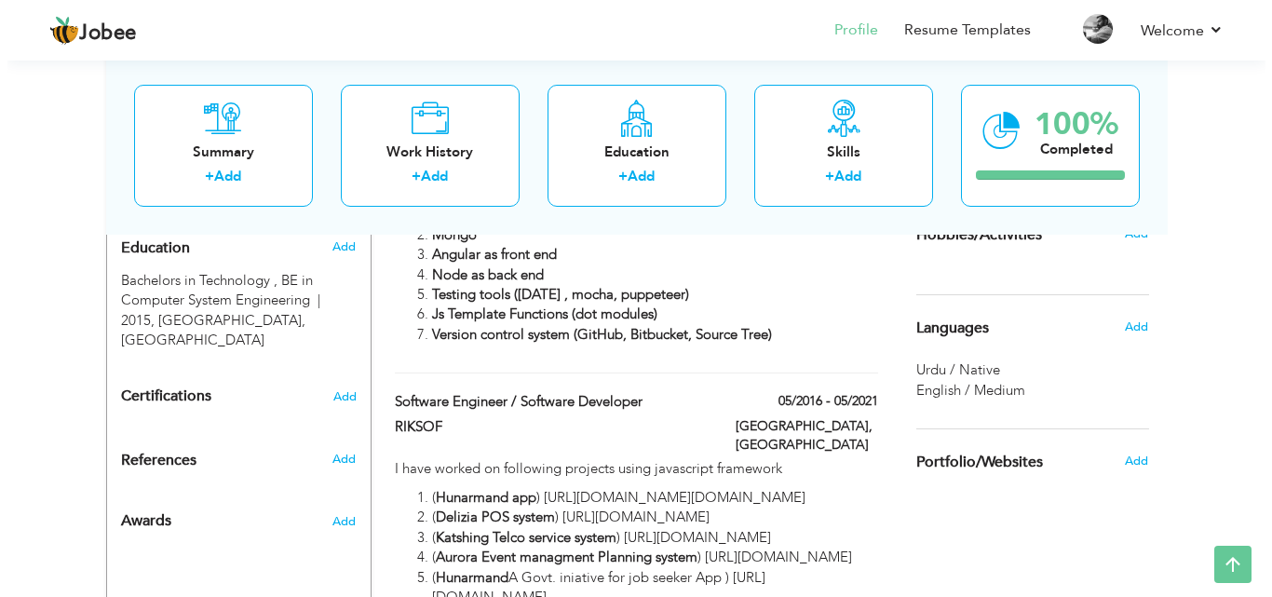
scroll to position [931, 0]
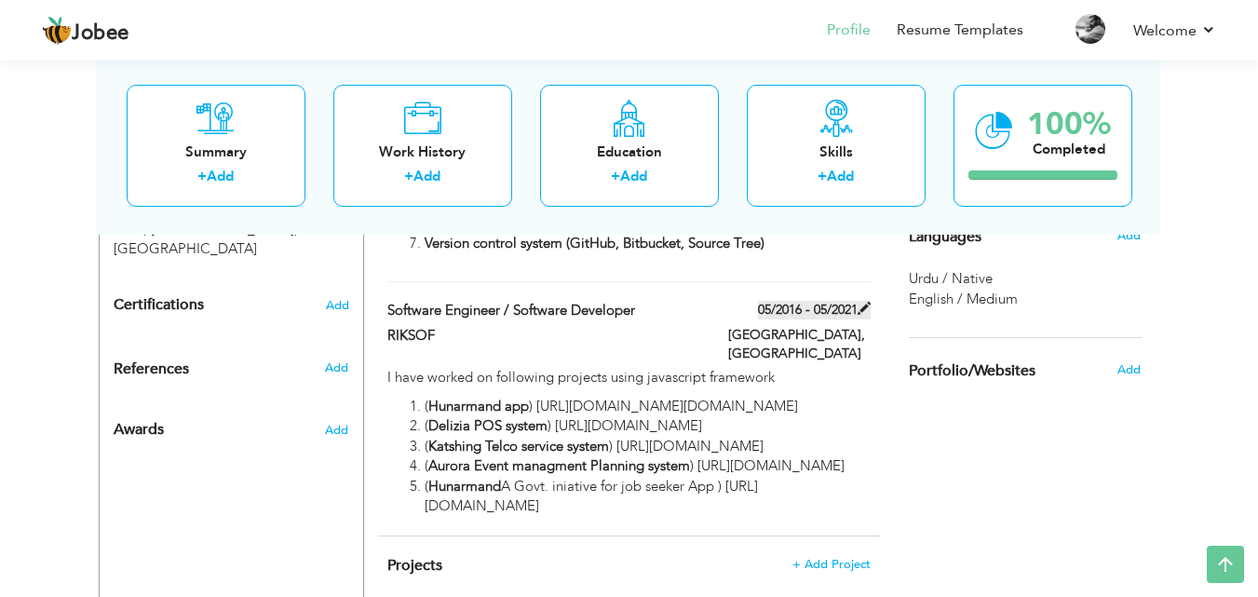
click at [865, 302] on span at bounding box center [864, 308] width 13 height 13
type input "Software Engineer / Software Developer"
type input "RIKSOF"
type input "05/2016"
type input "05/2021"
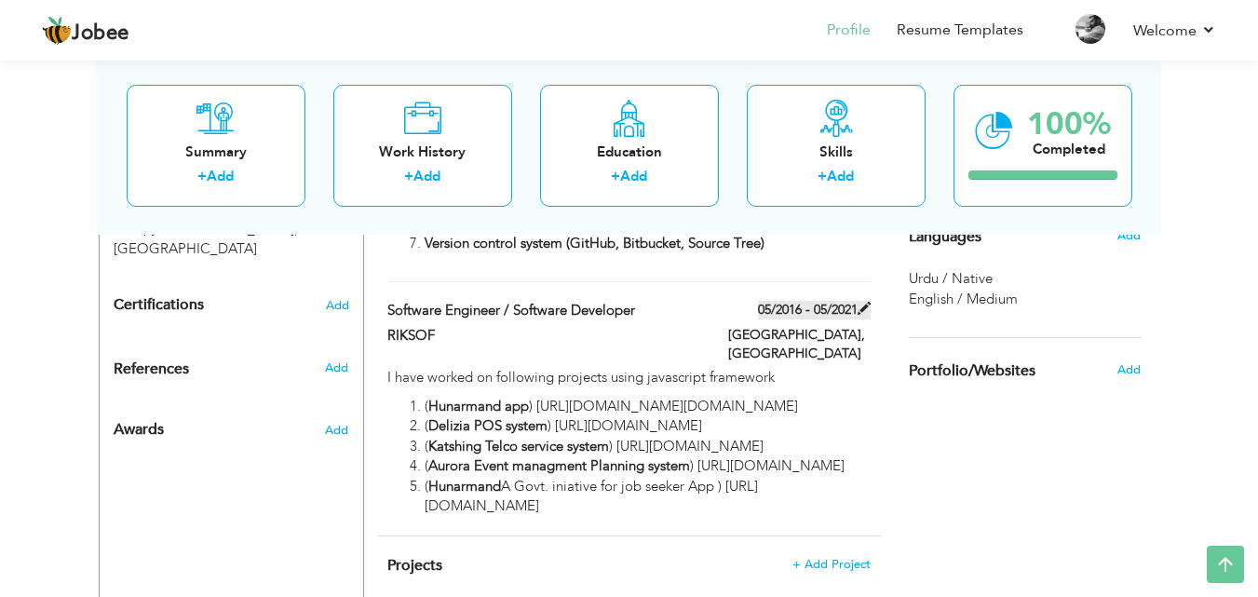
type input "[GEOGRAPHIC_DATA]"
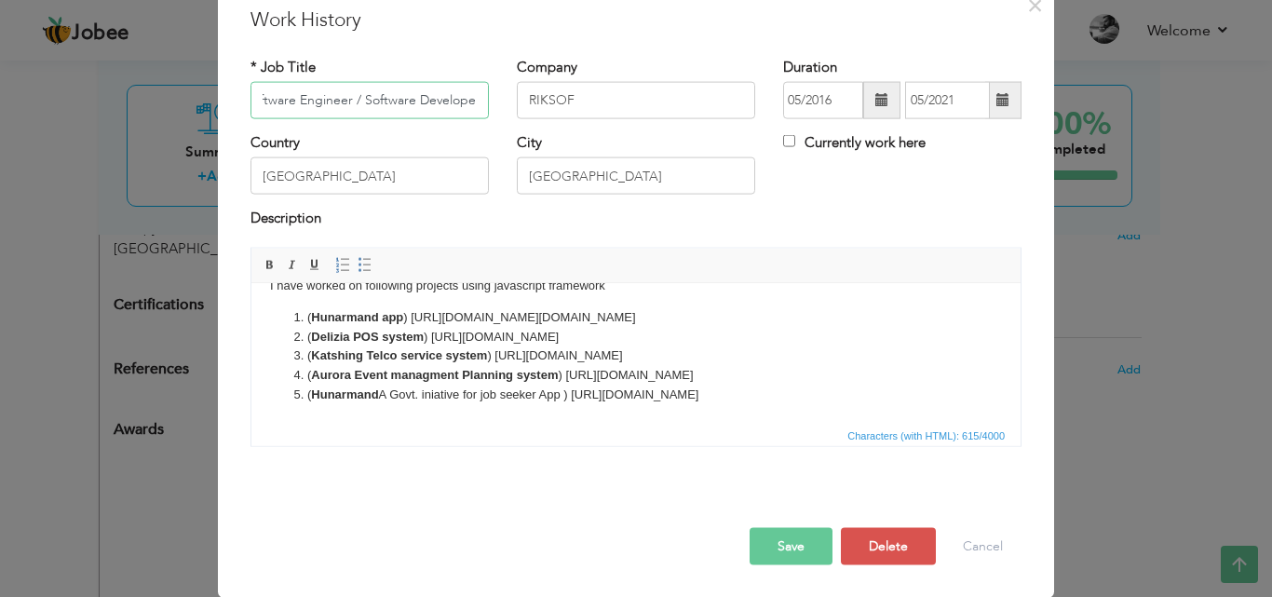
scroll to position [0, 0]
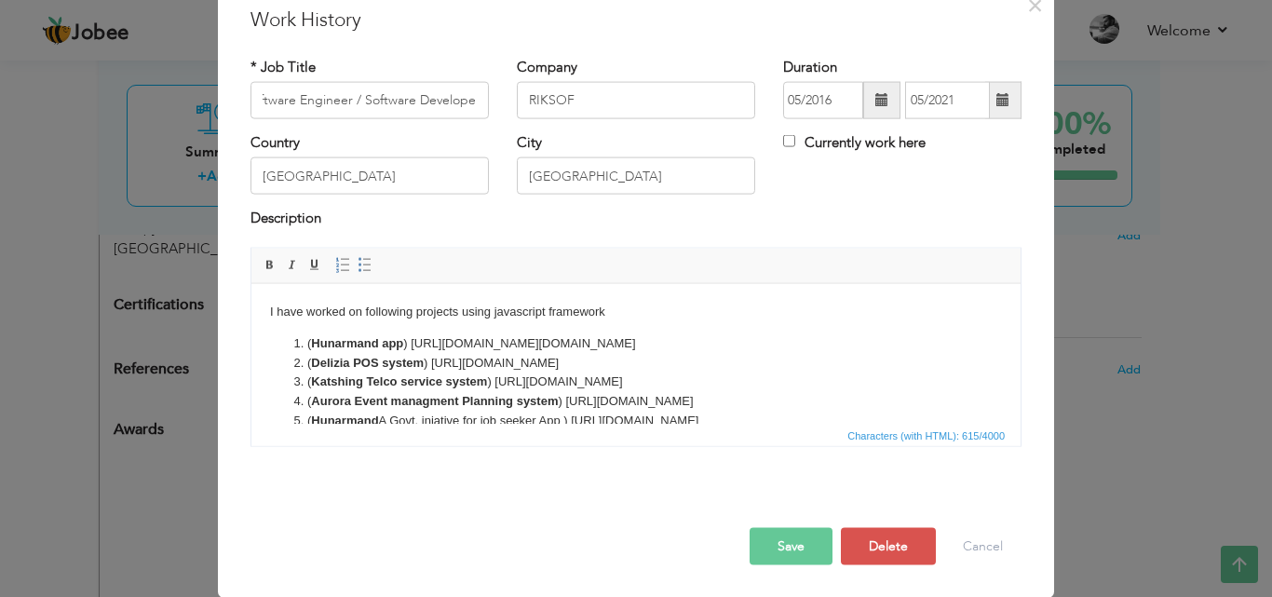
click at [311, 342] on li "( Hunarmand app ) [URL][DOMAIN_NAME][DOMAIN_NAME]" at bounding box center [635, 343] width 657 height 20
drag, startPoint x: 786, startPoint y: 342, endPoint x: 280, endPoint y: 328, distance: 505.9
click at [280, 328] on body "I have worked on following projects using javascript framework Hunarmand app ) …" at bounding box center [636, 366] width 732 height 129
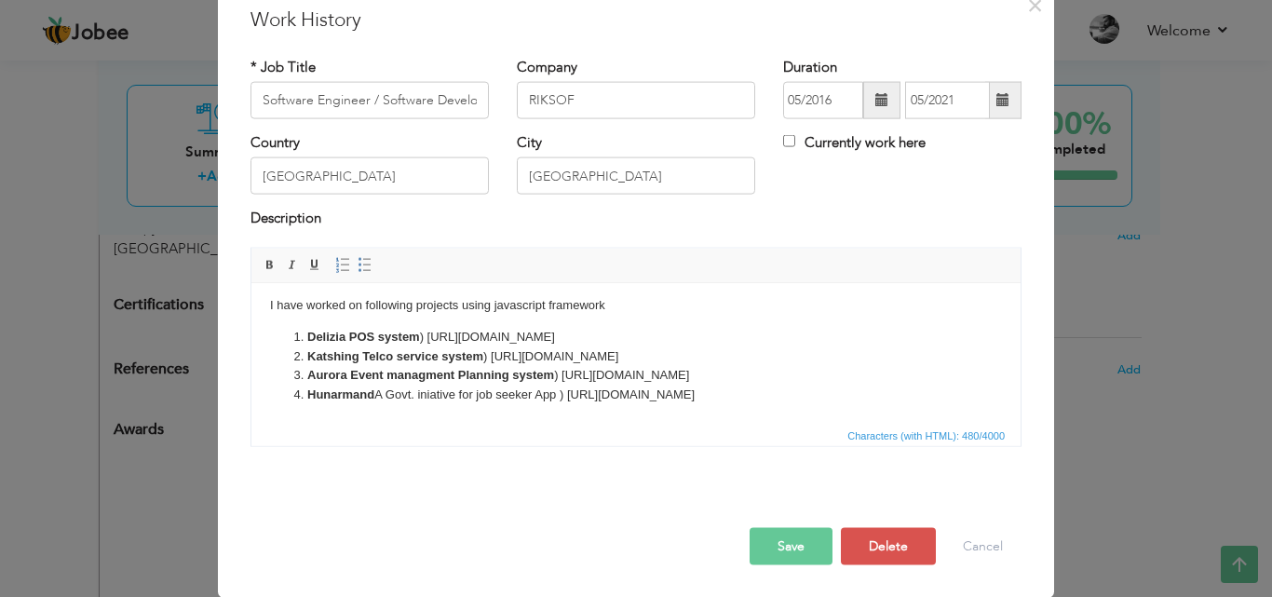
scroll to position [26, 0]
click at [427, 327] on li "Delizia POS system ) https://delizia.s2a.io/" at bounding box center [635, 337] width 657 height 20
drag, startPoint x: 508, startPoint y: 402, endPoint x: 291, endPoint y: 305, distance: 238.0
click at [291, 305] on body "I have worked on following projects using javascript framework Delizia POS syst…" at bounding box center [636, 349] width 732 height 109
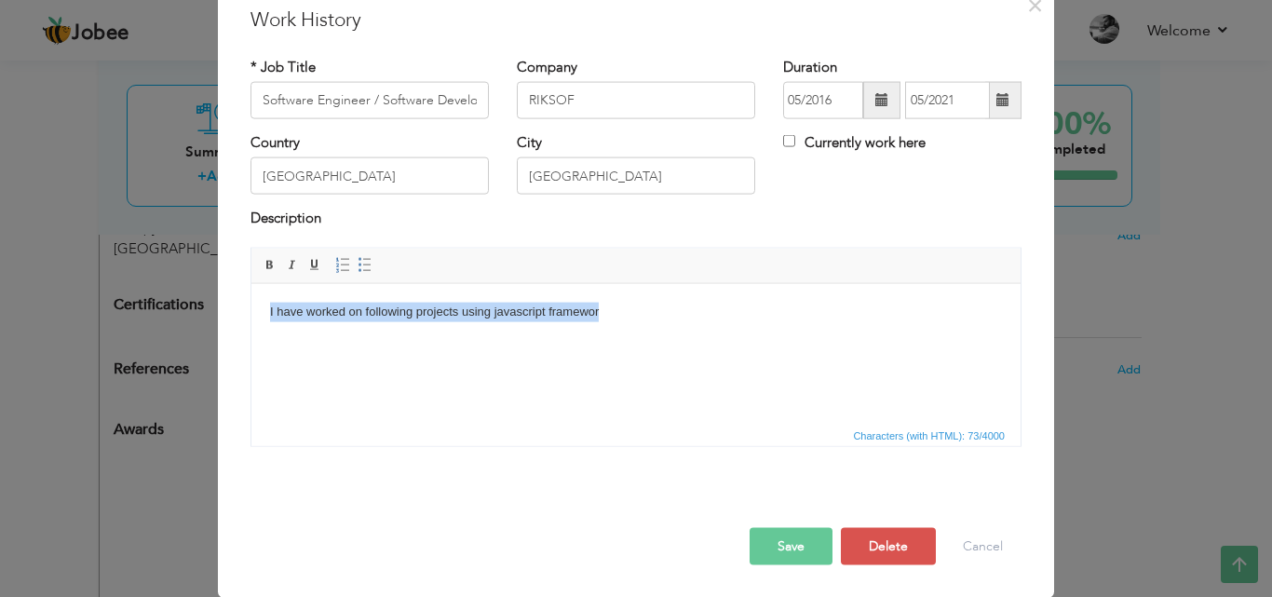
drag, startPoint x: 606, startPoint y: 313, endPoint x: 259, endPoint y: 308, distance: 347.4
click at [259, 308] on html "I have worked on following projects using javascript framewor" at bounding box center [635, 311] width 769 height 57
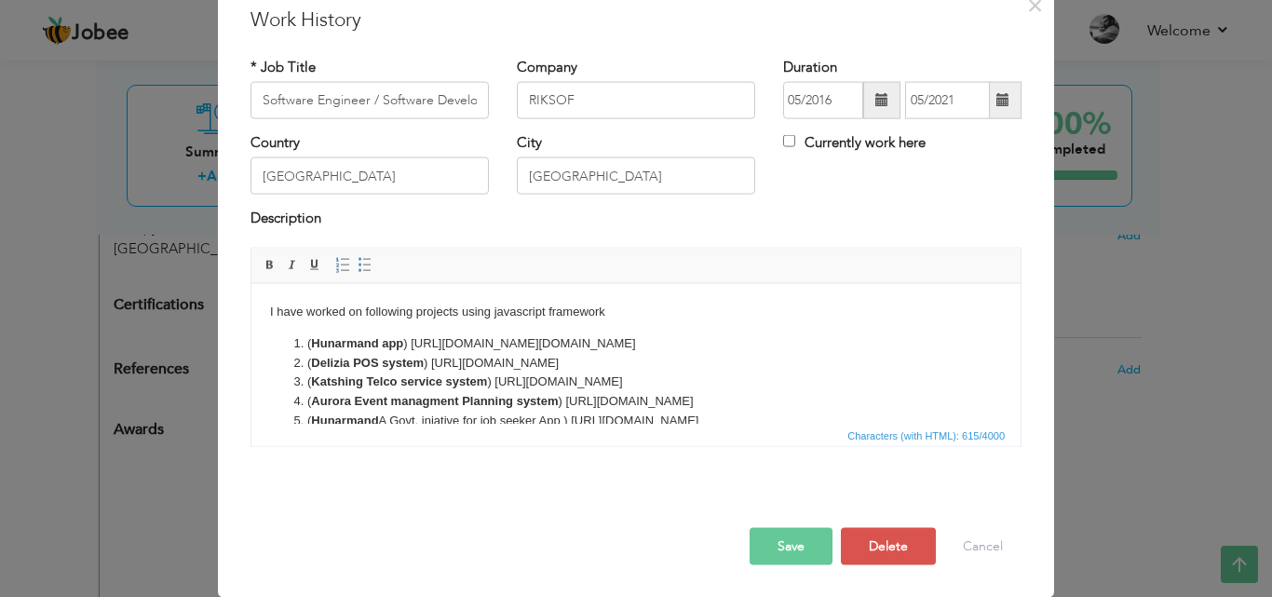
click at [828, 385] on li "( Katshing Telco service system ) https://www.katshing.com/" at bounding box center [635, 382] width 657 height 20
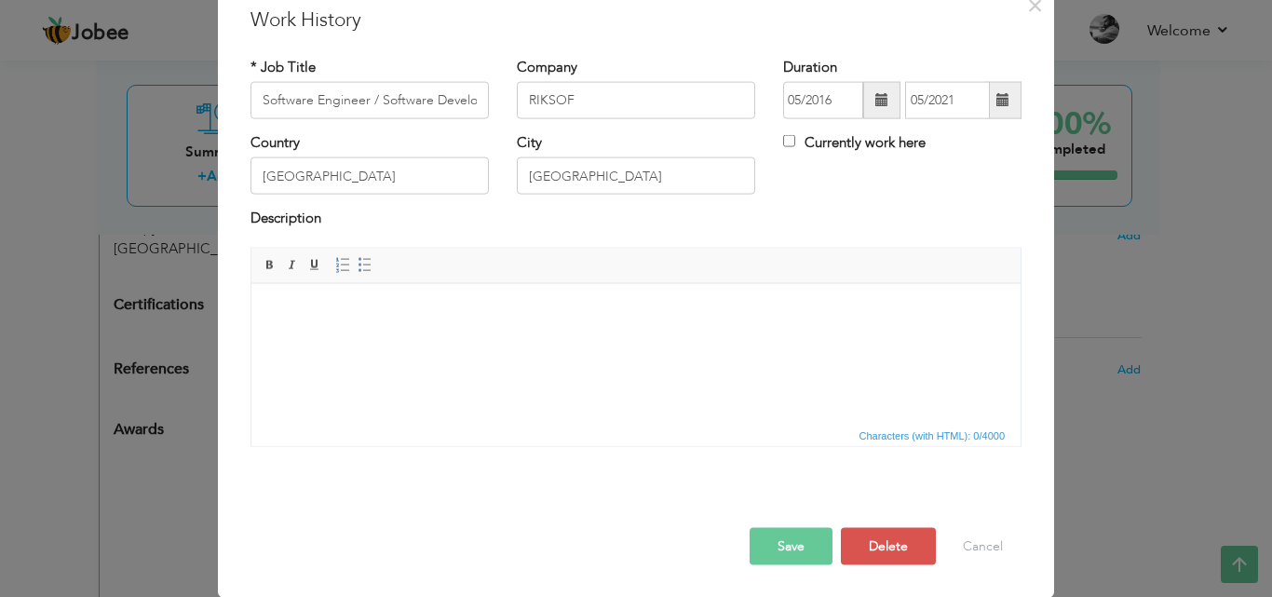
click at [796, 536] on button "Save" at bounding box center [791, 545] width 83 height 37
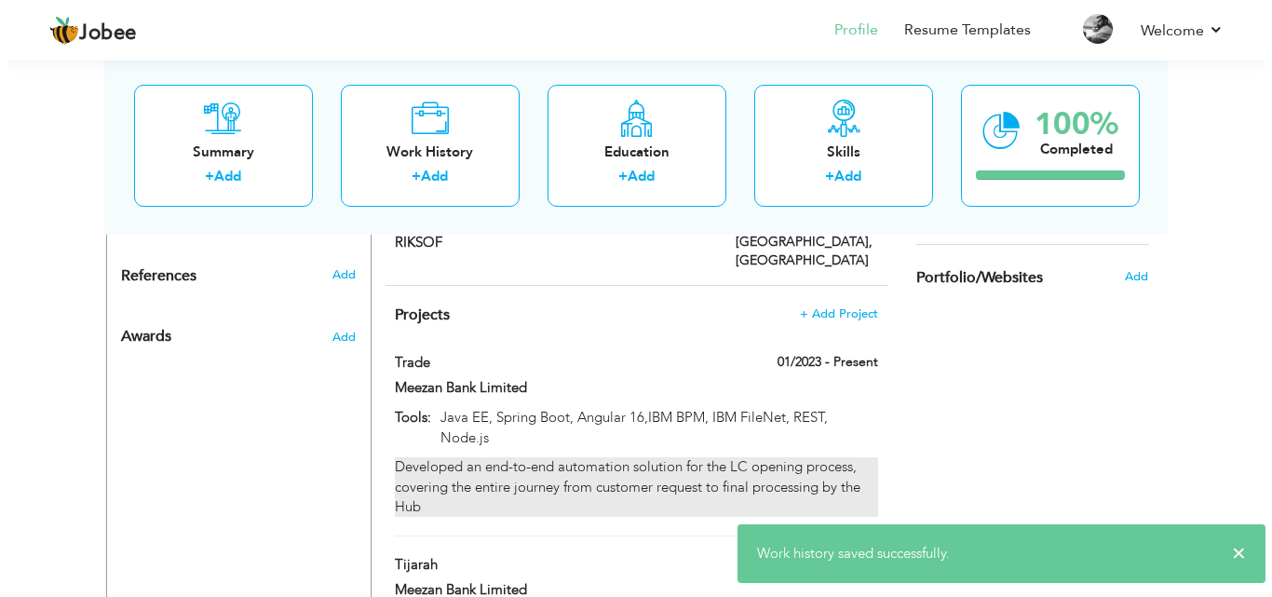
scroll to position [745, 0]
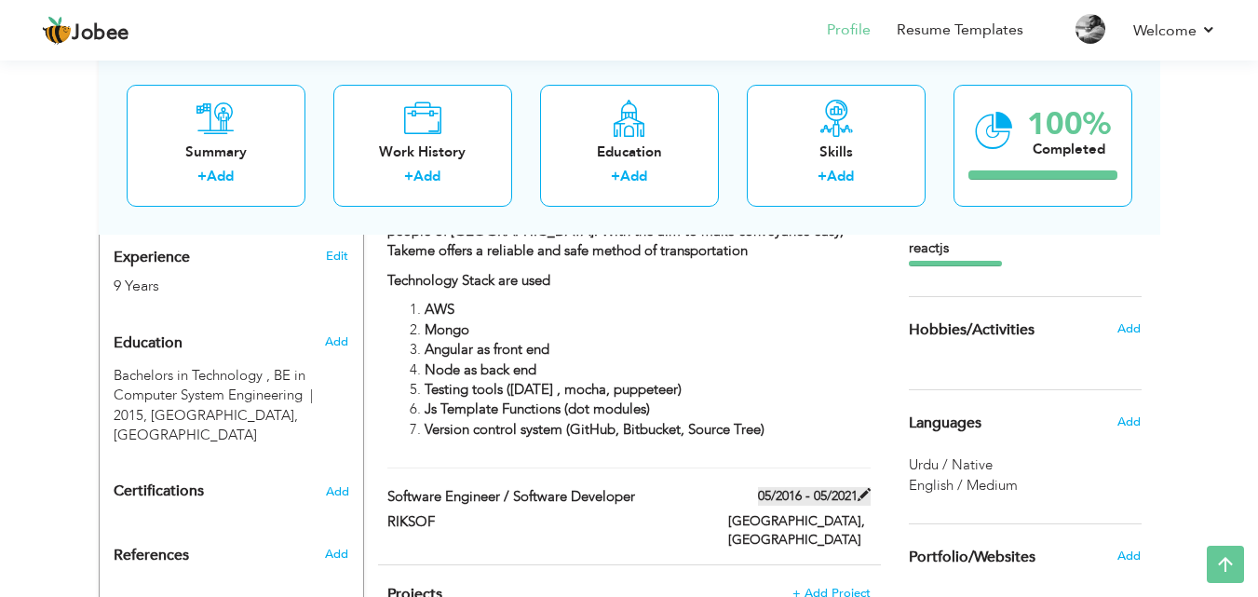
click at [865, 488] on span at bounding box center [864, 494] width 13 height 13
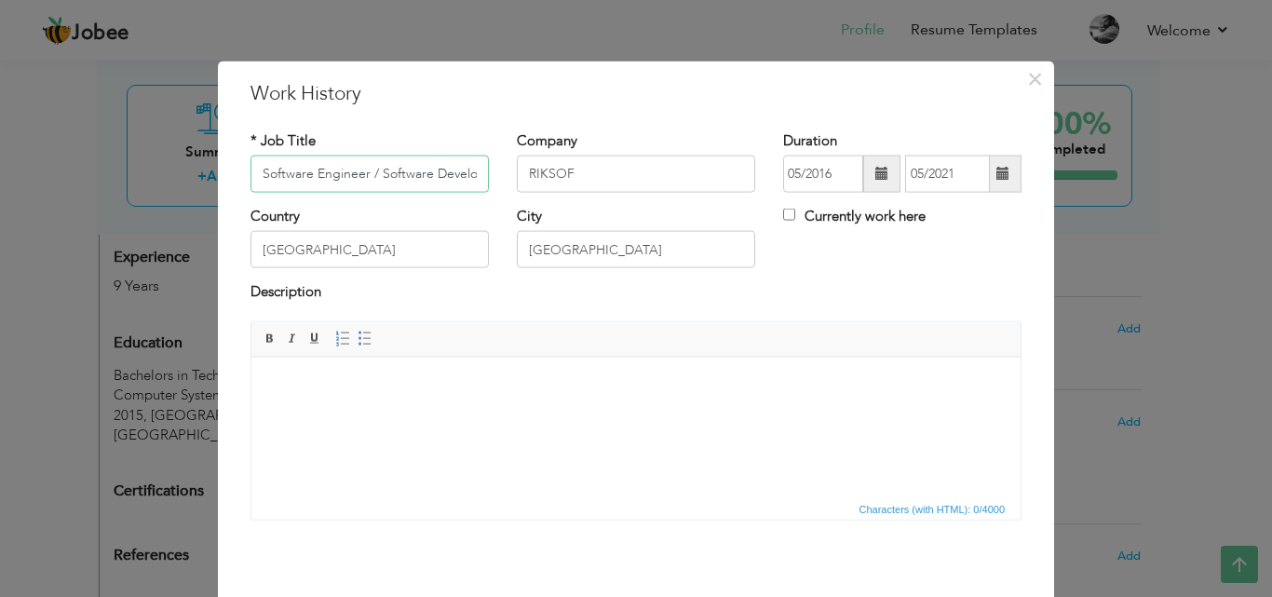
scroll to position [0, 18]
click at [783, 213] on input "Currently work here" at bounding box center [789, 215] width 12 height 12
checkbox input "false"
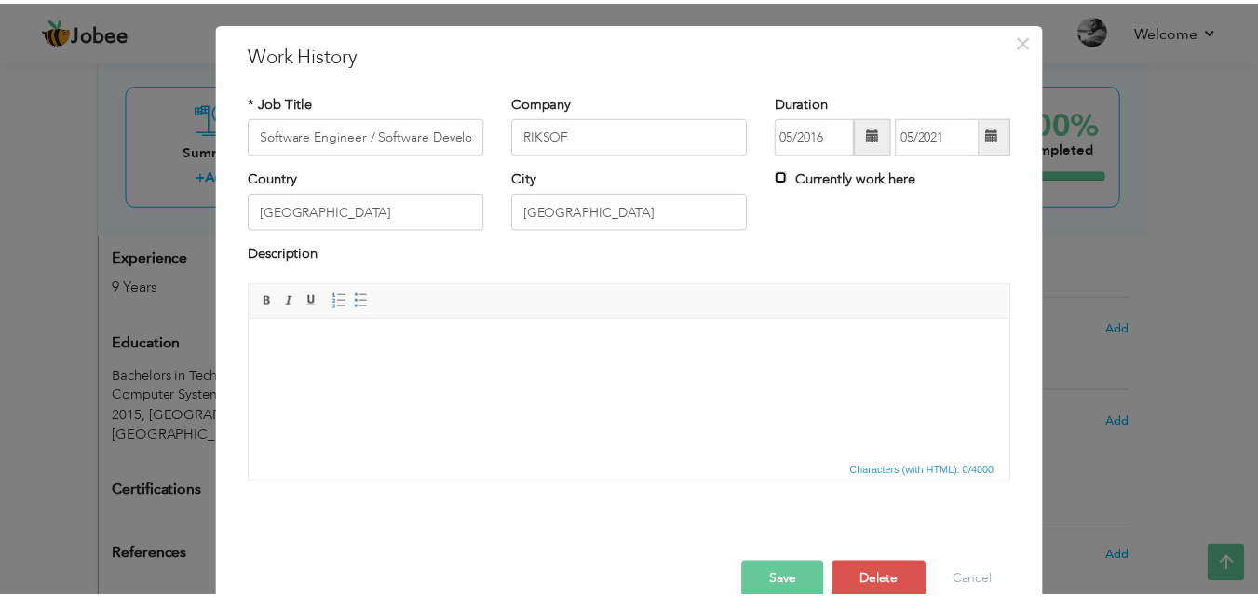
scroll to position [74, 0]
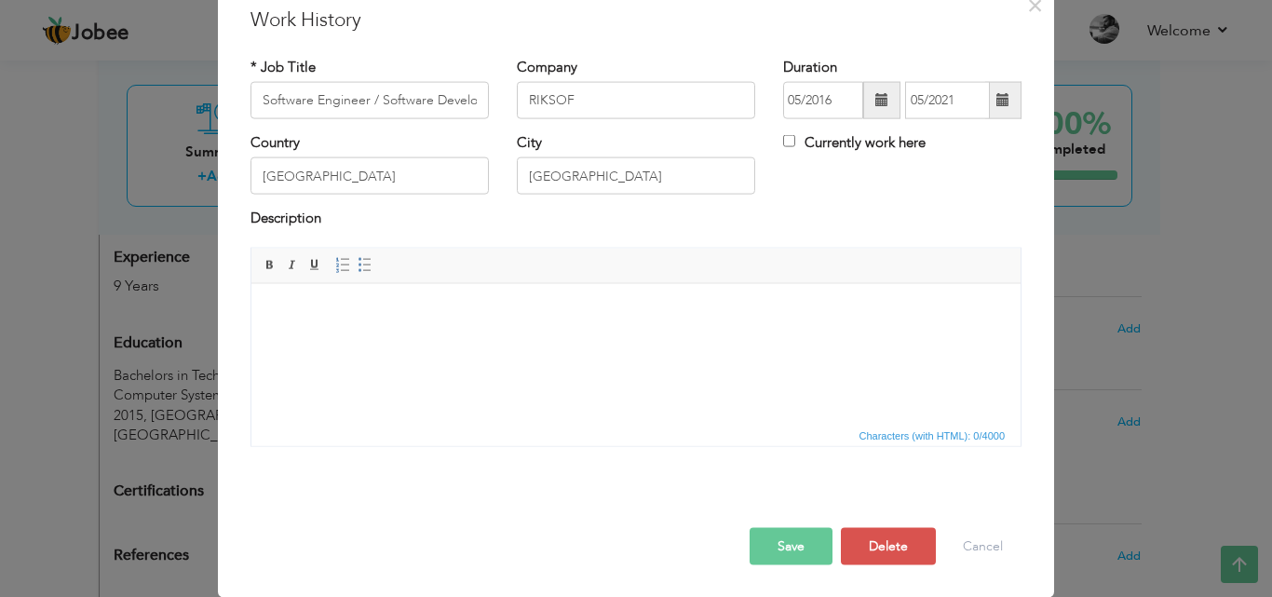
click at [787, 541] on button "Save" at bounding box center [791, 545] width 83 height 37
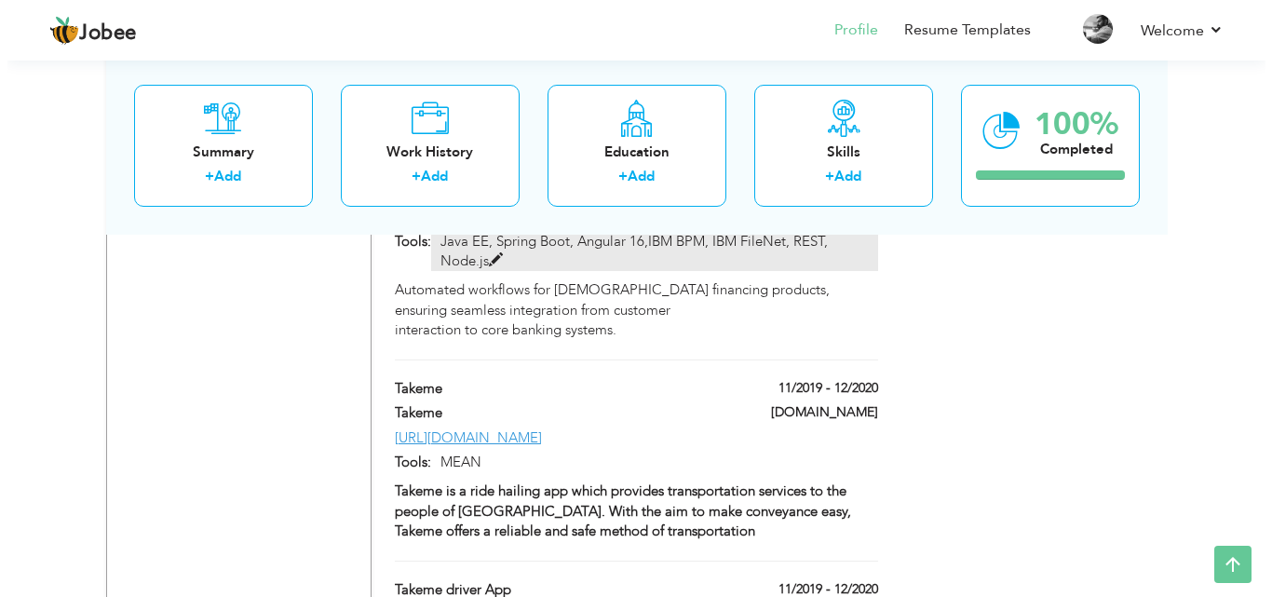
scroll to position [1490, 0]
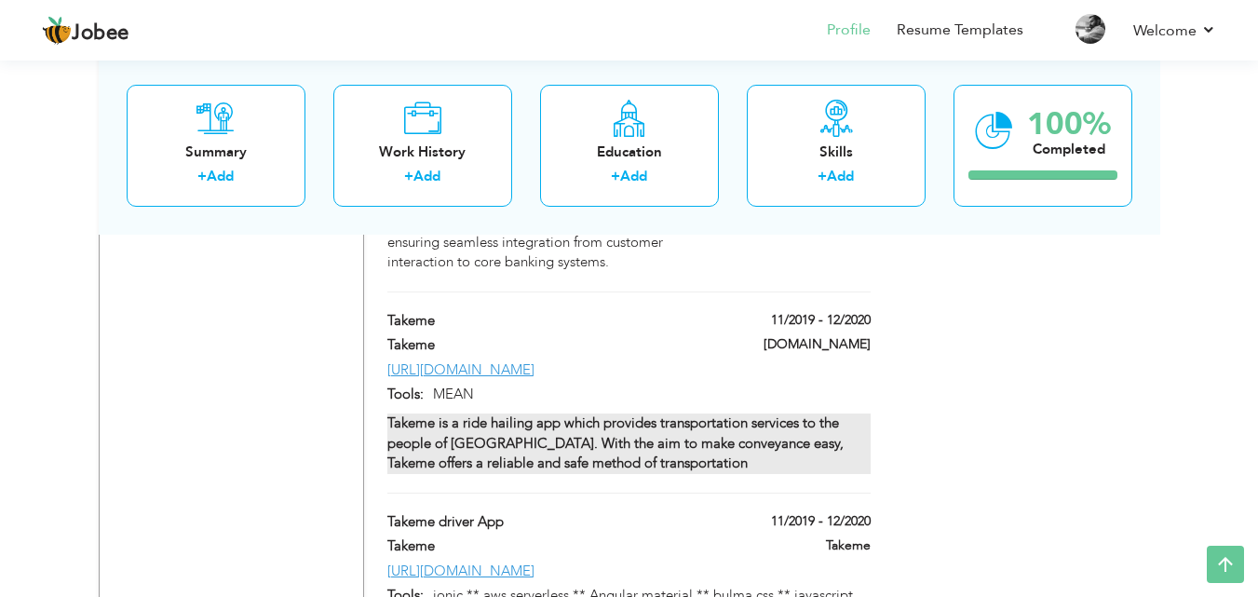
click at [820, 413] on div "Takeme is a ride hailing app which provides transportation services to the peop…" at bounding box center [628, 443] width 482 height 60
type input "Takeme"
type input "11/2019"
type input "12/2020"
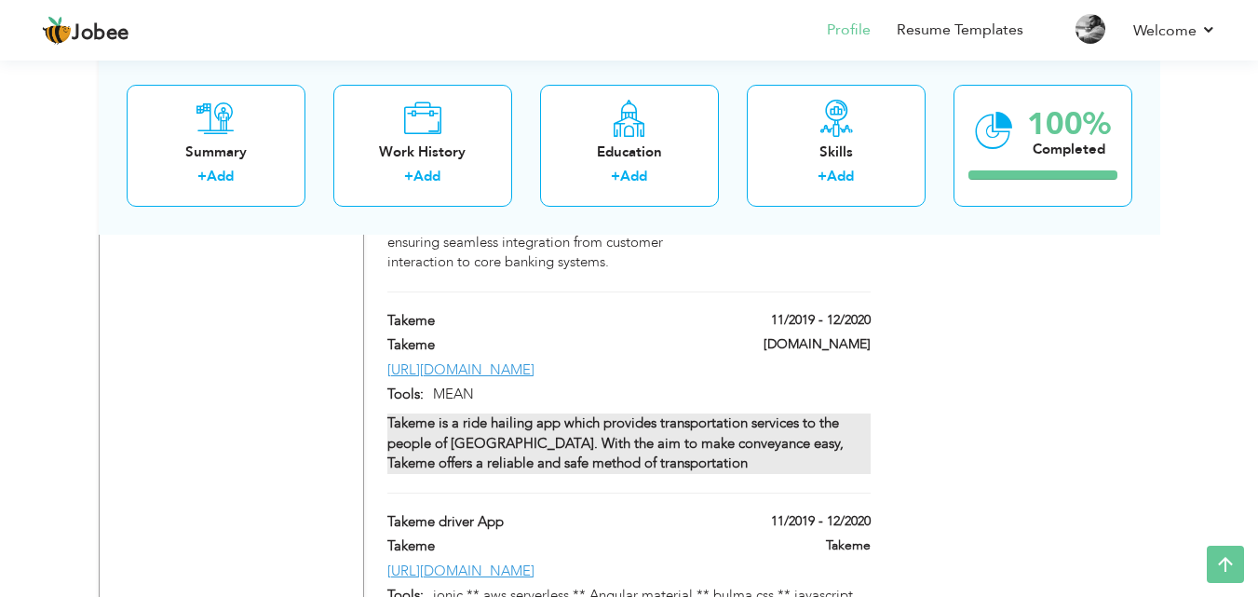
type input "[URL][DOMAIN_NAME]"
type input "MEAN"
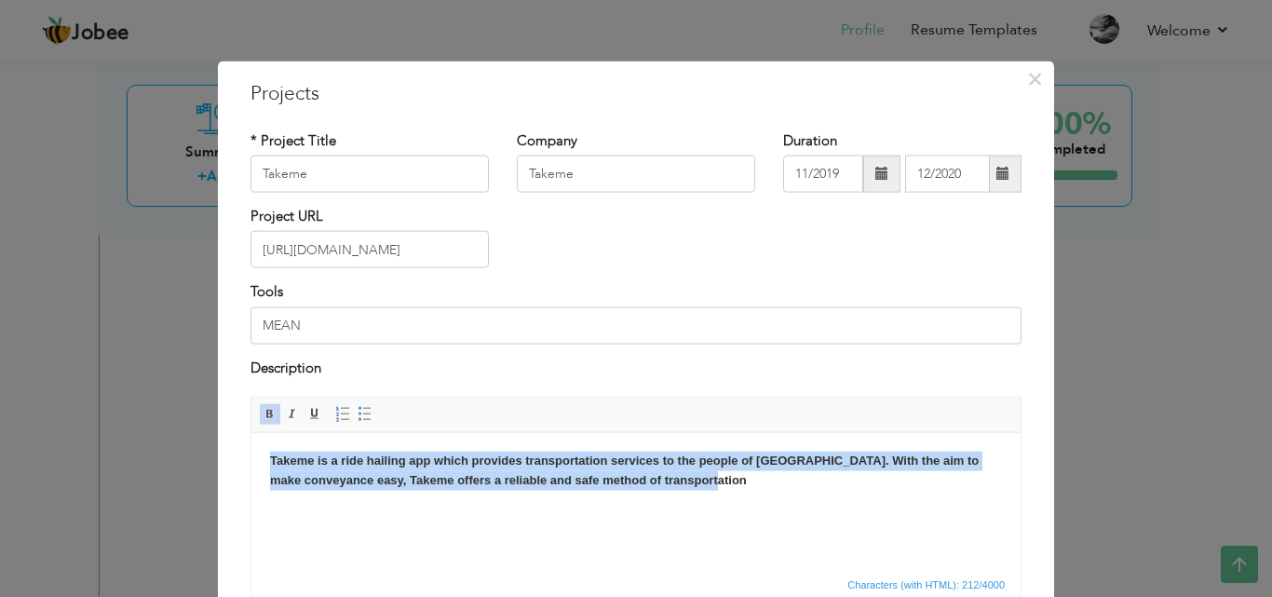
drag, startPoint x: 727, startPoint y: 477, endPoint x: 272, endPoint y: 458, distance: 455.8
click at [272, 458] on body "Takeme is a ride hailing app which provides transportation services to the peop…" at bounding box center [636, 470] width 732 height 39
click at [263, 407] on span at bounding box center [270, 414] width 15 height 15
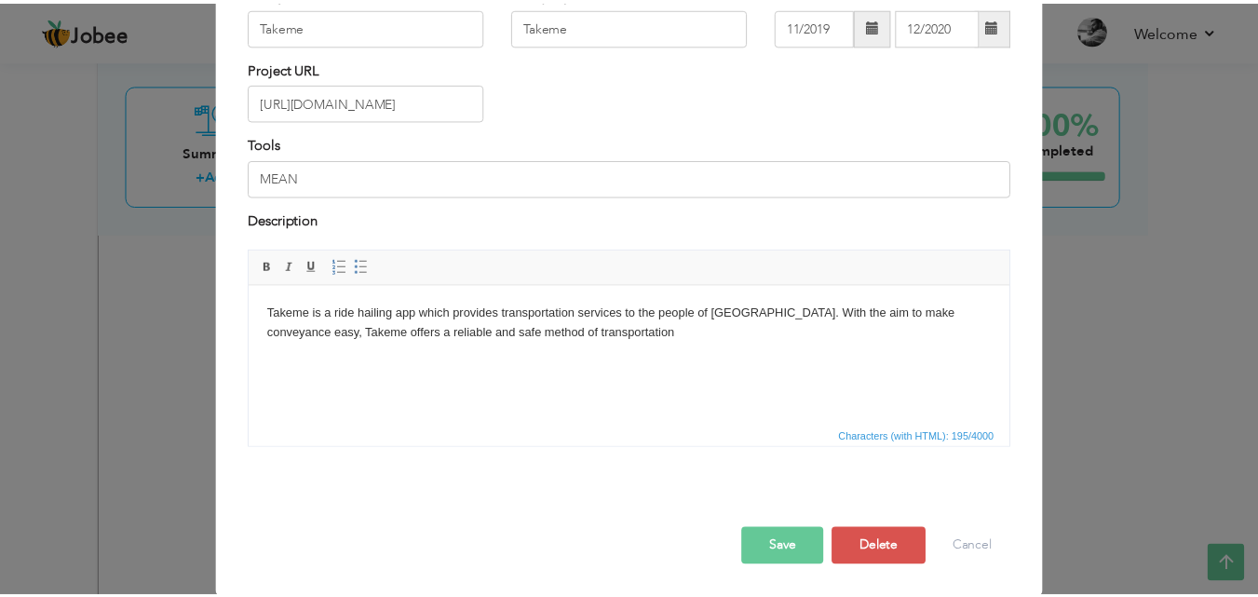
scroll to position [150, 0]
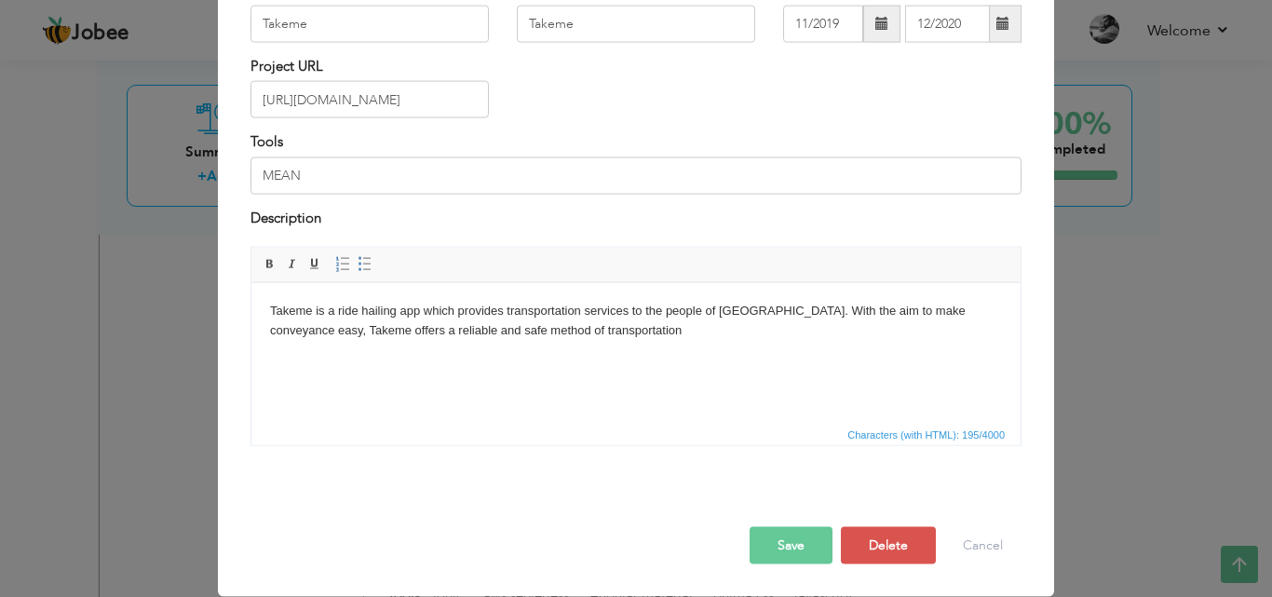
click at [775, 552] on button "Save" at bounding box center [791, 545] width 83 height 37
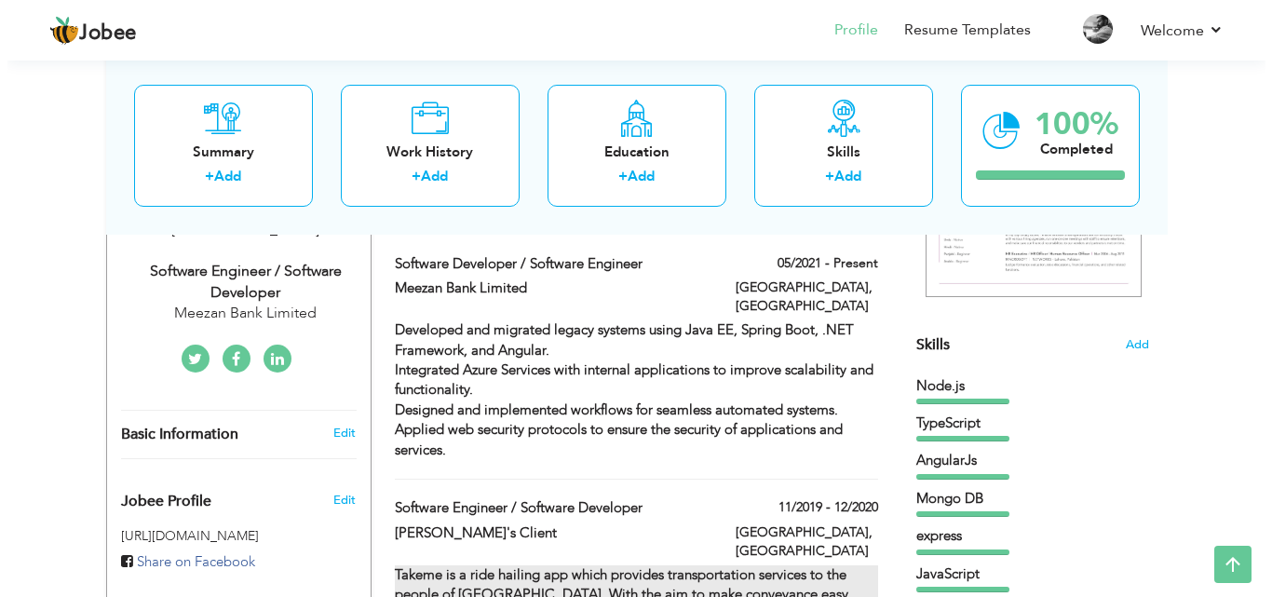
scroll to position [373, 0]
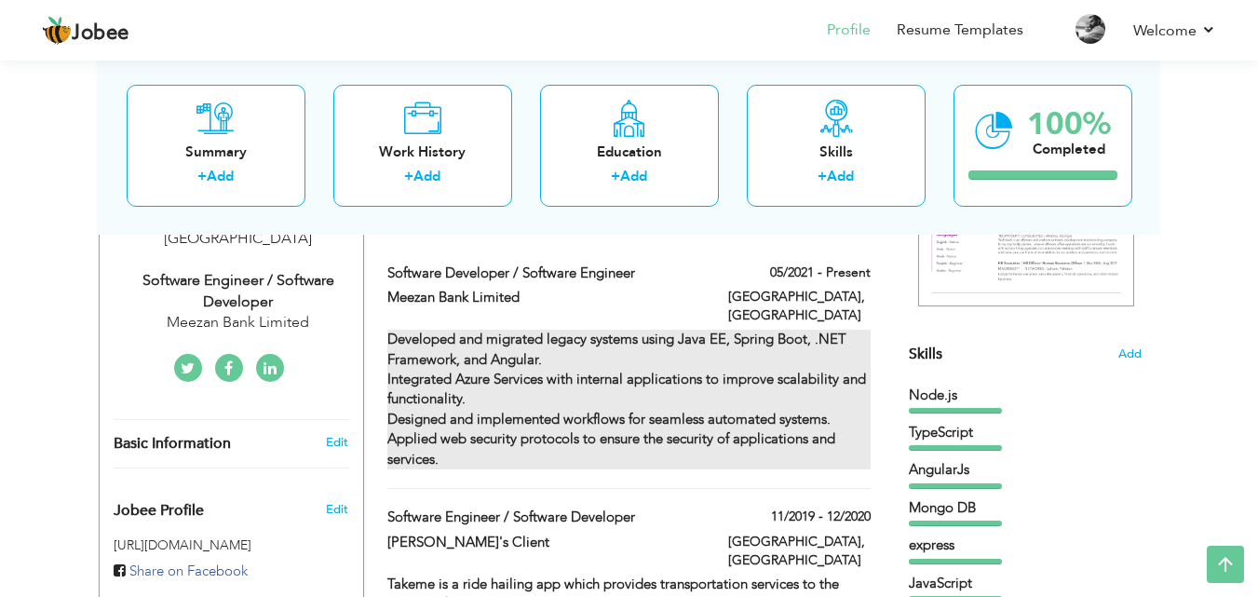
click at [672, 348] on div "Developed and migrated legacy systems using Java EE, Spring Boot, .NET Framewor…" at bounding box center [628, 400] width 482 height 140
type input "Software Developer / Software Engineer"
type input "Meezan Bank Limited"
type input "05/2021"
checkbox input "true"
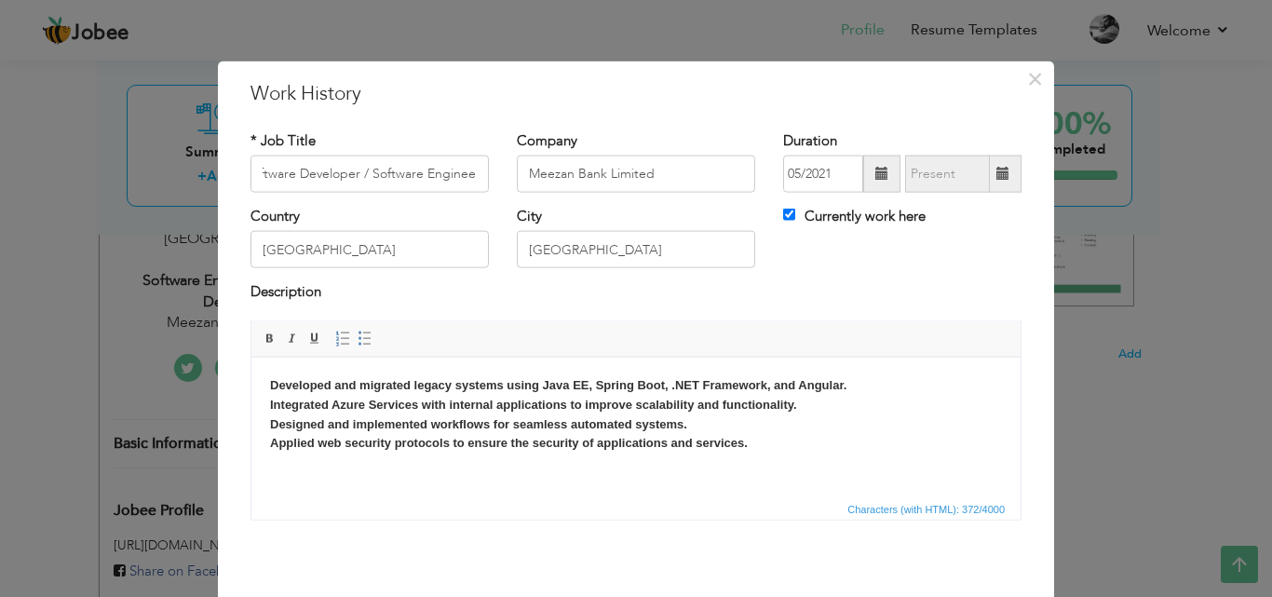
scroll to position [0, 0]
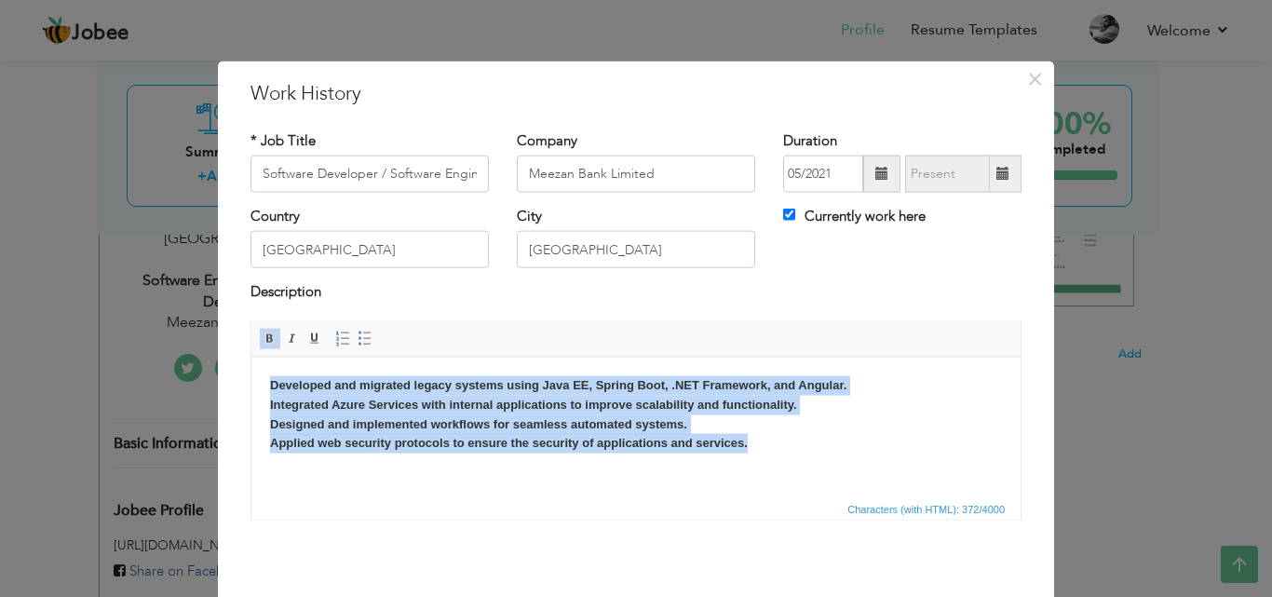
drag, startPoint x: 755, startPoint y: 446, endPoint x: 264, endPoint y: 378, distance: 496.4
click at [264, 378] on html "Developed and migrated legacy systems using Java EE, Spring Boot, .NET Framewor…" at bounding box center [635, 414] width 769 height 115
click at [263, 332] on span at bounding box center [270, 338] width 15 height 15
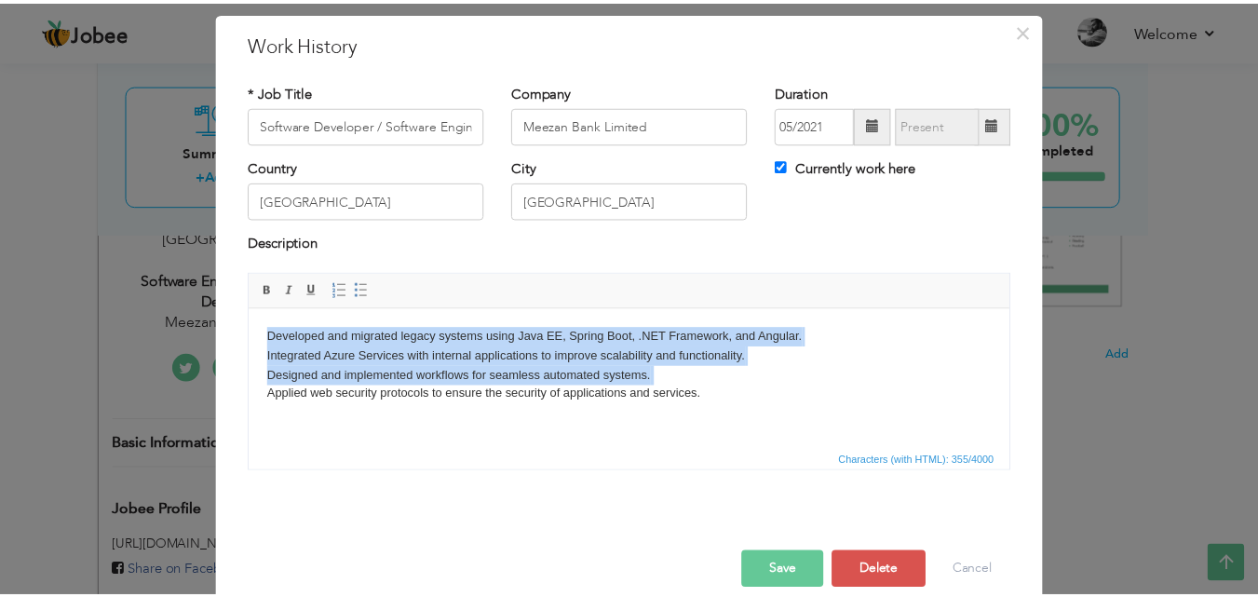
scroll to position [74, 0]
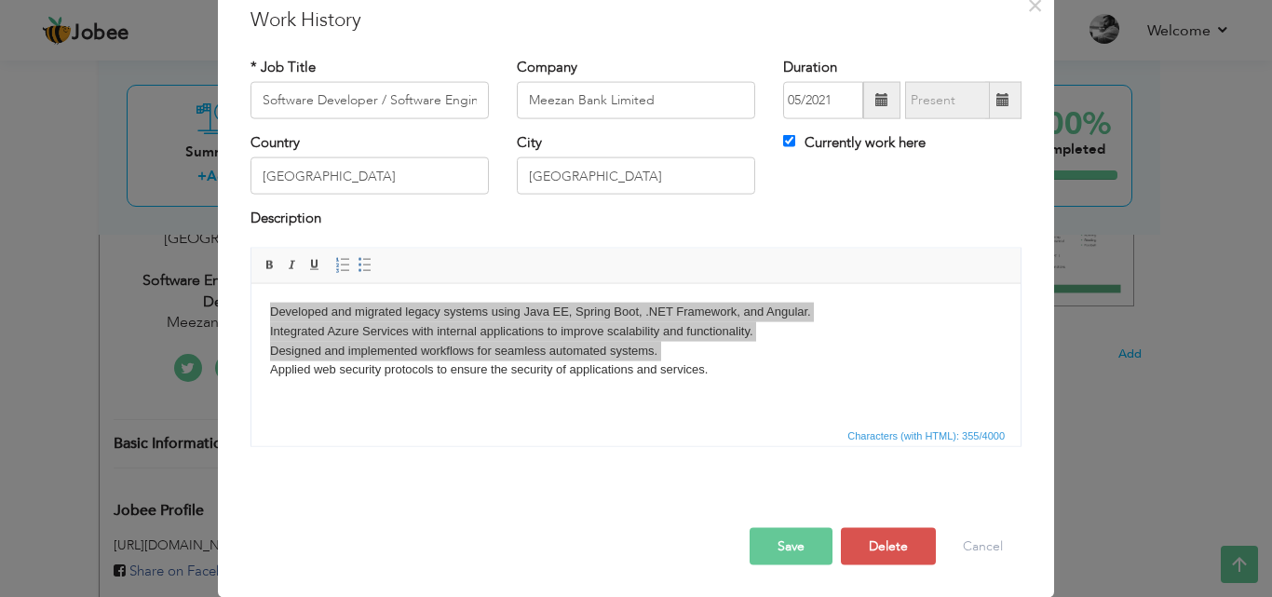
click at [775, 548] on button "Save" at bounding box center [791, 545] width 83 height 37
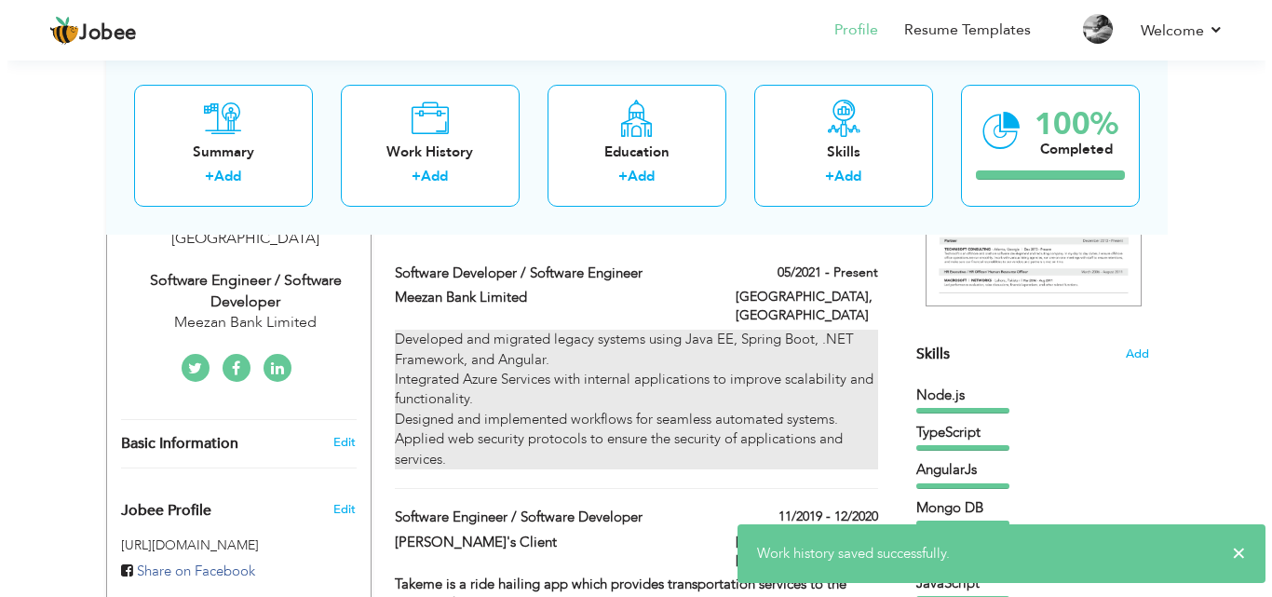
scroll to position [466, 0]
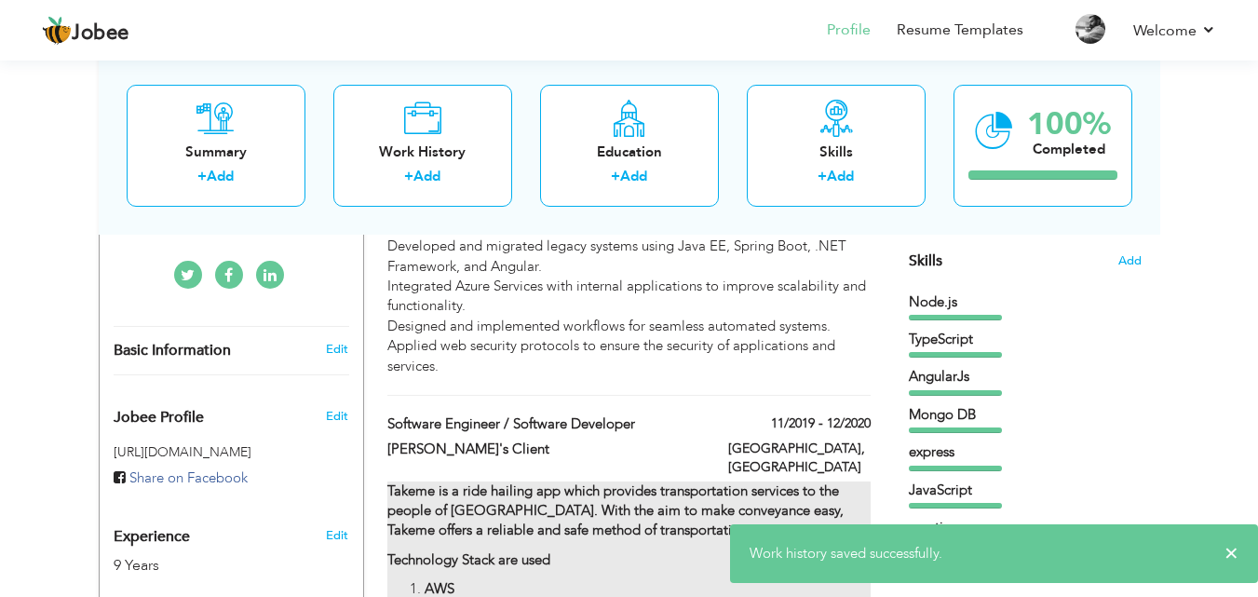
click at [683, 481] on strong "Takeme is a ride hailing app which provides transportation services to the peop…" at bounding box center [615, 510] width 456 height 59
type input "Software Engineer / Software Developer"
type input "[PERSON_NAME]'s Client"
type input "11/2019"
type input "12/2020"
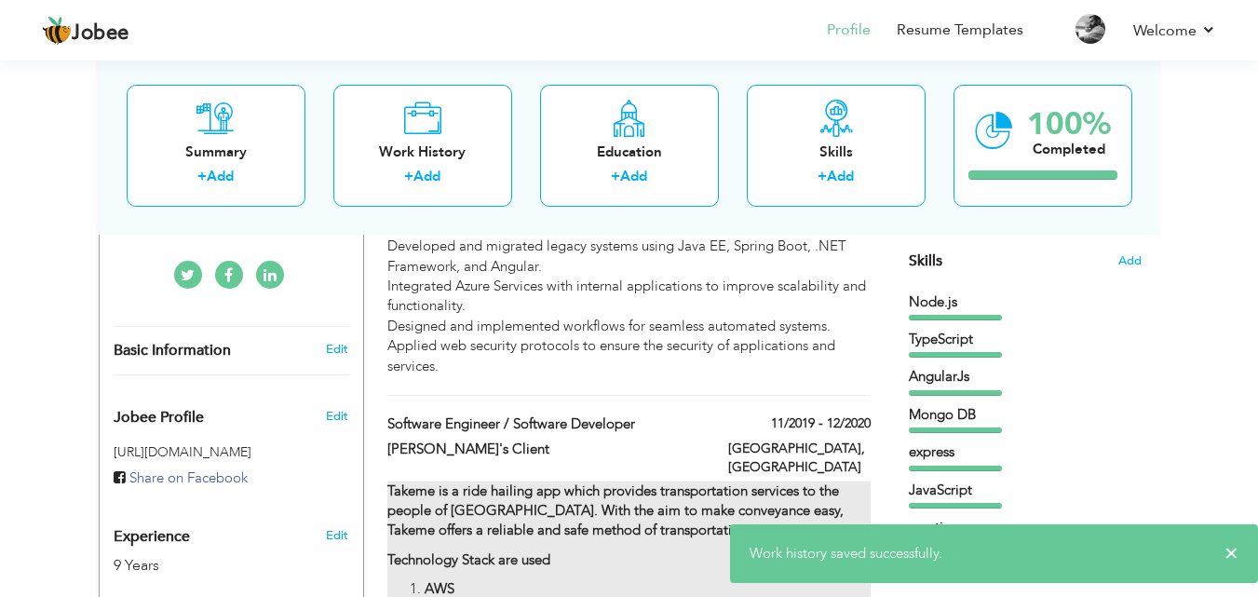
type input "[GEOGRAPHIC_DATA]"
checkbox input "false"
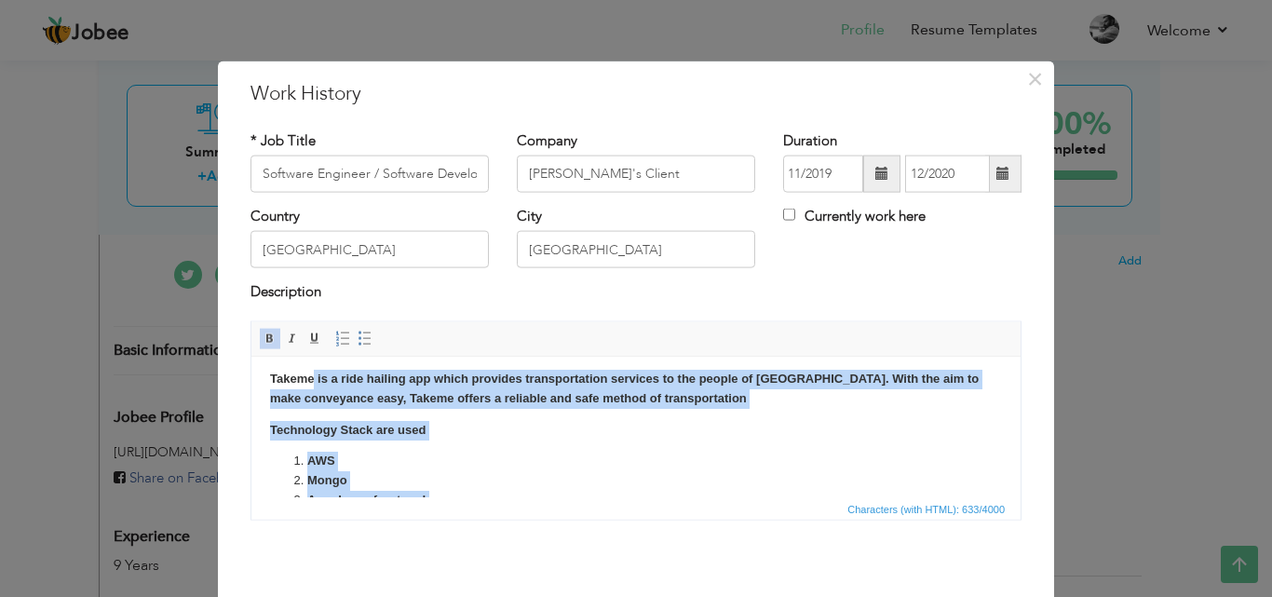
scroll to position [0, 0]
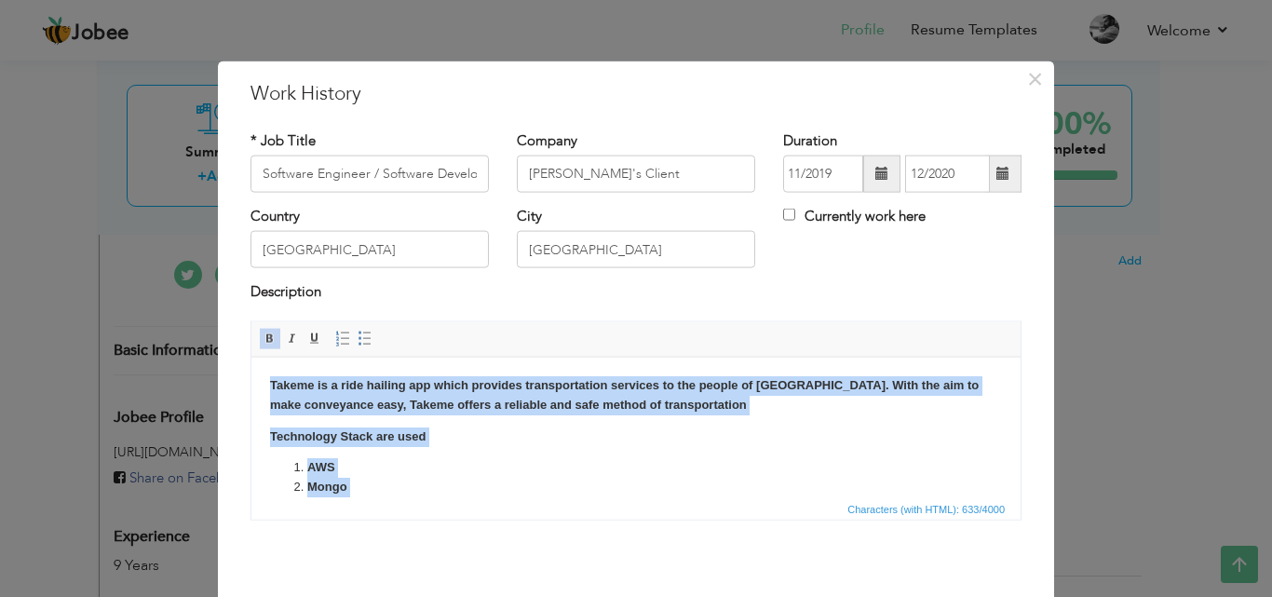
drag, startPoint x: 649, startPoint y: 468, endPoint x: 266, endPoint y: 370, distance: 395.3
click at [266, 370] on html "Takeme is a ride hailing app which provides transportation services to the peop…" at bounding box center [635, 484] width 769 height 255
click at [263, 341] on span at bounding box center [270, 338] width 15 height 15
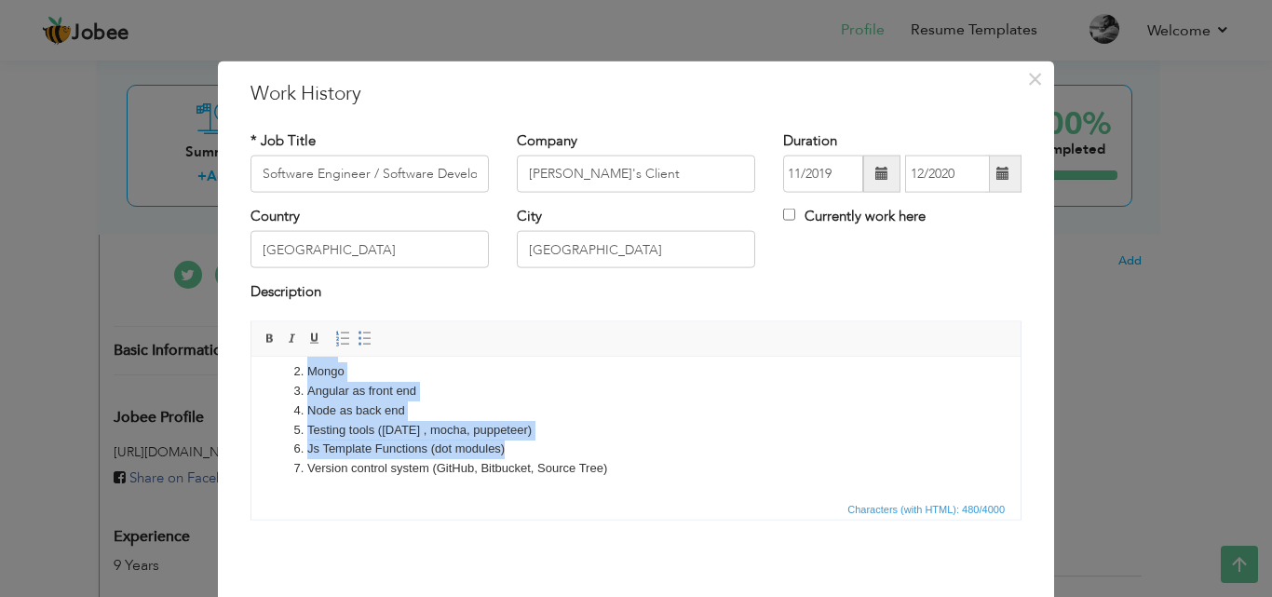
scroll to position [74, 0]
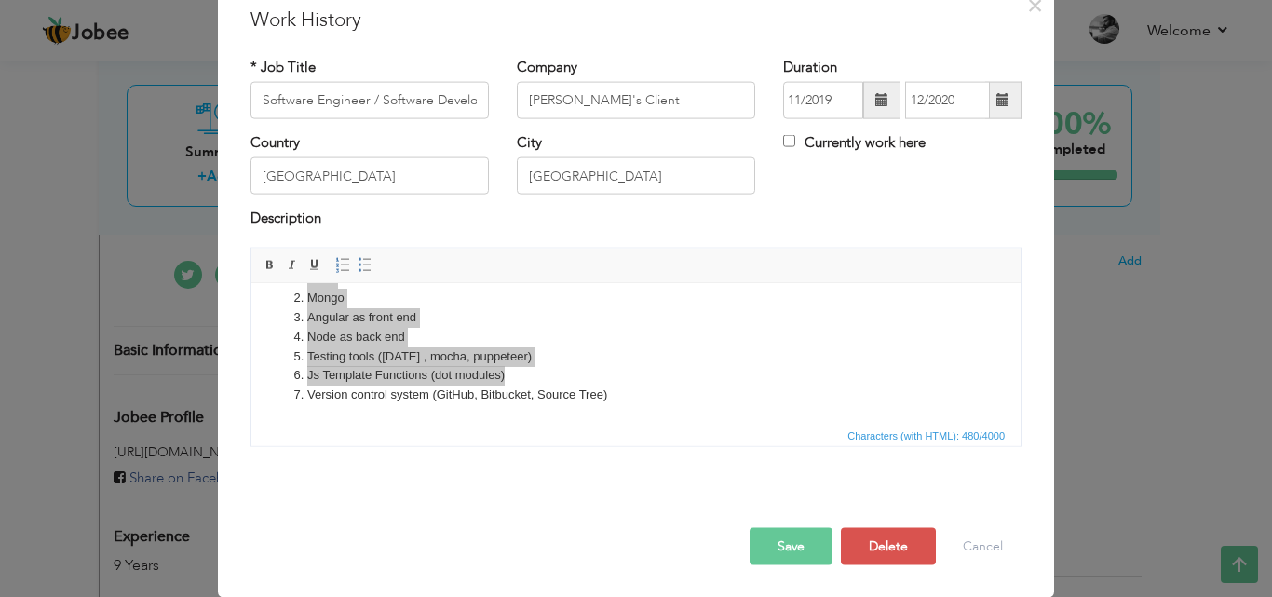
click at [798, 541] on button "Save" at bounding box center [791, 545] width 83 height 37
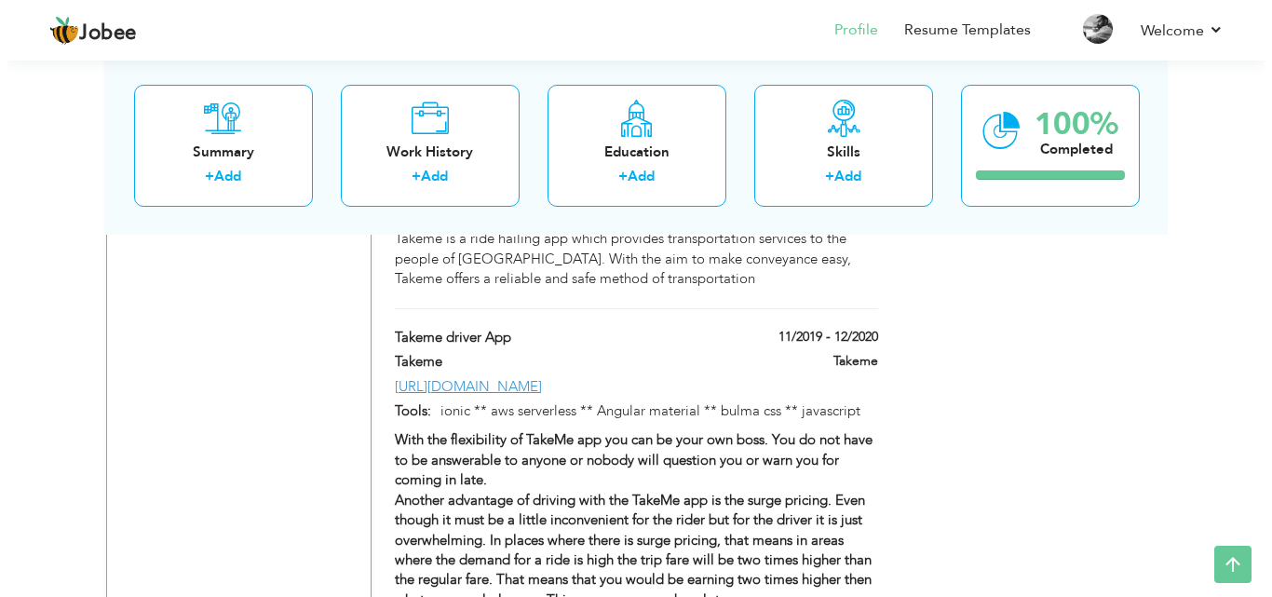
scroll to position [1676, 0]
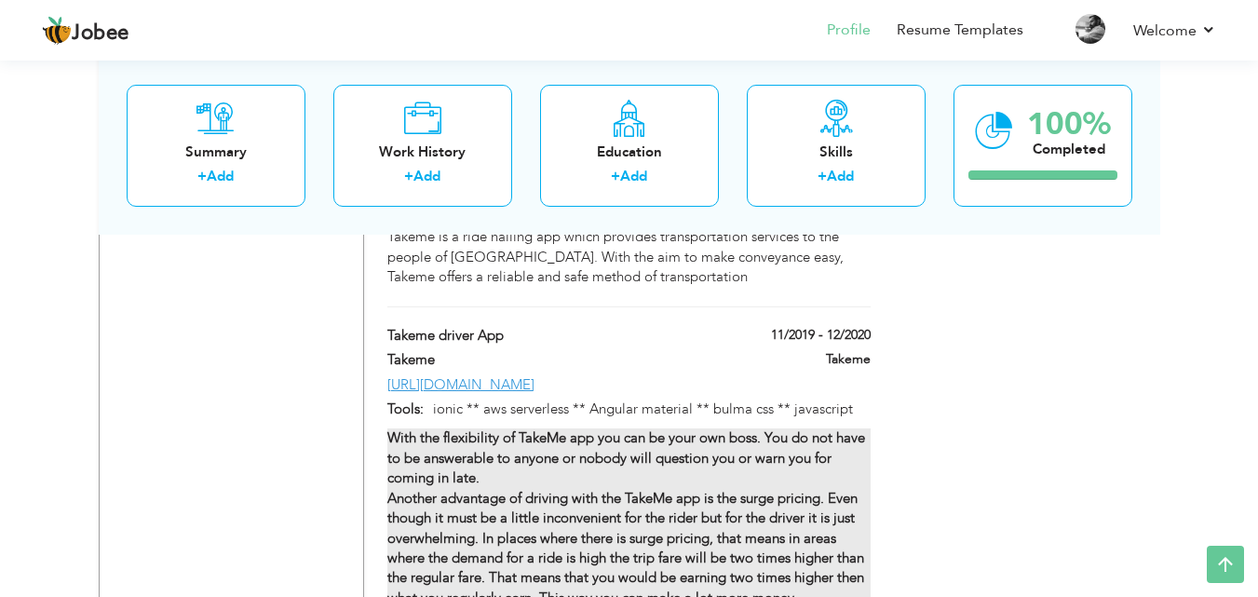
click at [757, 431] on div "With the flexibility of TakeMe app you can be your own boss. You do not have to…" at bounding box center [628, 518] width 482 height 180
type input "Takeme driver App"
type input "[URL][DOMAIN_NAME]"
type input "ionic ** aws serverless ** Angular material ** bulma css ** javascript"
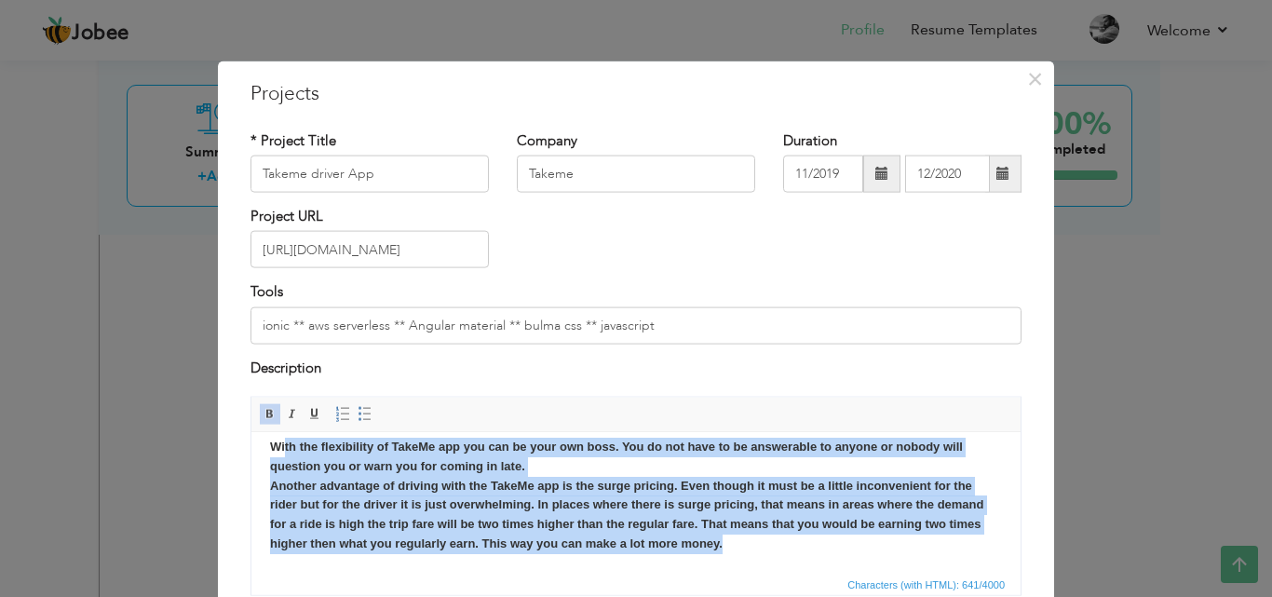
scroll to position [0, 0]
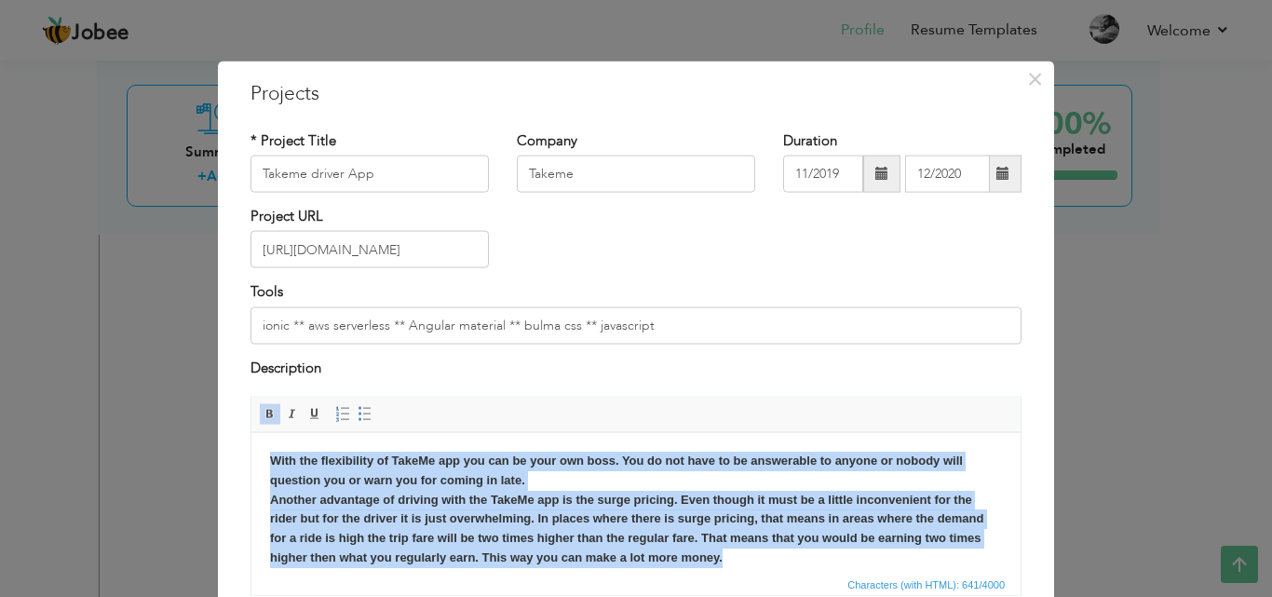
drag, startPoint x: 716, startPoint y: 547, endPoint x: 263, endPoint y: 464, distance: 461.0
click at [263, 464] on html "With the flexibility of TakeMe app you can be your own boss. You do not have to…" at bounding box center [635, 509] width 769 height 154
click at [266, 411] on span at bounding box center [270, 414] width 15 height 15
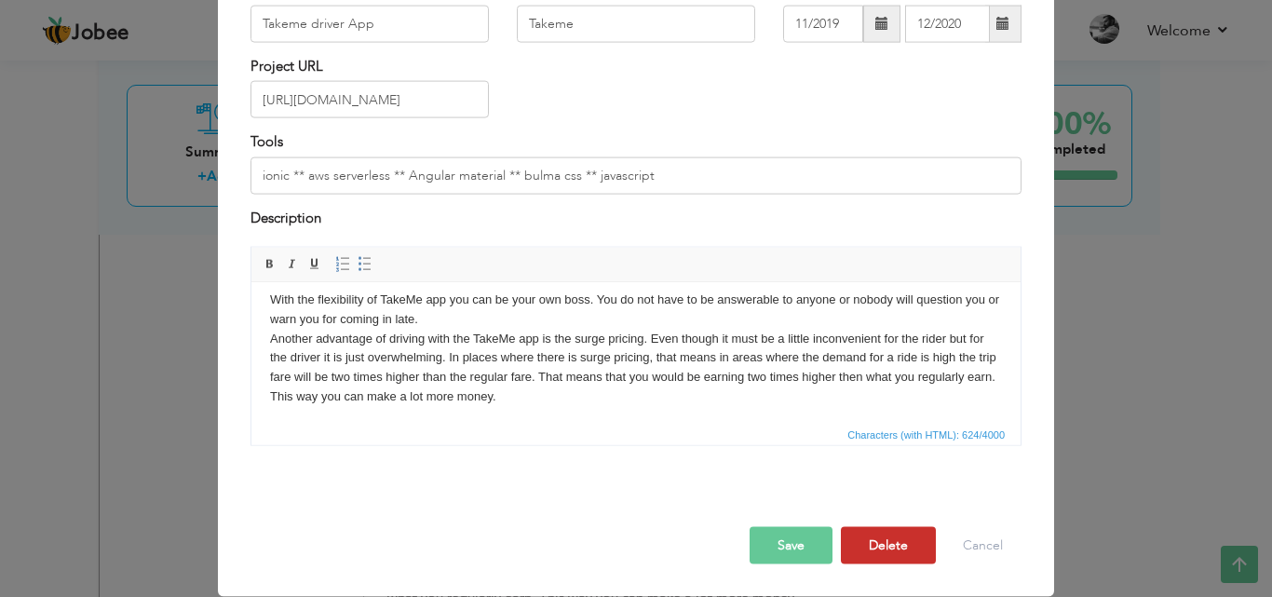
scroll to position [14, 0]
click at [796, 546] on button "Save" at bounding box center [791, 545] width 83 height 37
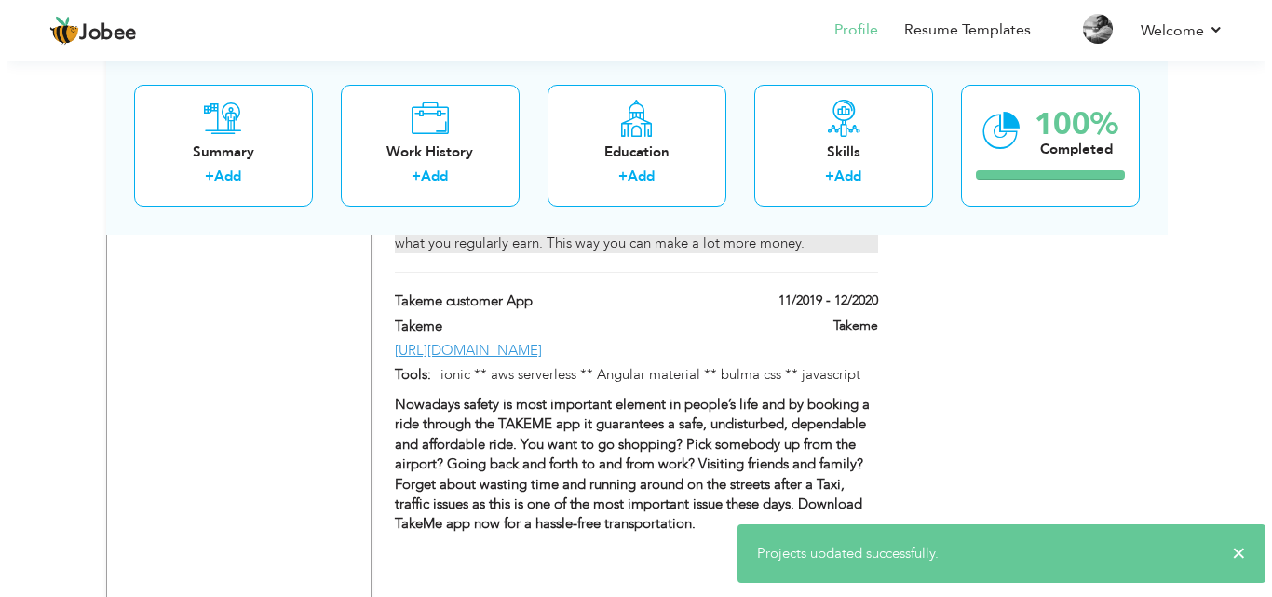
scroll to position [2049, 0]
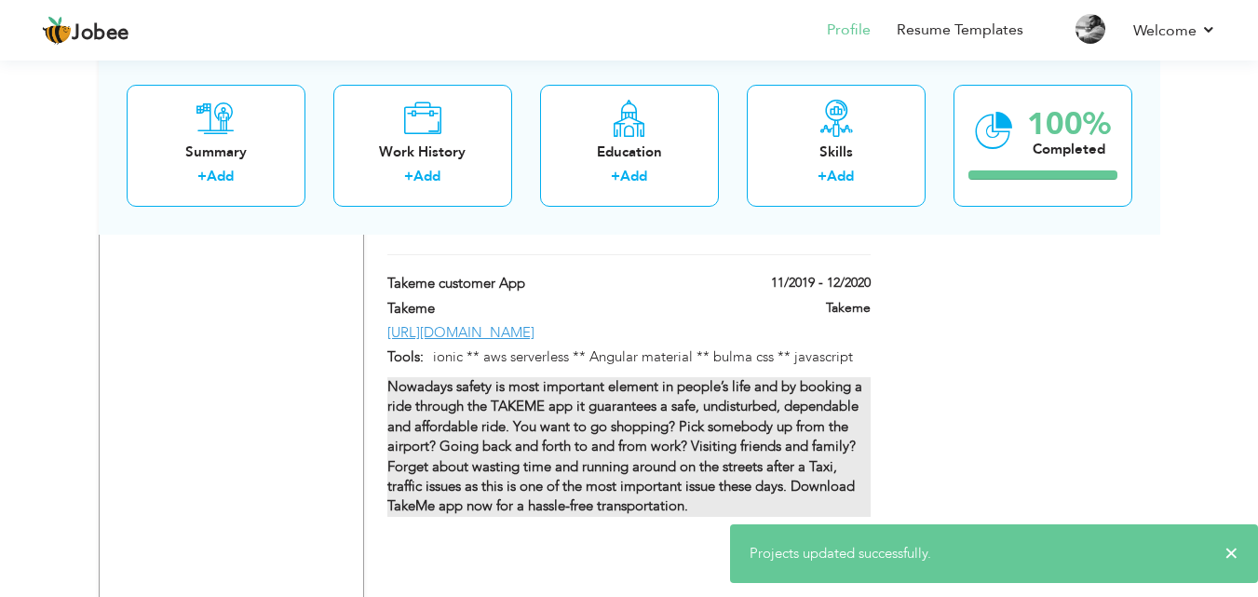
click at [670, 411] on strong "Nowadays safety is most important element in people’s life and by booking a rid…" at bounding box center [624, 446] width 475 height 139
type input "Takeme customer App"
type input "[URL][DOMAIN_NAME]"
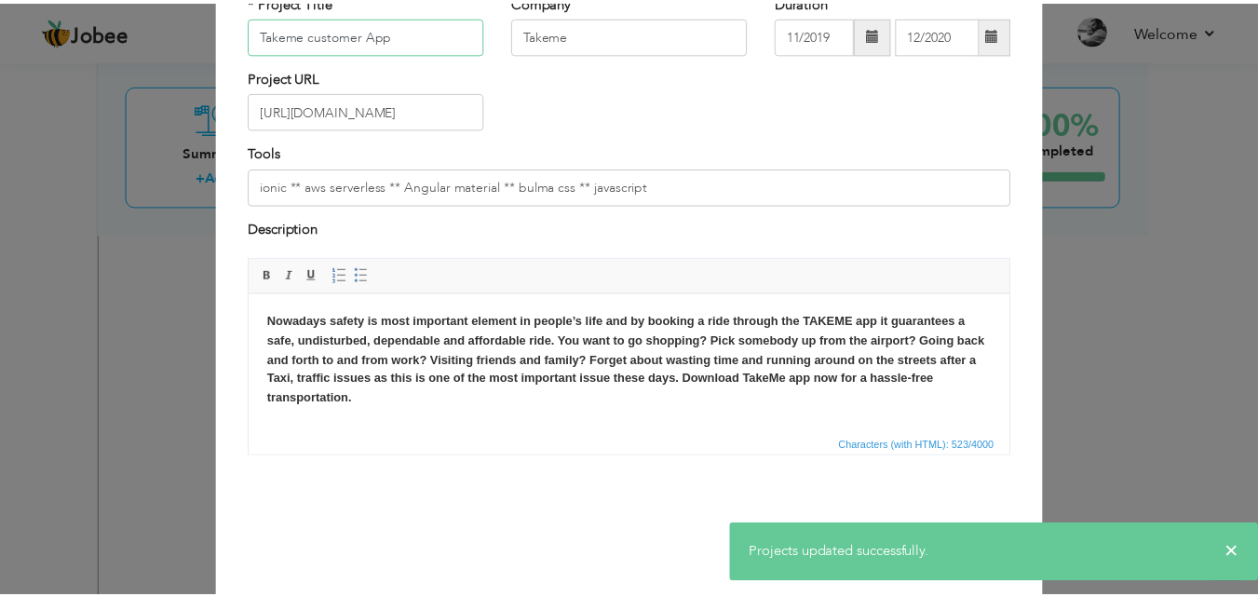
scroll to position [150, 0]
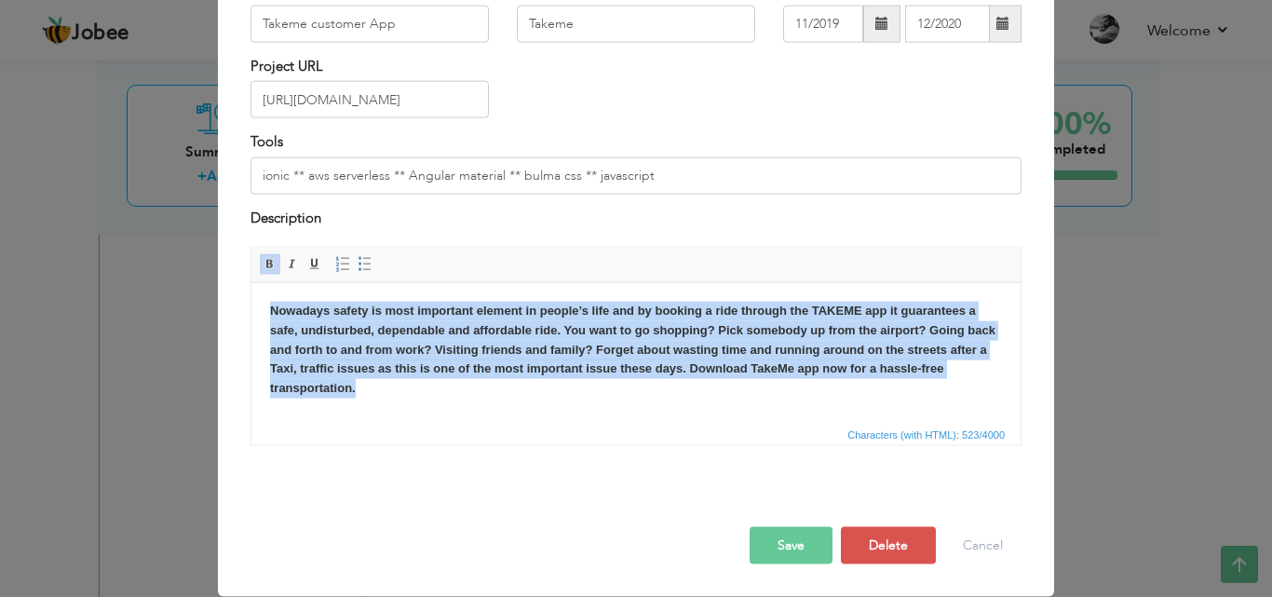
drag, startPoint x: 395, startPoint y: 396, endPoint x: 261, endPoint y: 287, distance: 172.8
click at [261, 287] on html "Nowadays safety is most important element in people’s life and by booking a rid…" at bounding box center [635, 349] width 769 height 134
drag, startPoint x: 258, startPoint y: 258, endPoint x: 128, endPoint y: 81, distance: 219.8
click at [263, 258] on span at bounding box center [270, 264] width 15 height 15
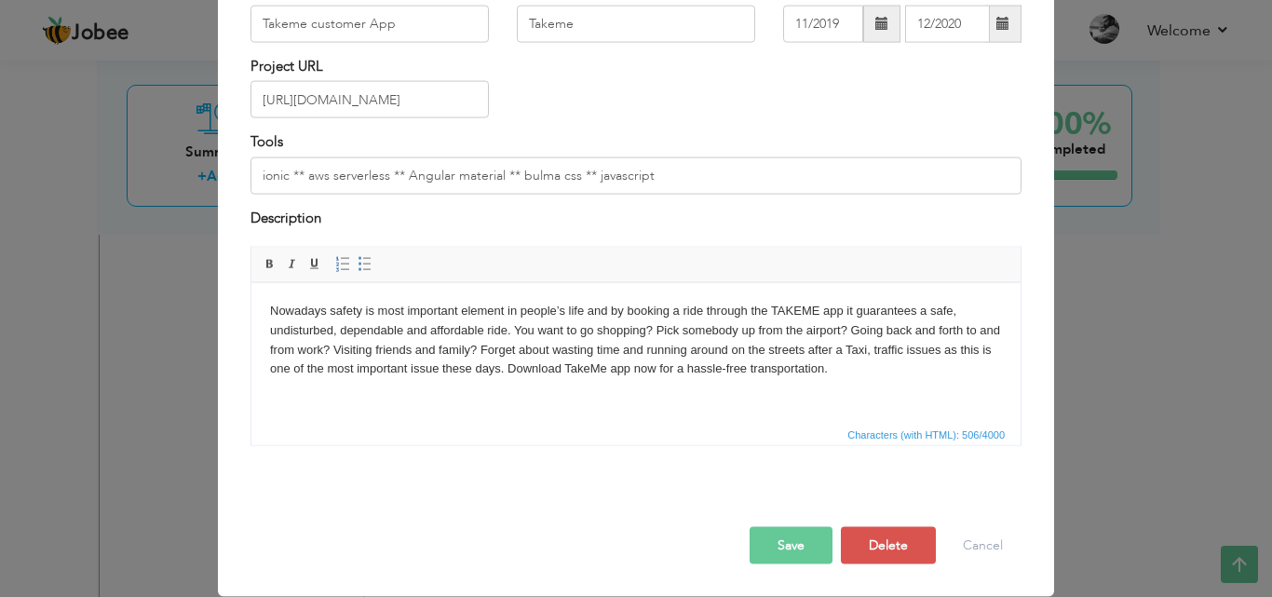
click at [775, 549] on button "Save" at bounding box center [791, 545] width 83 height 37
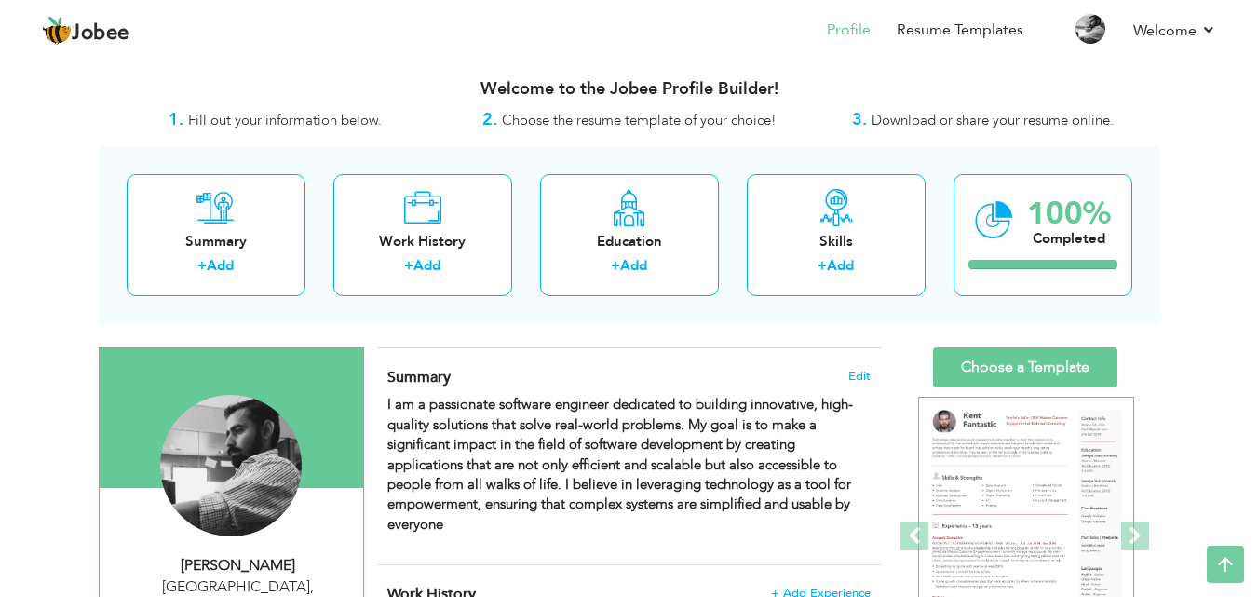
scroll to position [0, 0]
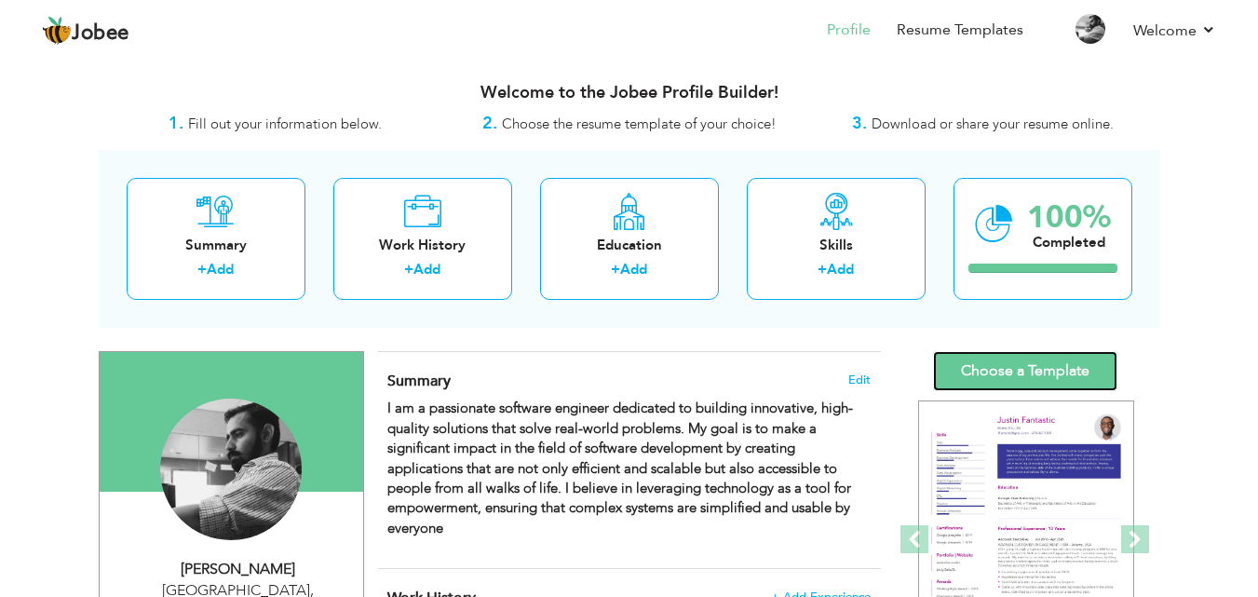
click at [1049, 374] on link "Choose a Template" at bounding box center [1025, 371] width 184 height 40
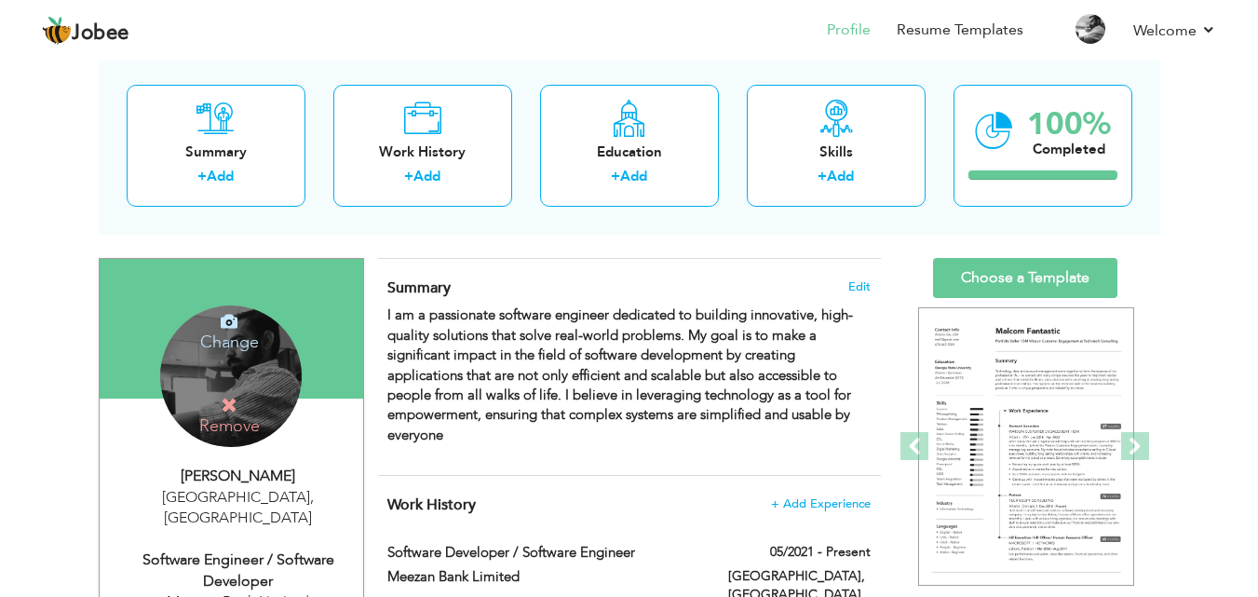
click at [233, 332] on h4 "Change" at bounding box center [229, 329] width 133 height 45
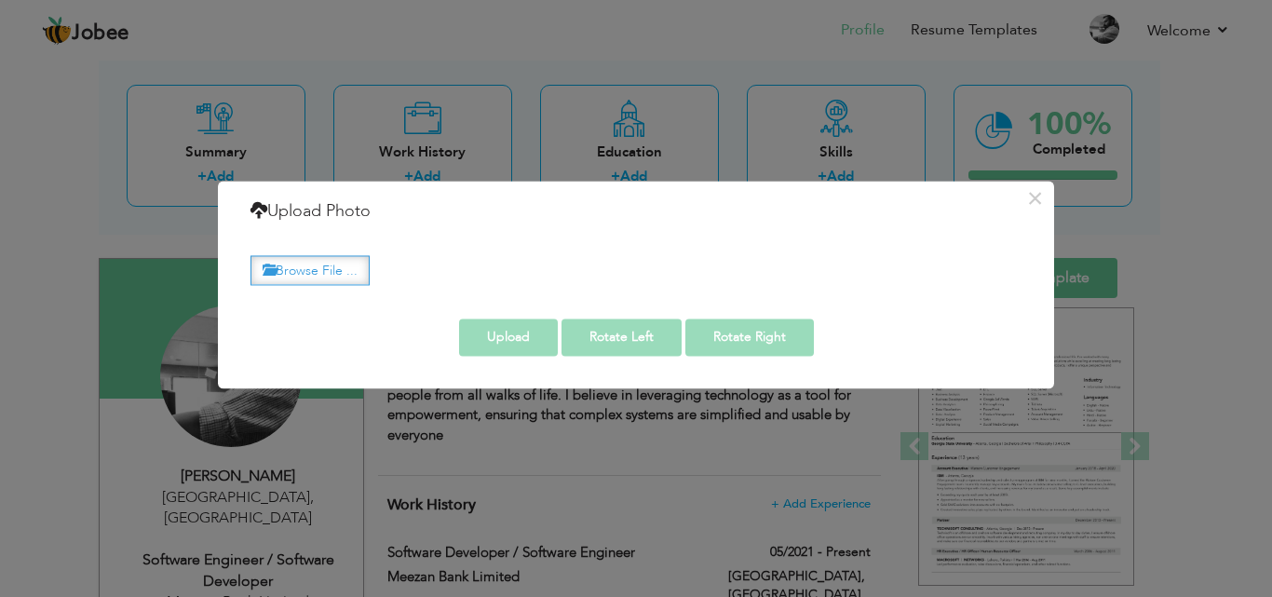
click at [317, 263] on label "Browse File ..." at bounding box center [310, 270] width 119 height 29
click at [0, 0] on input "Browse File ..." at bounding box center [0, 0] width 0 height 0
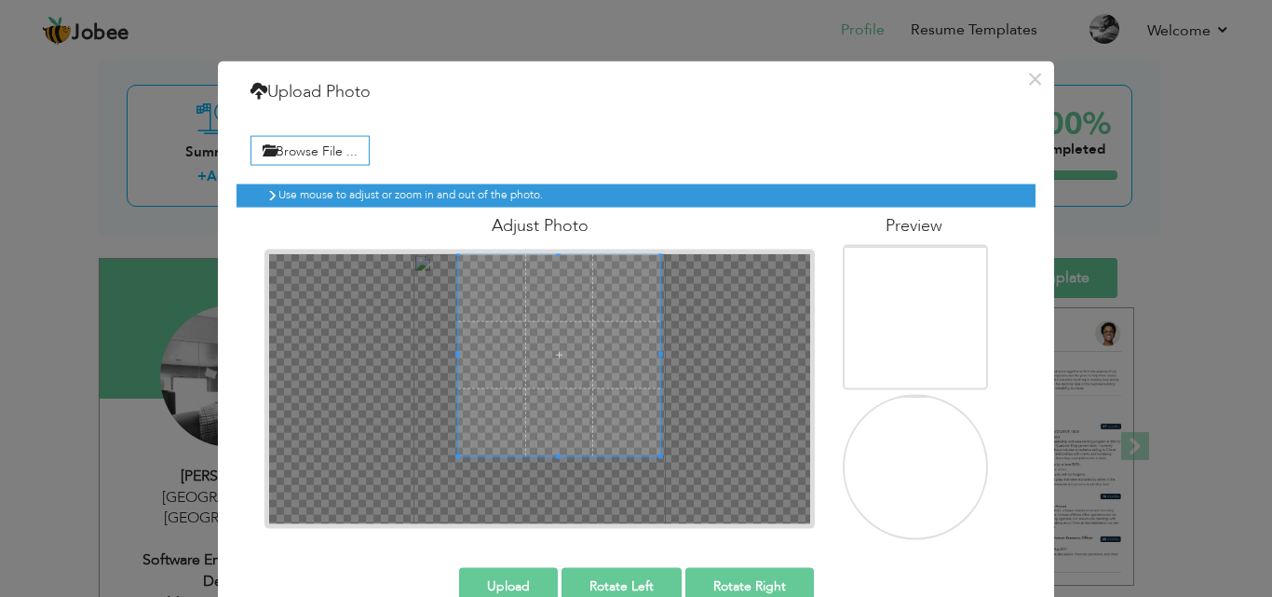
click at [546, 341] on span at bounding box center [559, 354] width 203 height 203
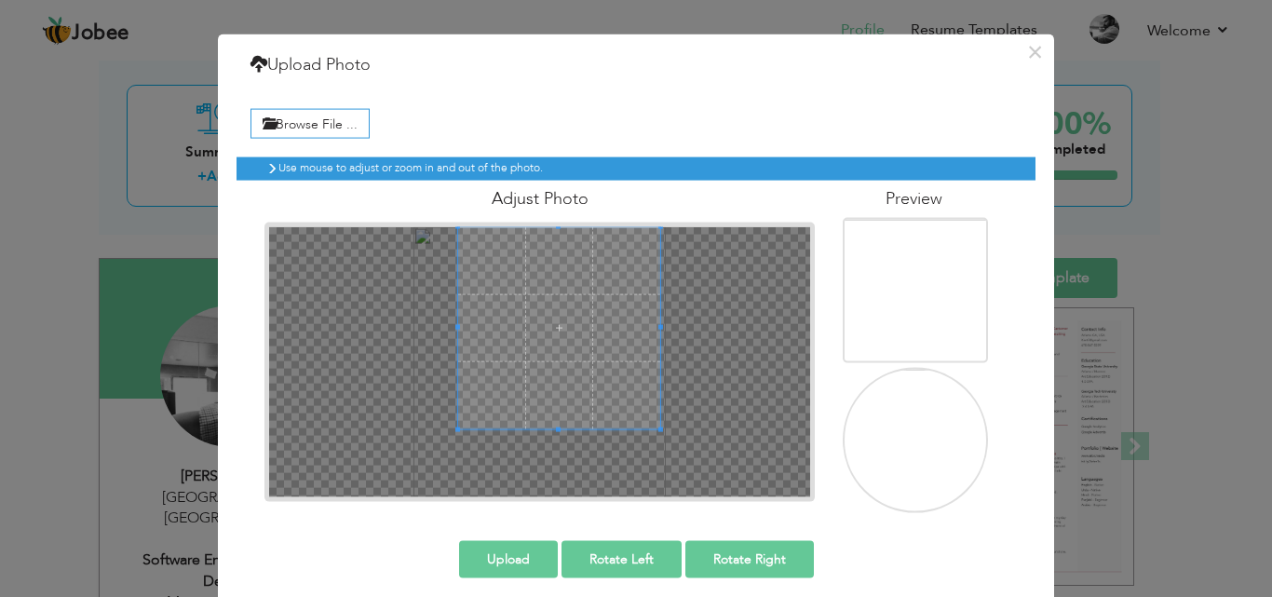
scroll to position [40, 0]
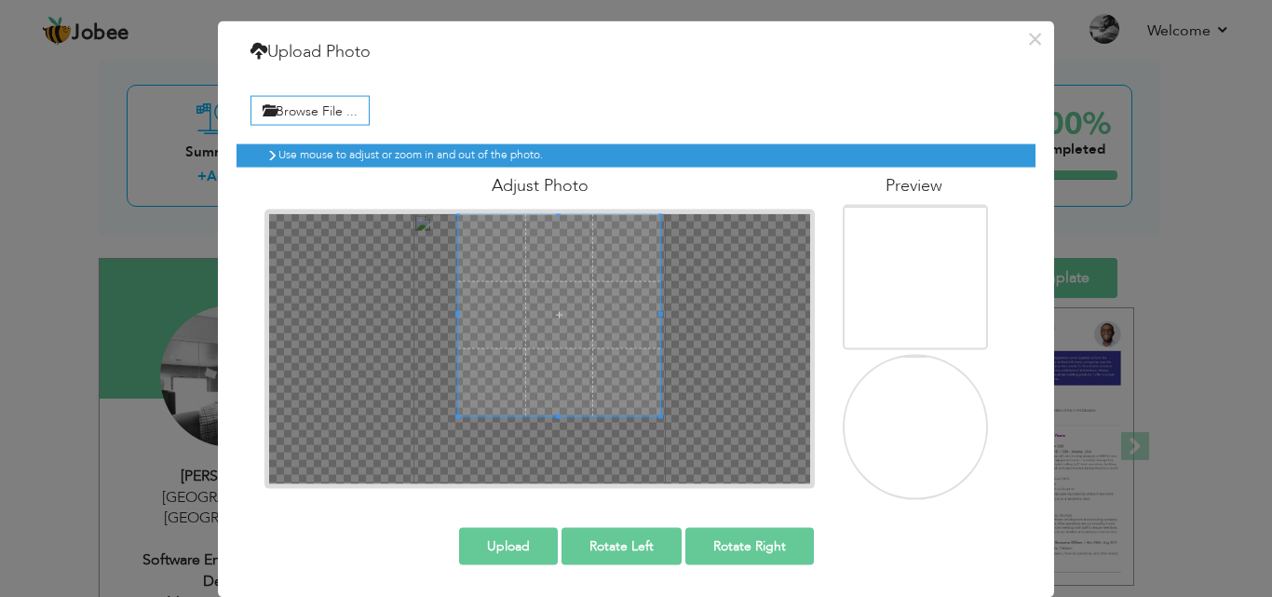
click at [511, 549] on button "Upload" at bounding box center [508, 545] width 99 height 37
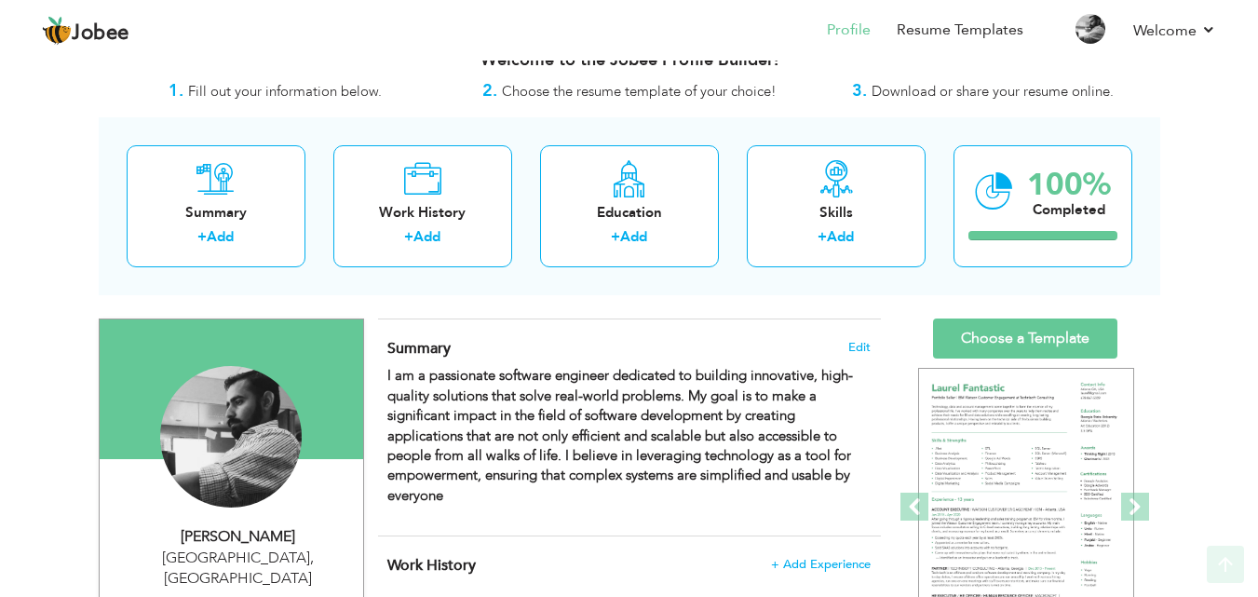
scroll to position [0, 0]
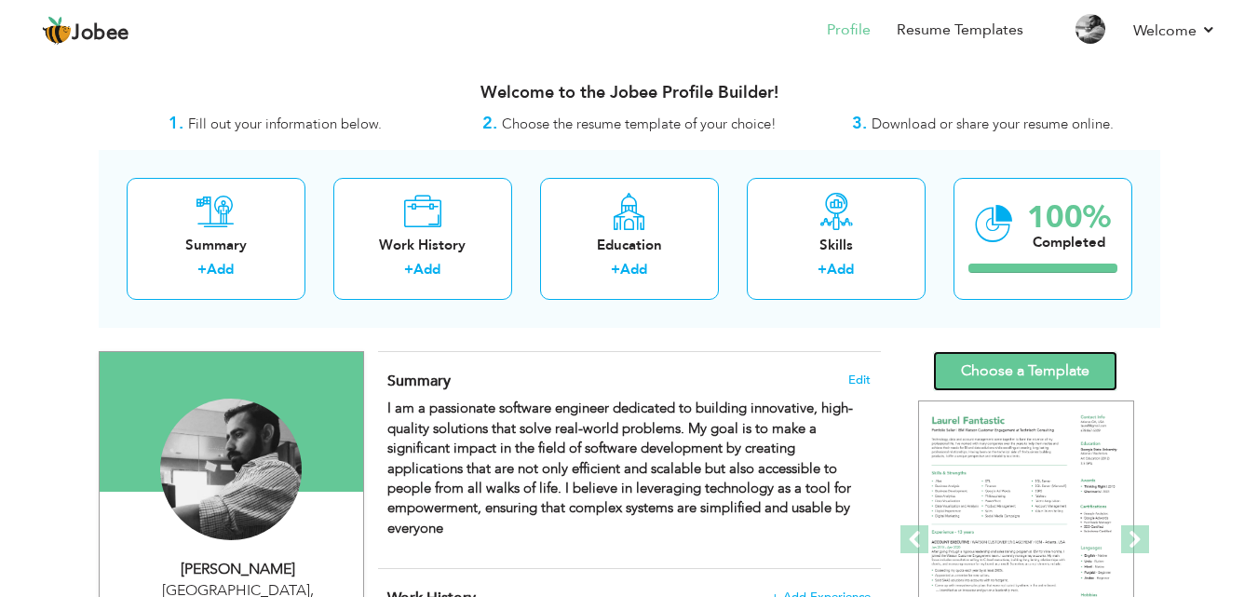
click at [1004, 373] on link "Choose a Template" at bounding box center [1025, 371] width 184 height 40
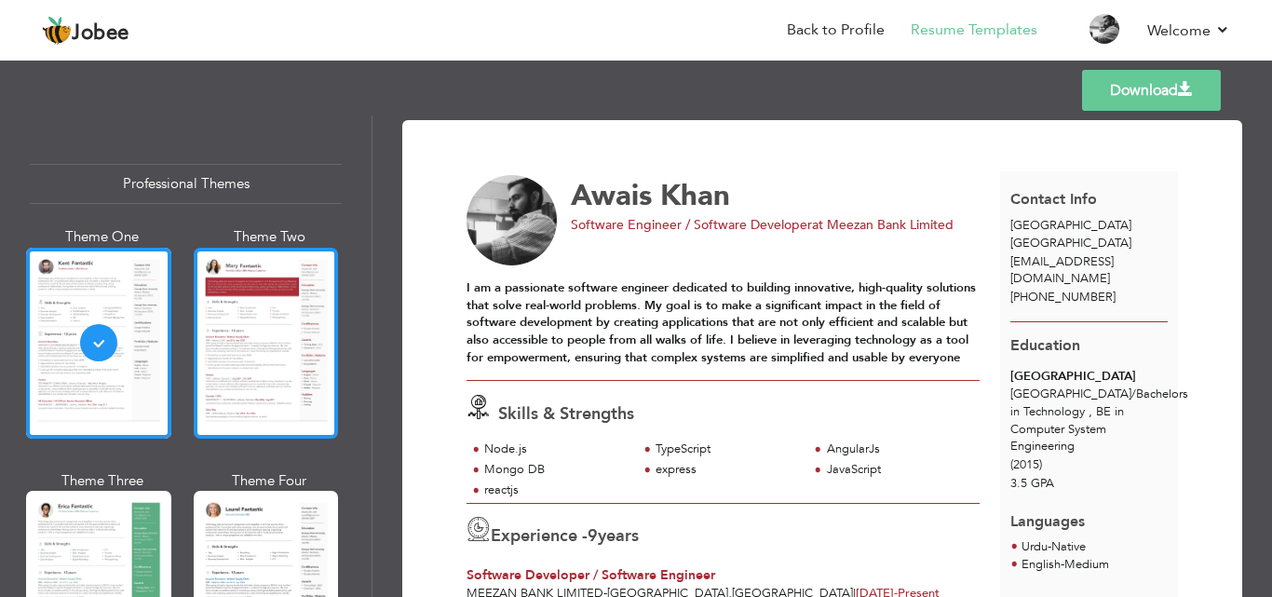
click at [253, 321] on div at bounding box center [266, 343] width 145 height 191
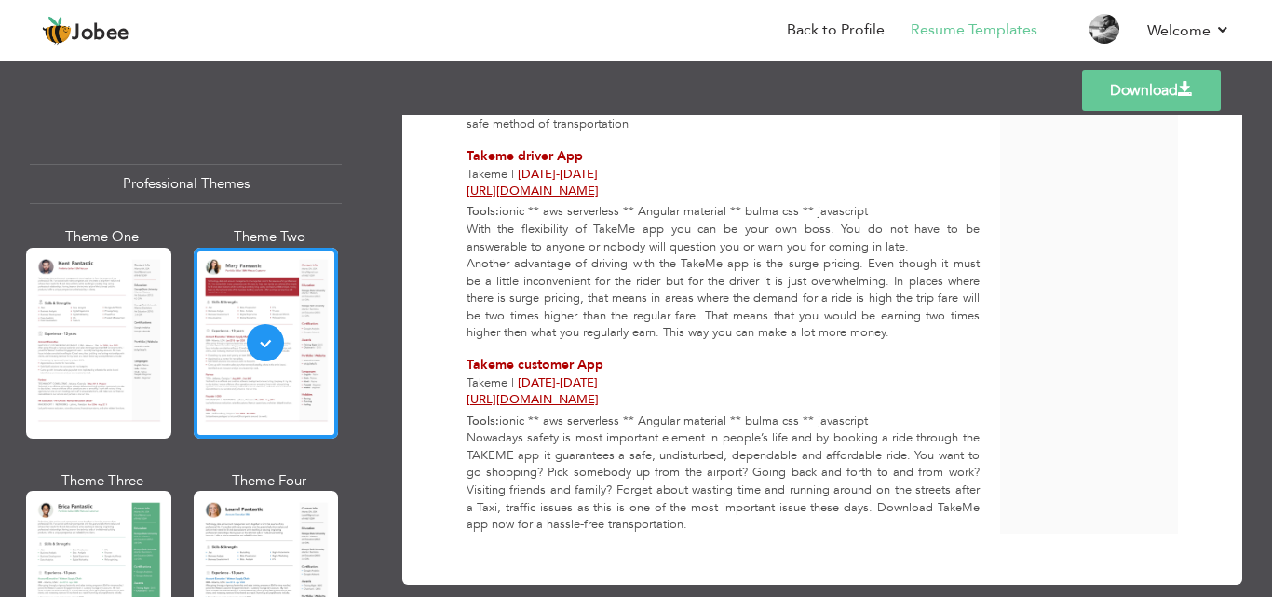
scroll to position [1348, 0]
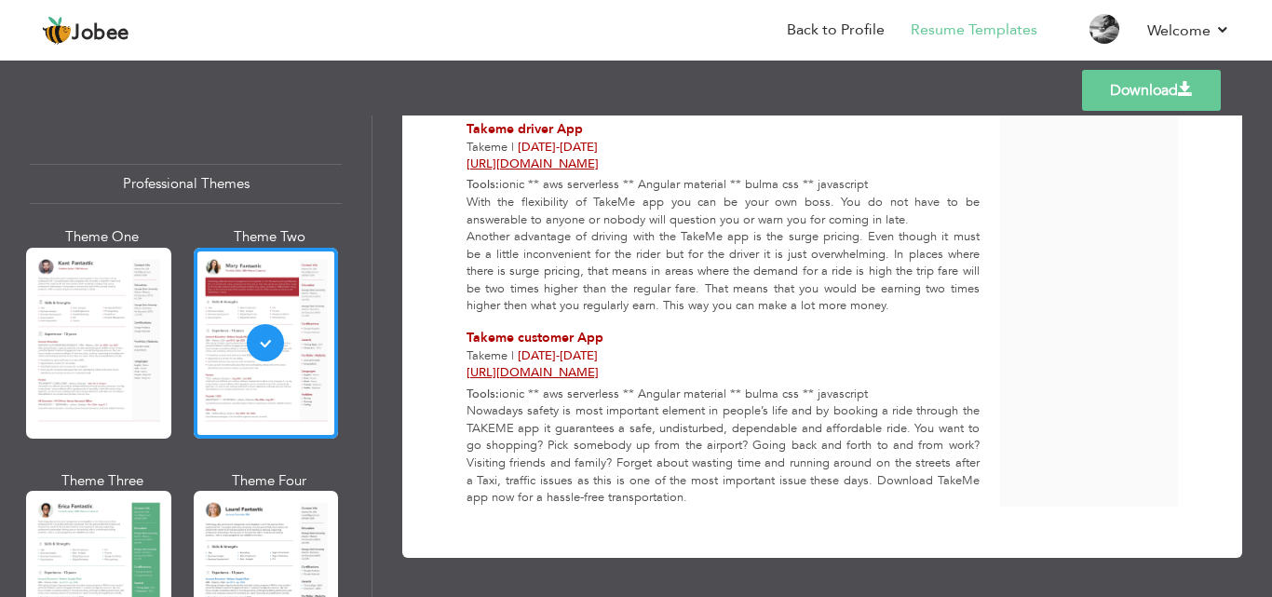
click at [271, 549] on div at bounding box center [266, 586] width 145 height 191
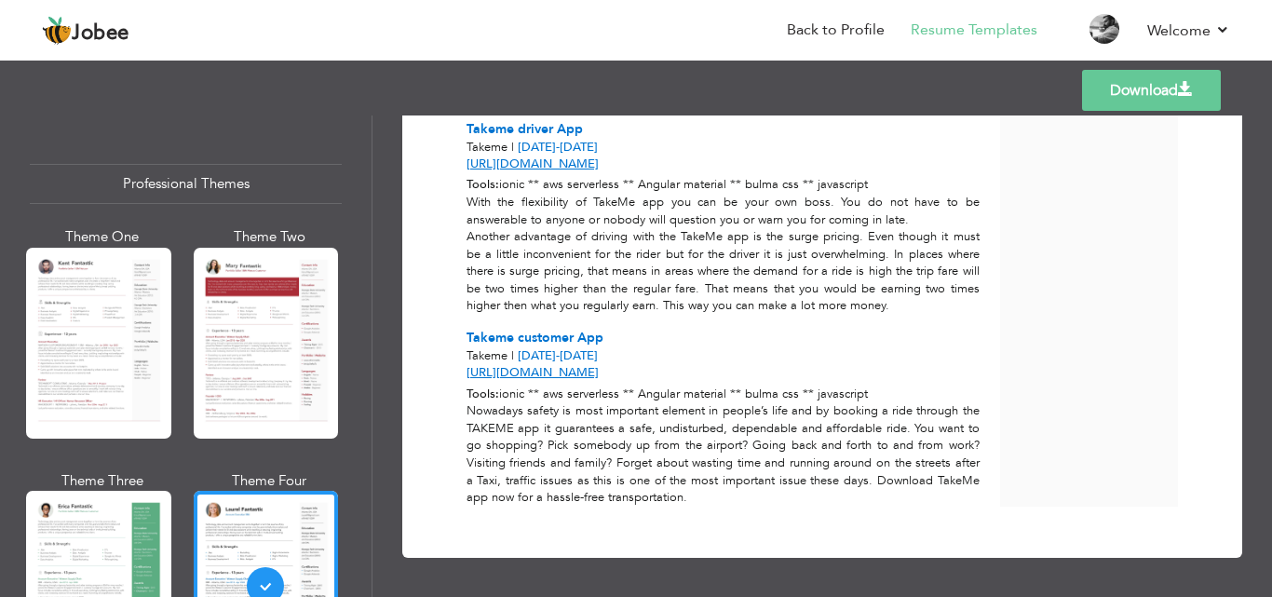
scroll to position [1335, 0]
click at [128, 532] on div at bounding box center [98, 586] width 145 height 191
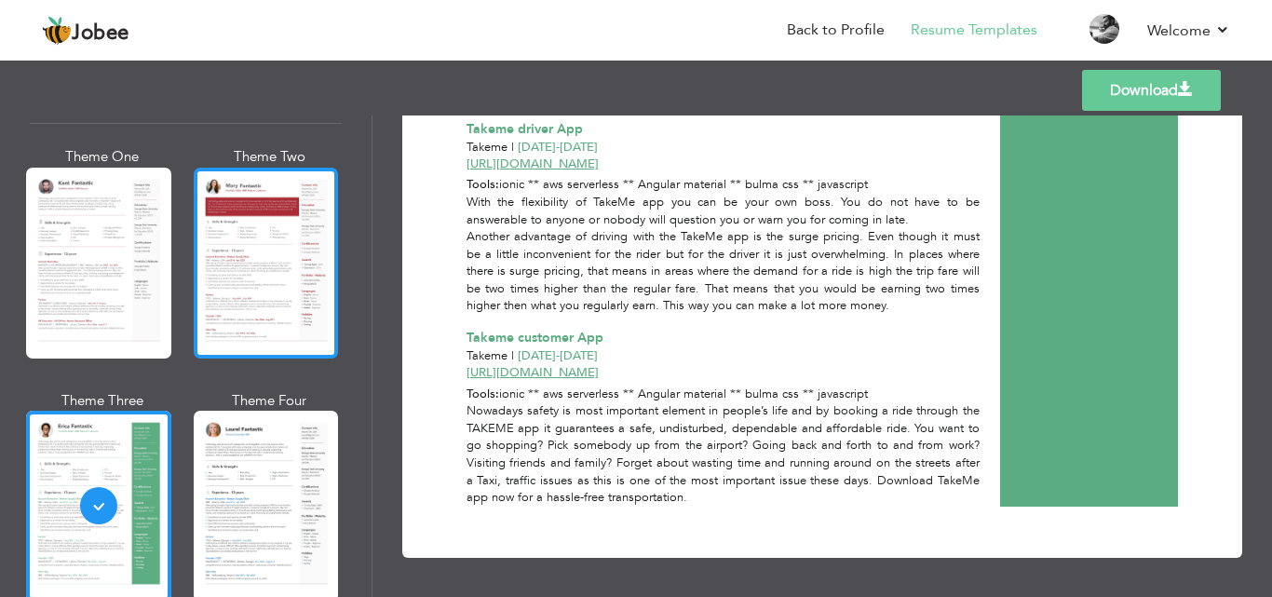
scroll to position [0, 0]
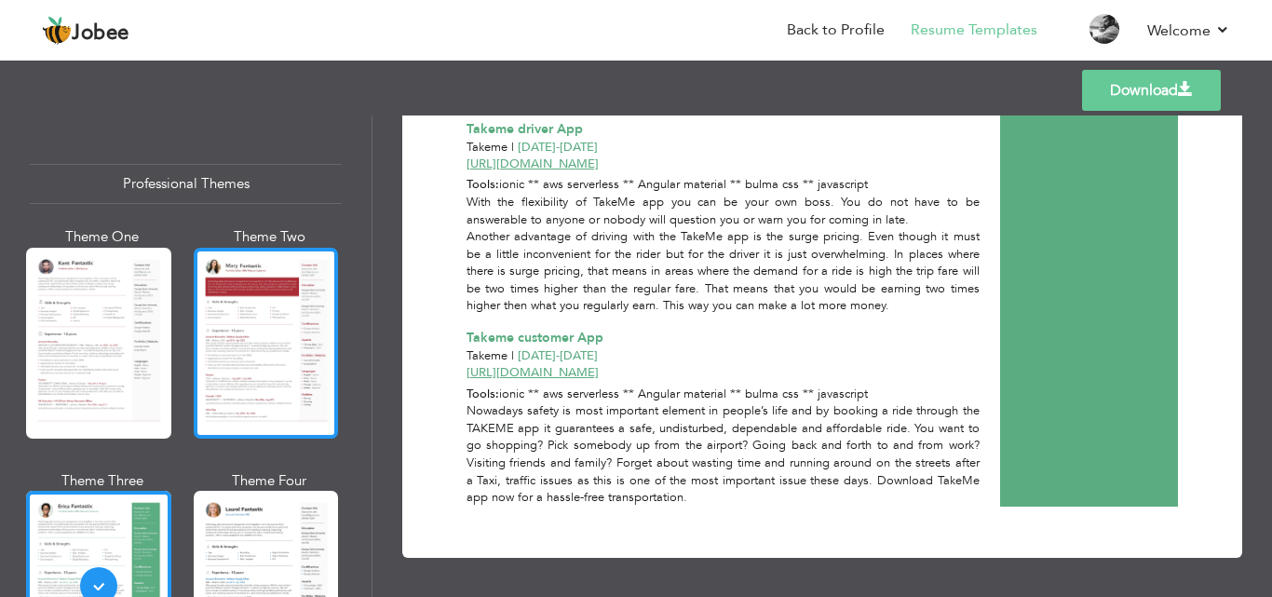
click at [252, 337] on div at bounding box center [266, 343] width 145 height 191
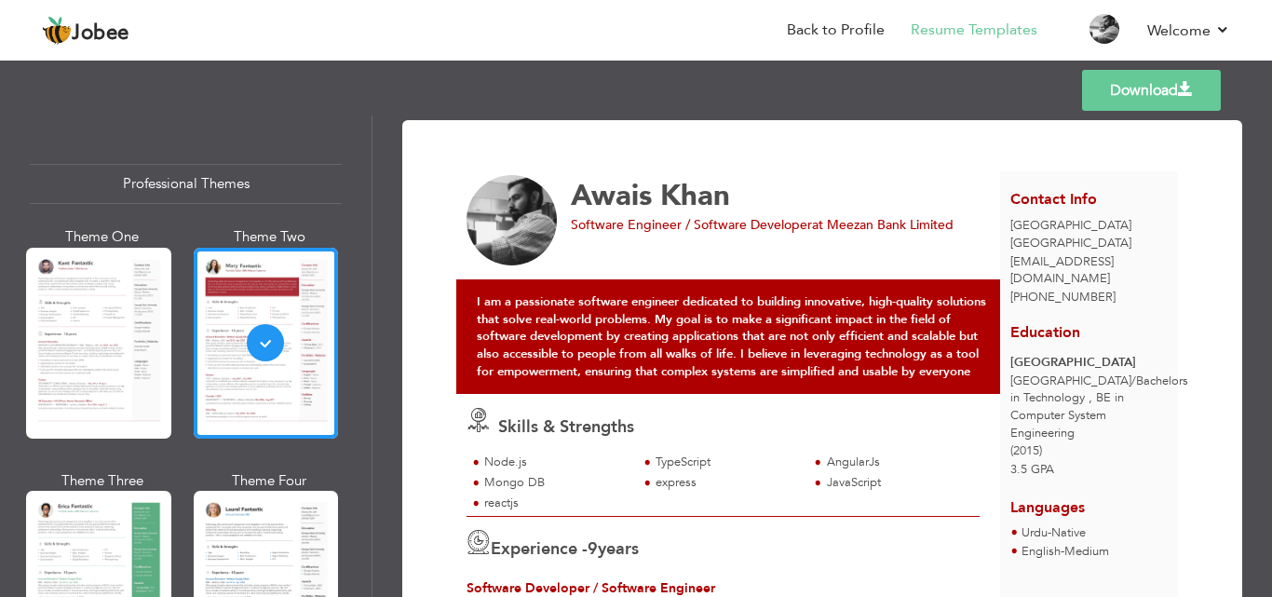
click at [1131, 82] on link "Download" at bounding box center [1151, 90] width 139 height 41
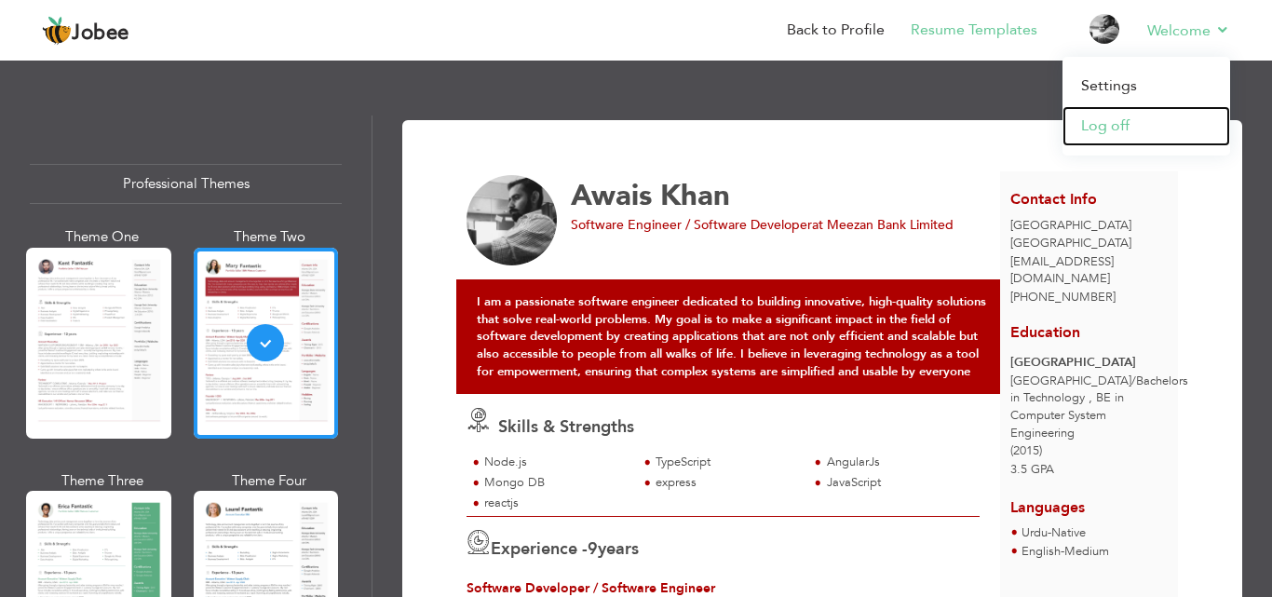
click at [1115, 125] on link "Log off" at bounding box center [1147, 126] width 168 height 40
